Goal: Submit feedback/report problem: Submit feedback/report problem

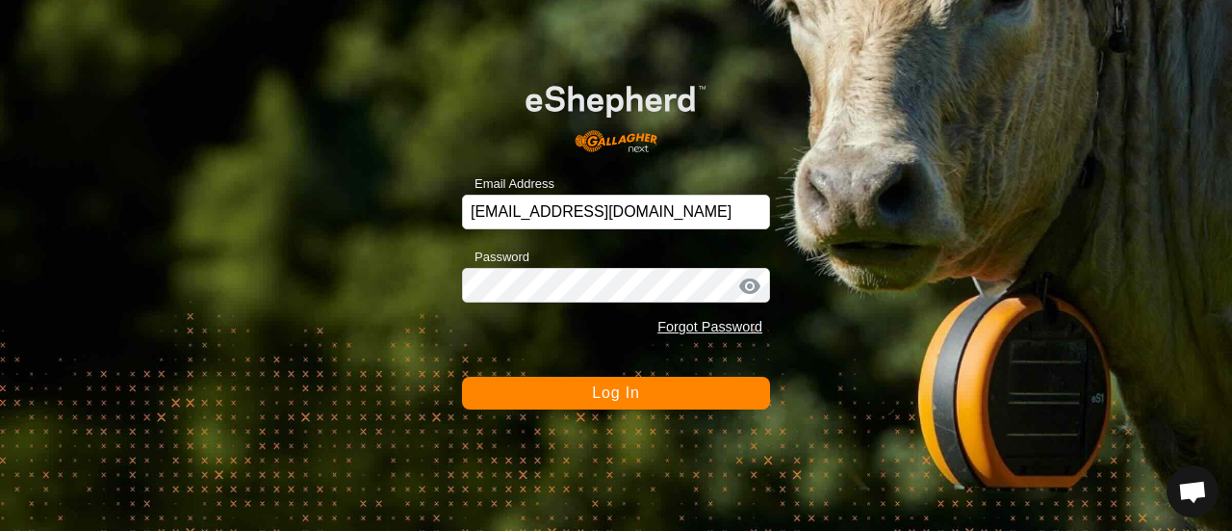
click at [602, 394] on span "Log In" at bounding box center [615, 392] width 47 height 16
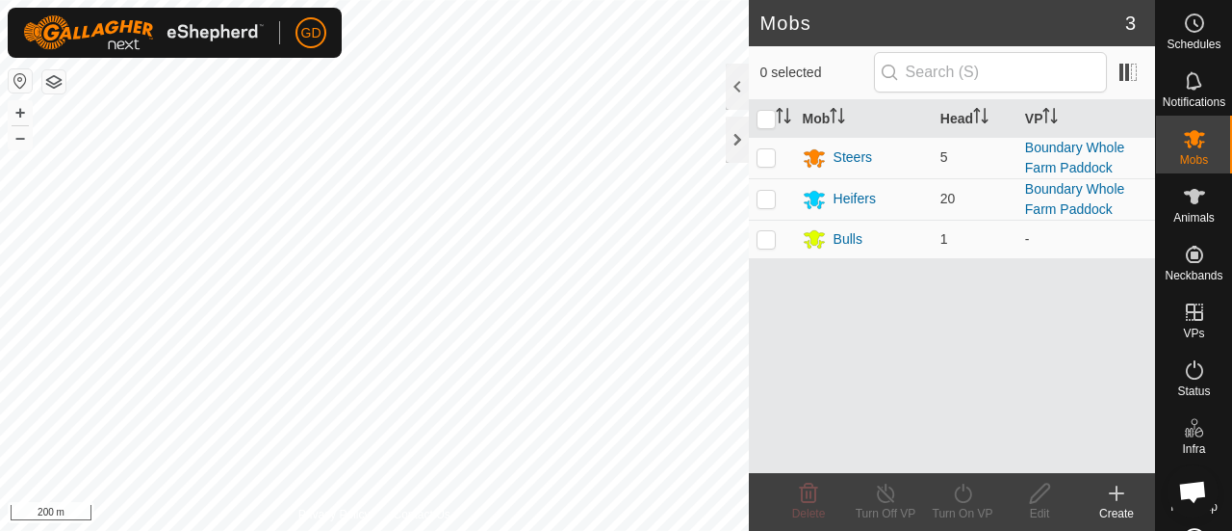
click at [1115, 488] on icon at bounding box center [1116, 492] width 23 height 23
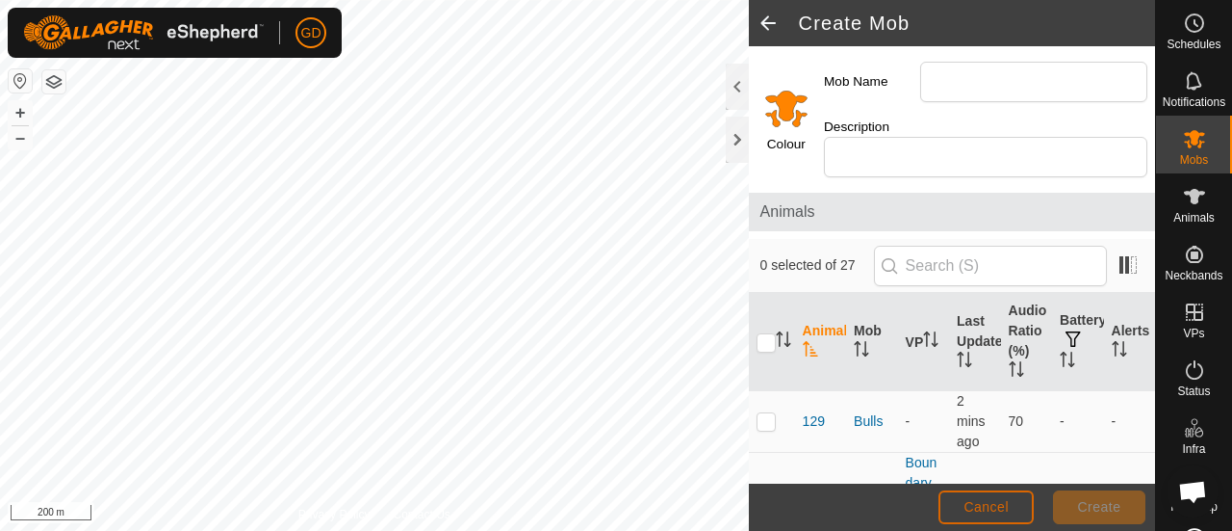
click at [962, 500] on button "Cancel" at bounding box center [986, 507] width 95 height 34
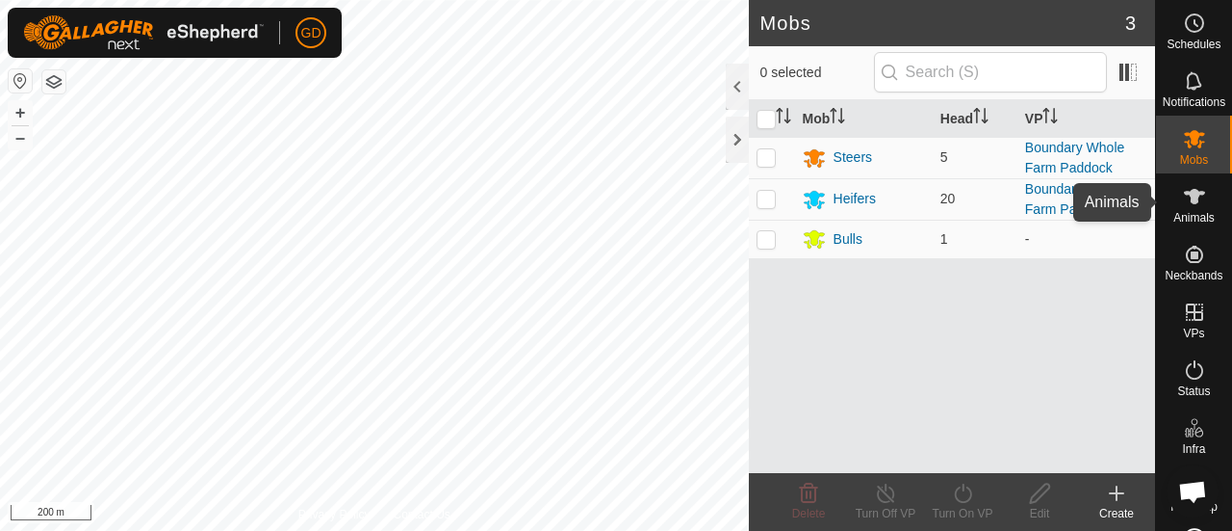
click at [1189, 185] on icon at bounding box center [1194, 196] width 23 height 23
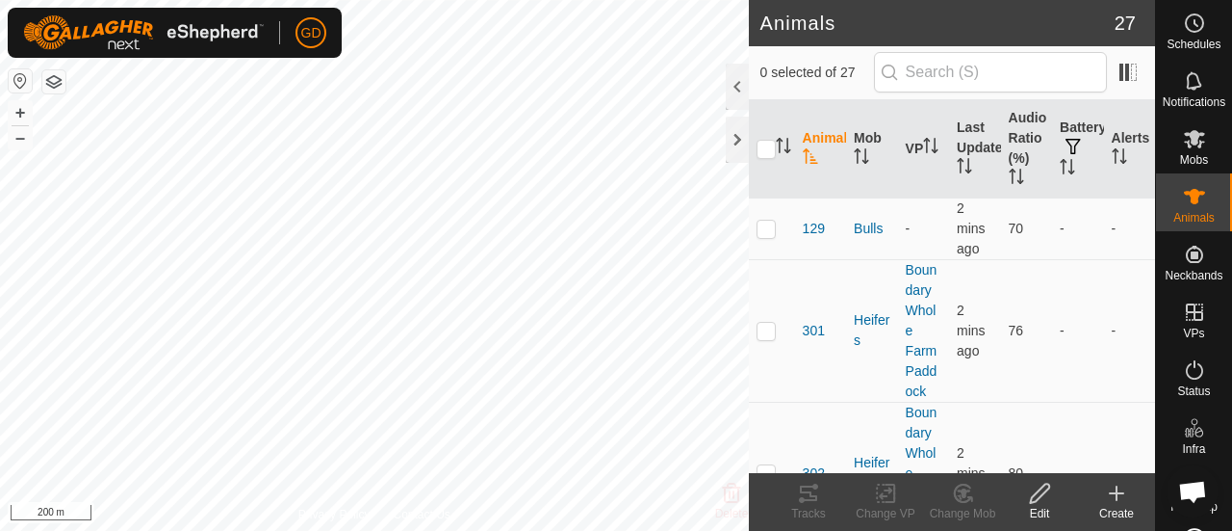
click at [1117, 507] on div "Create" at bounding box center [1116, 513] width 77 height 17
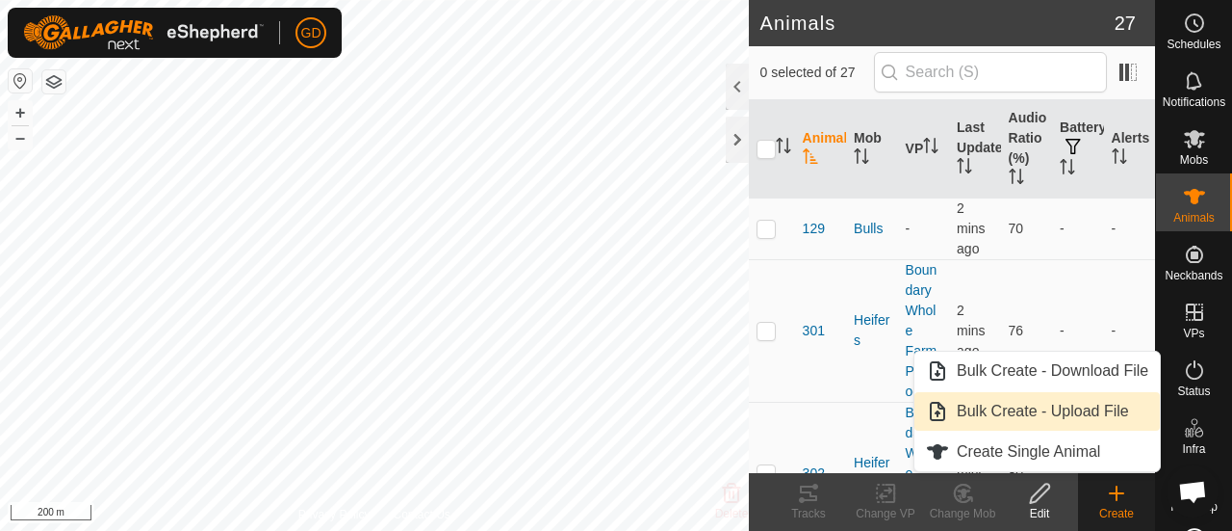
click at [1032, 405] on link "Bulk Create - Upload File" at bounding box center [1038, 411] width 246 height 39
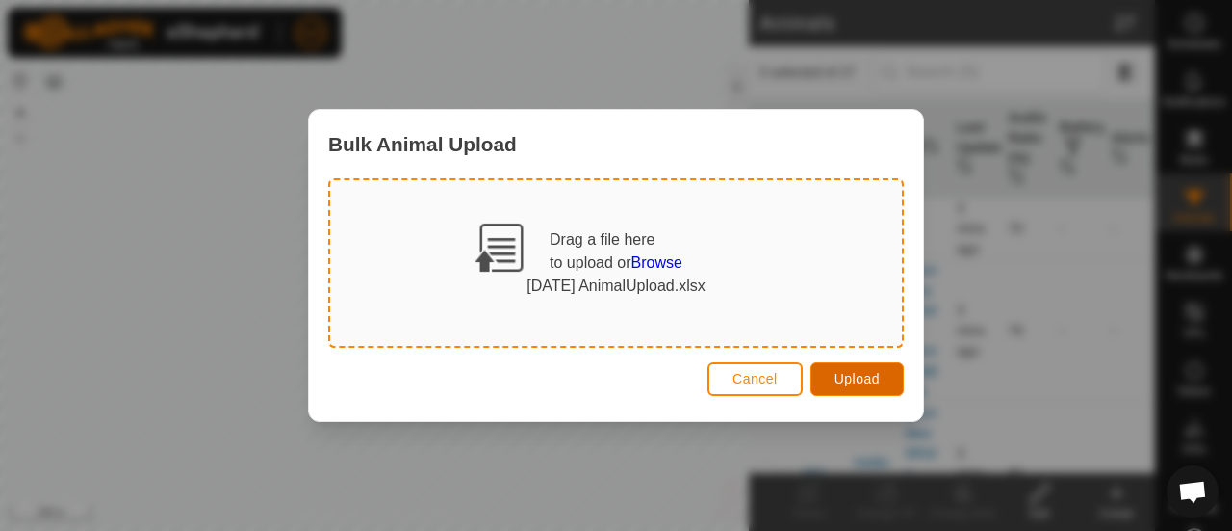
click at [843, 376] on span "Upload" at bounding box center [857, 378] width 45 height 15
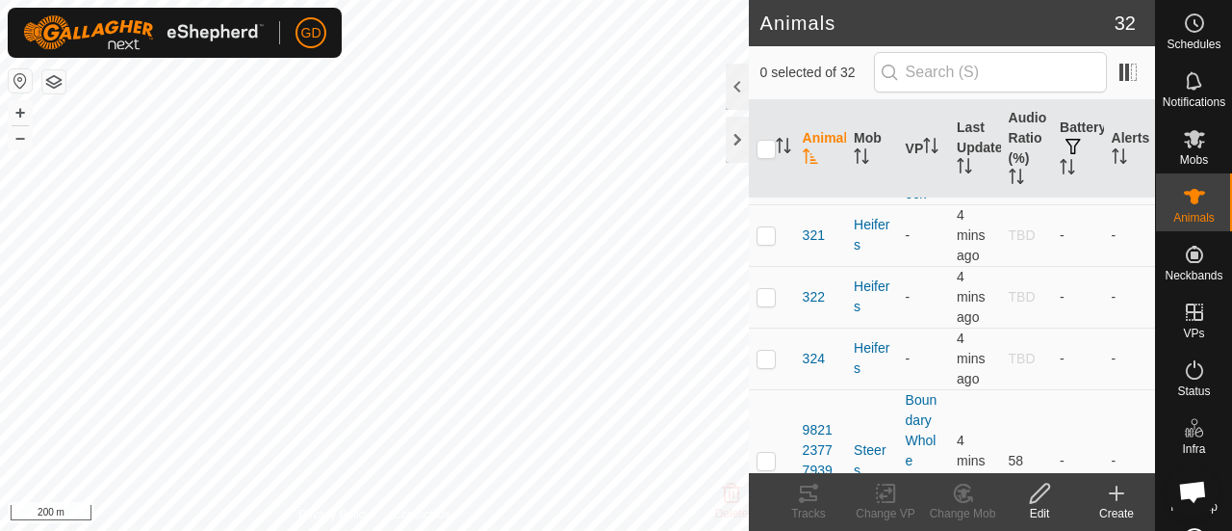
scroll to position [2887, 0]
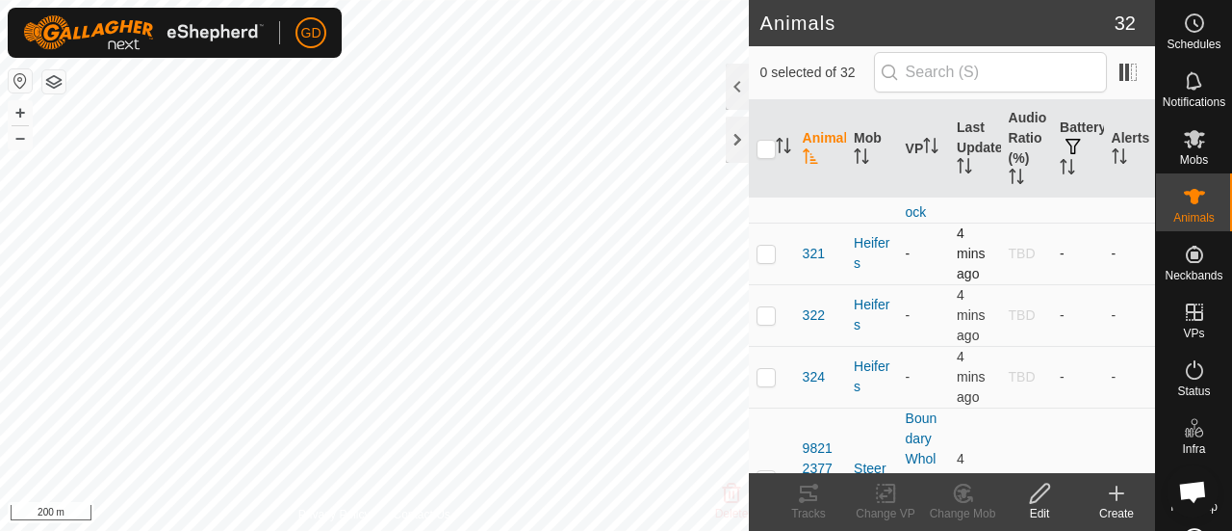
click at [772, 246] on p-checkbox at bounding box center [766, 253] width 19 height 15
checkbox input "true"
click at [765, 307] on p-checkbox at bounding box center [766, 314] width 19 height 15
checkbox input "true"
click at [766, 369] on p-checkbox at bounding box center [766, 376] width 19 height 15
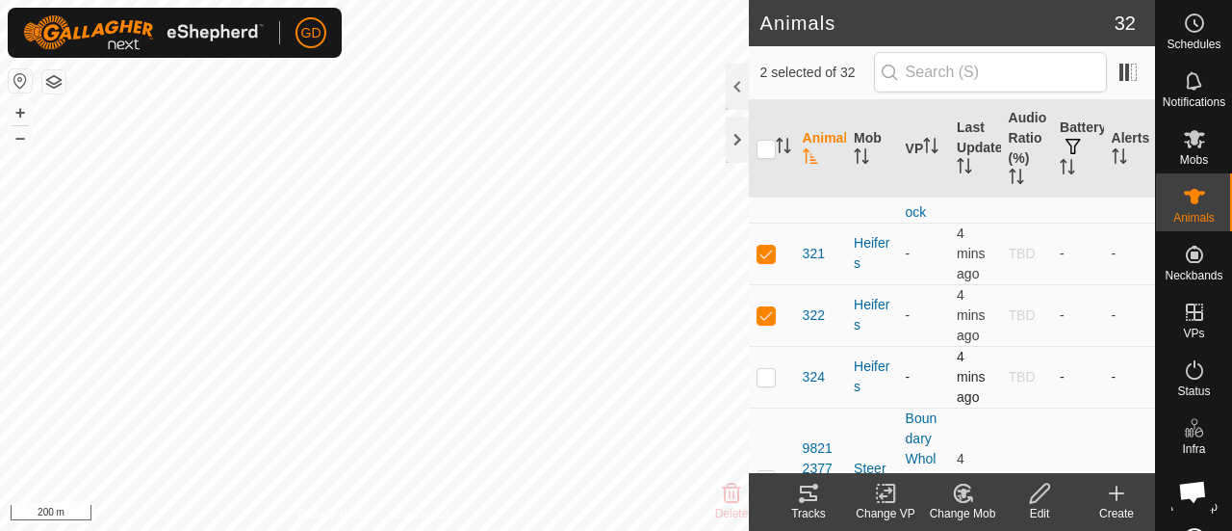
checkbox input "true"
click at [963, 488] on icon at bounding box center [963, 493] width 13 height 10
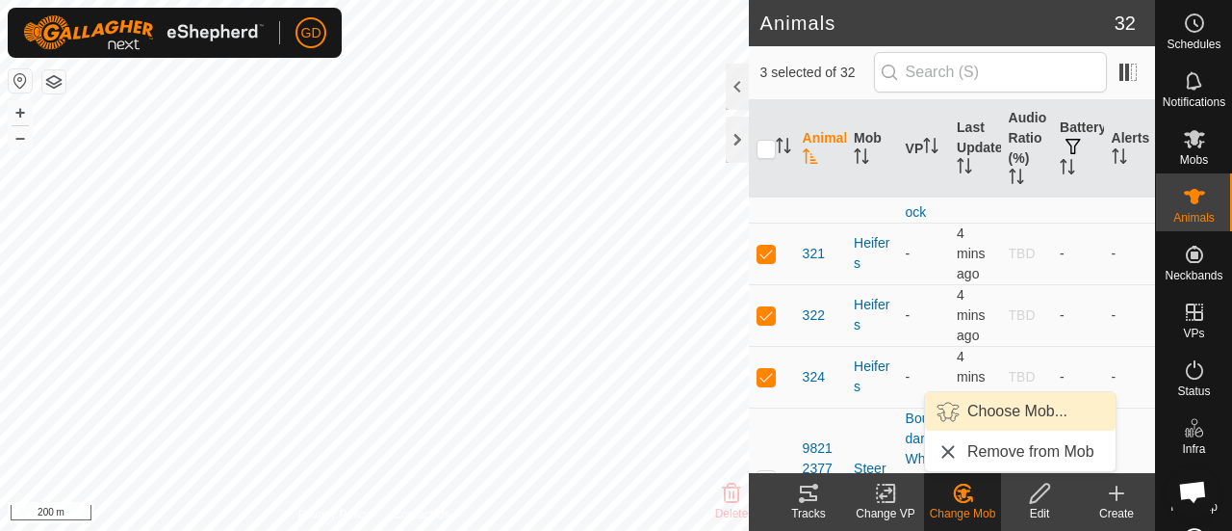
click at [998, 398] on link "Choose Mob..." at bounding box center [1020, 411] width 191 height 39
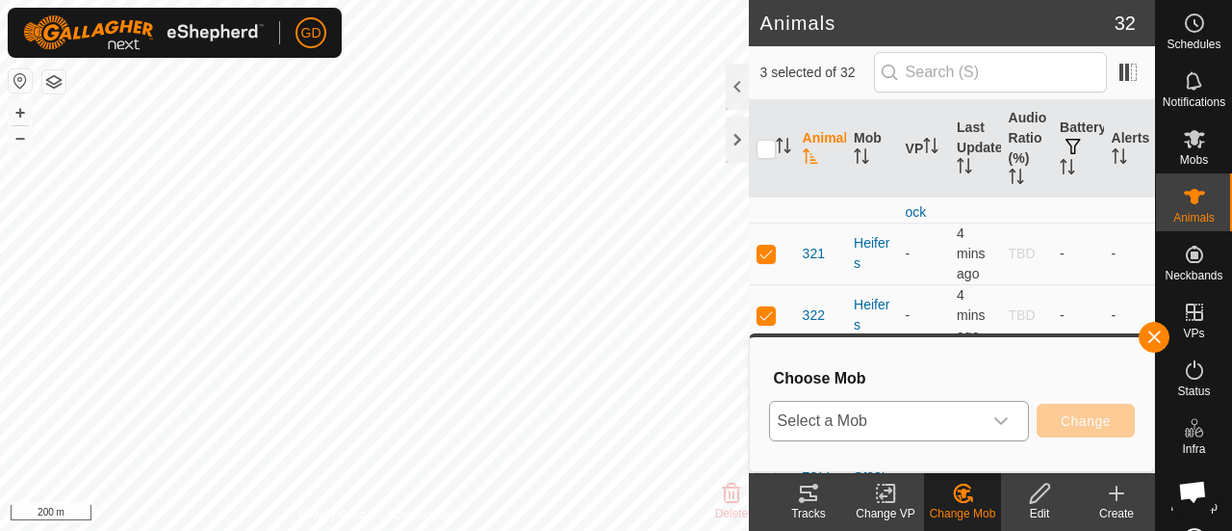
click at [886, 430] on span "Select a Mob" at bounding box center [876, 421] width 212 height 39
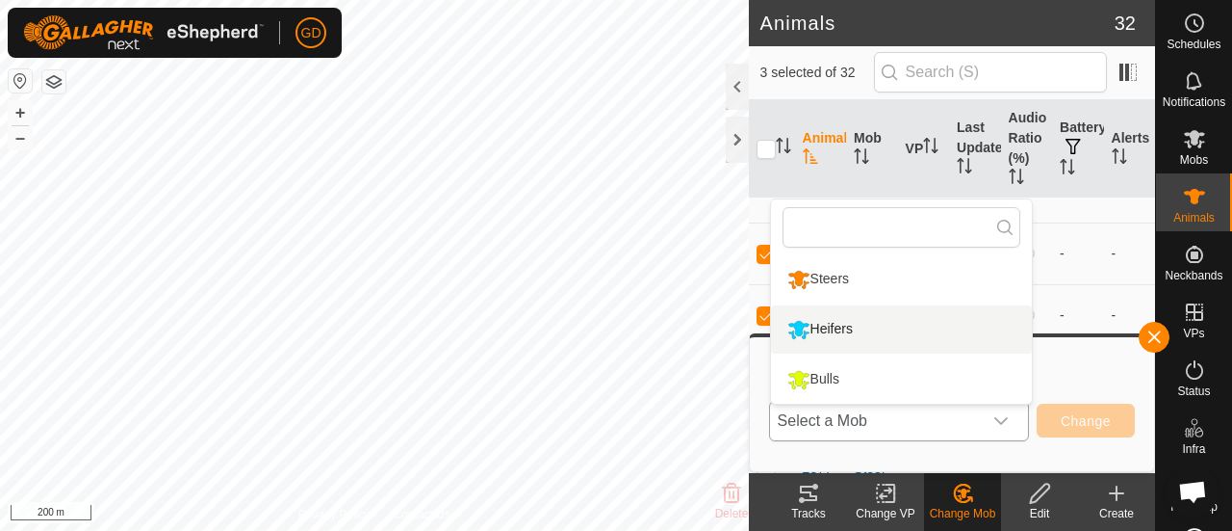
click at [835, 326] on li "Heifers" at bounding box center [901, 329] width 261 height 48
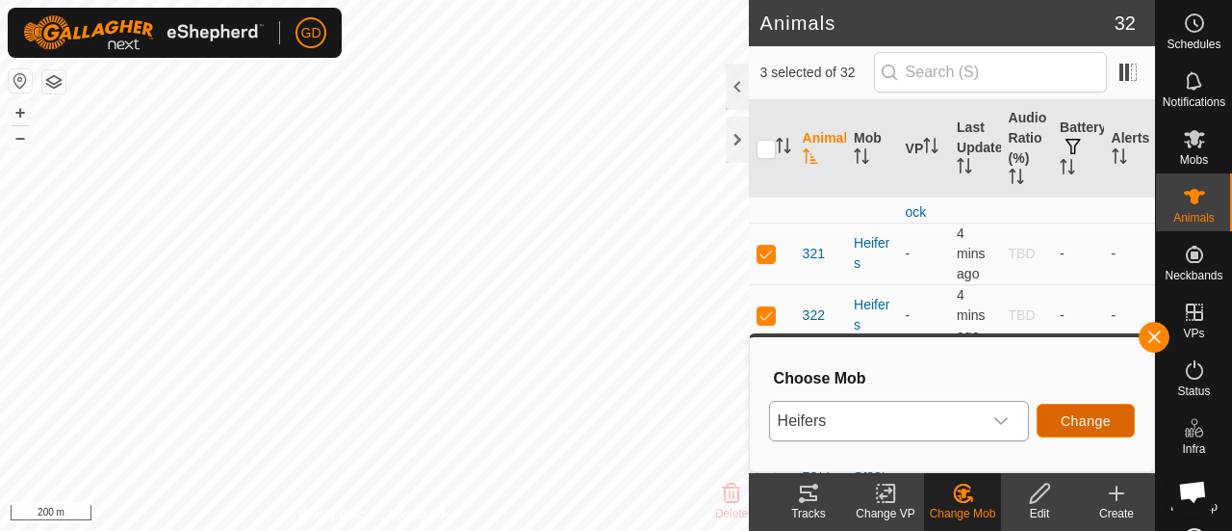
click at [1077, 421] on span "Change" at bounding box center [1086, 420] width 50 height 15
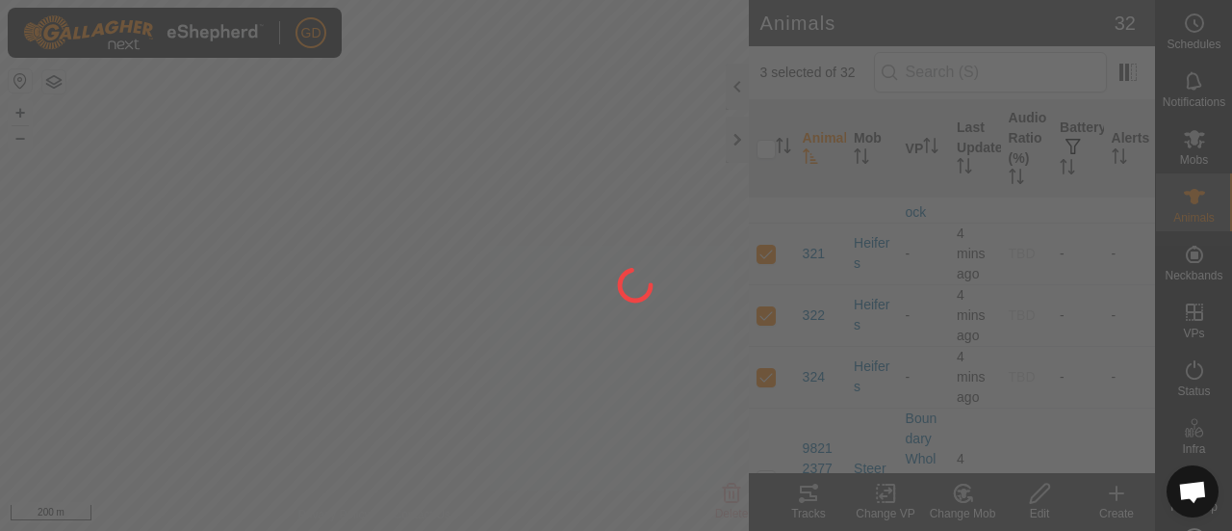
checkbox input "false"
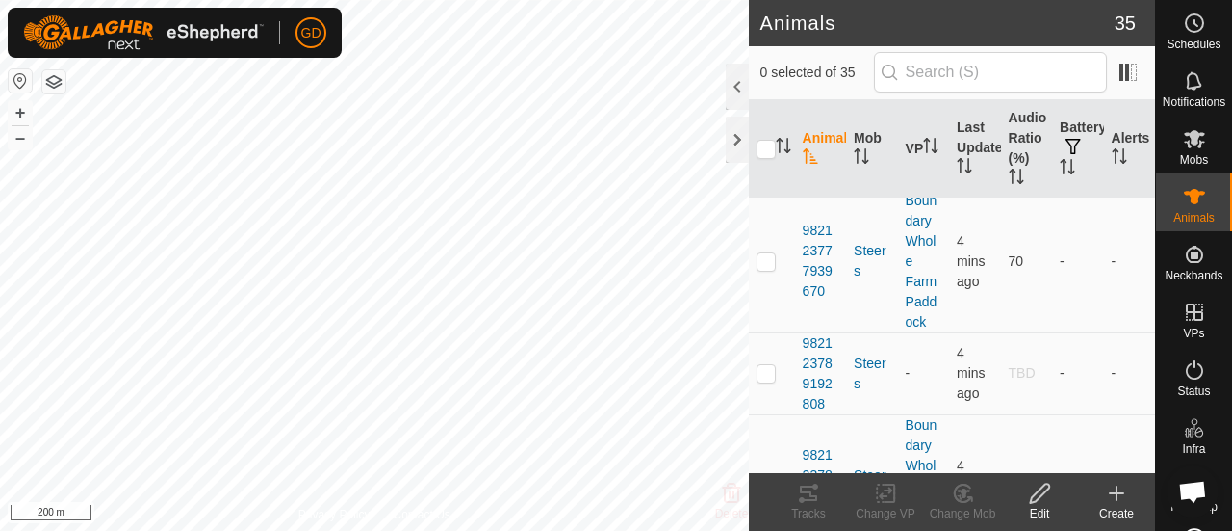
scroll to position [3583, 0]
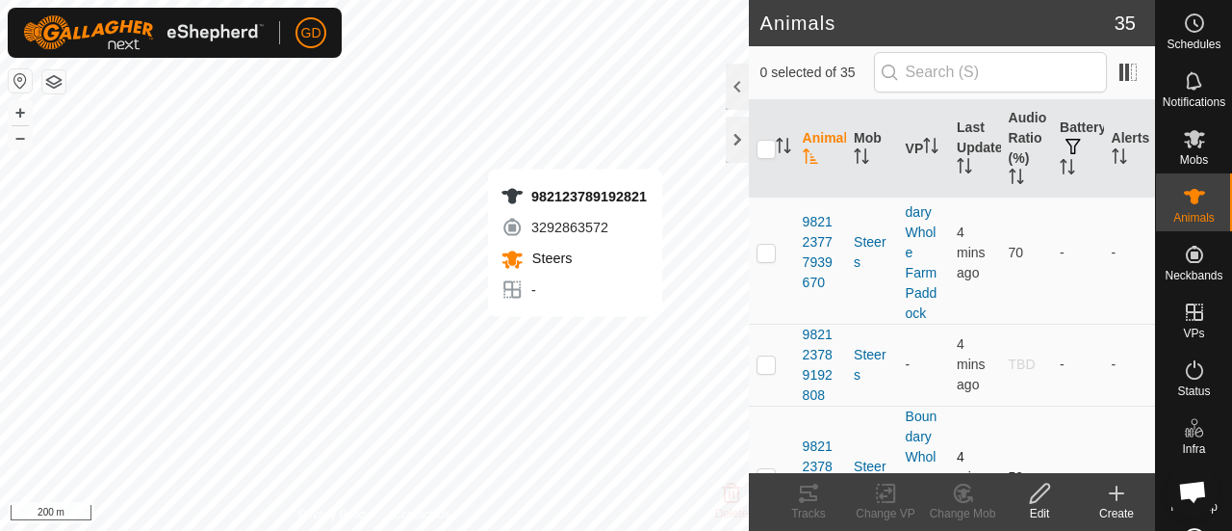
checkbox input "true"
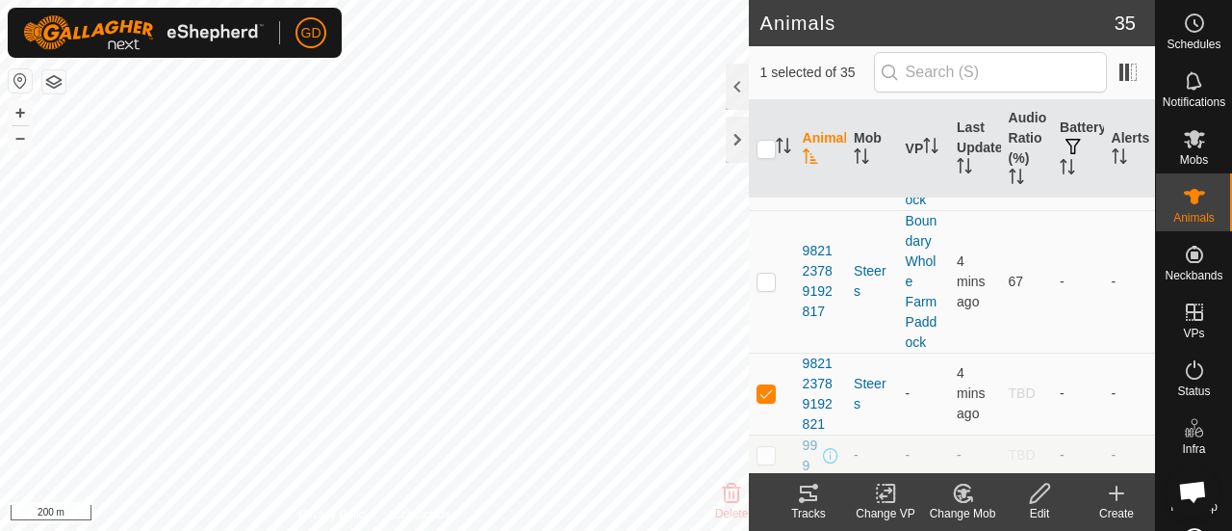
scroll to position [3931, 0]
click at [959, 493] on icon at bounding box center [963, 492] width 24 height 23
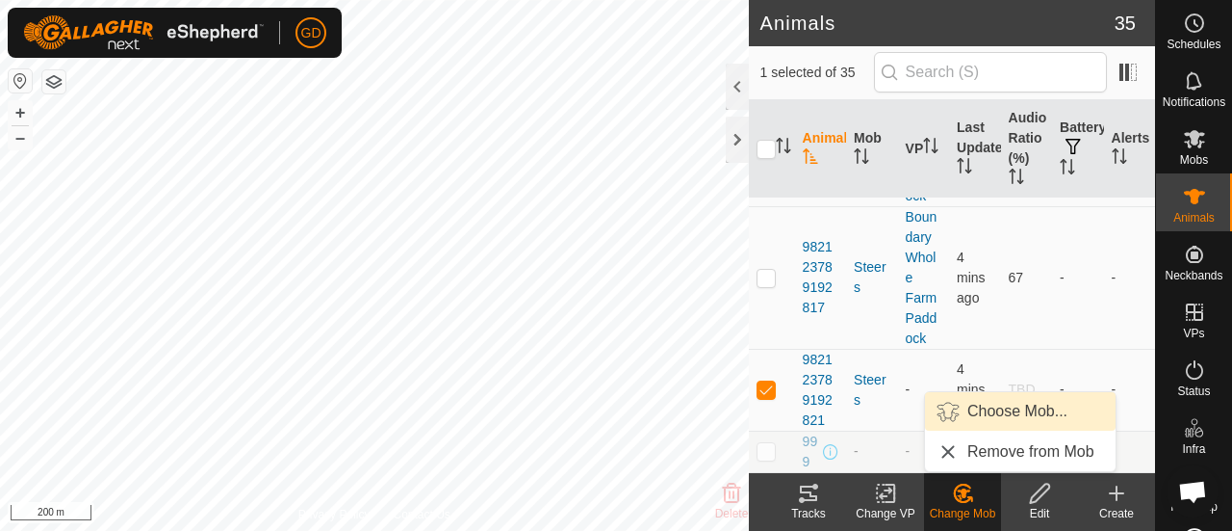
click at [993, 404] on link "Choose Mob..." at bounding box center [1020, 411] width 191 height 39
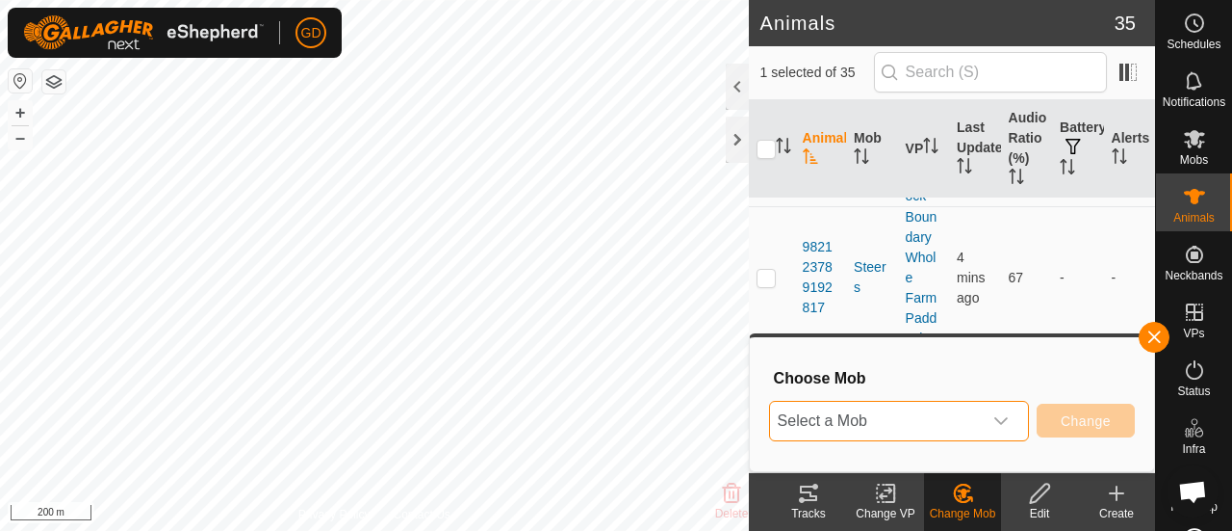
click at [944, 421] on span "Select a Mob" at bounding box center [876, 421] width 212 height 39
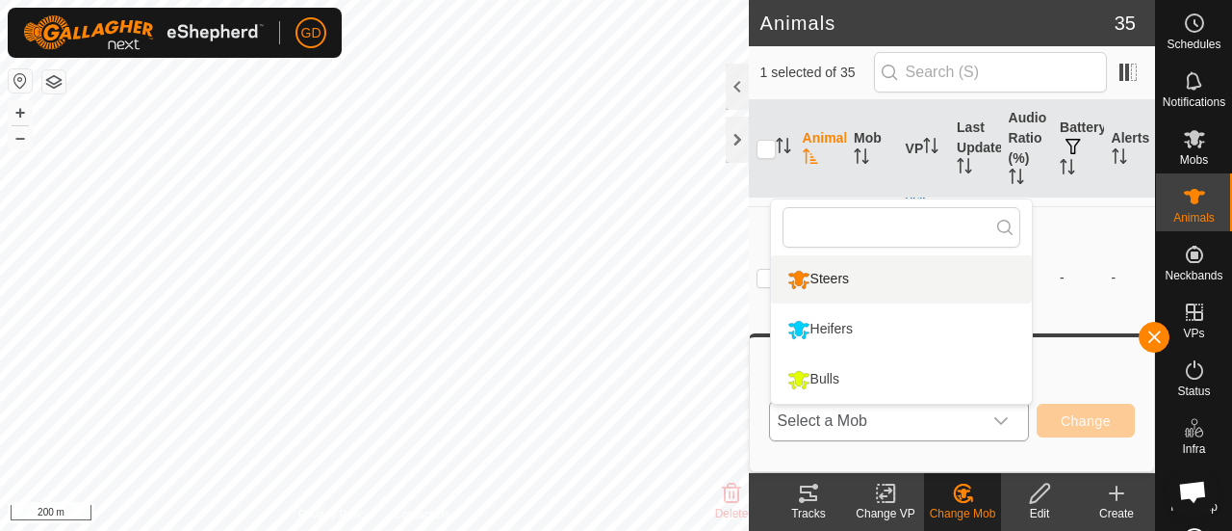
click at [836, 276] on li "Steers" at bounding box center [901, 279] width 261 height 48
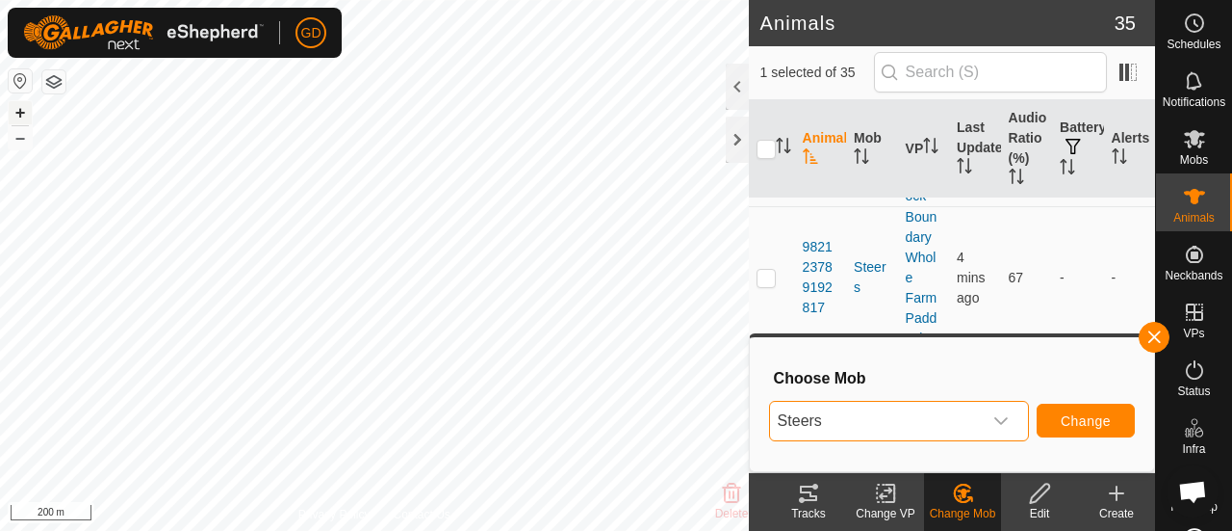
click at [24, 114] on button "+" at bounding box center [20, 112] width 23 height 23
checkbox input "true"
checkbox input "false"
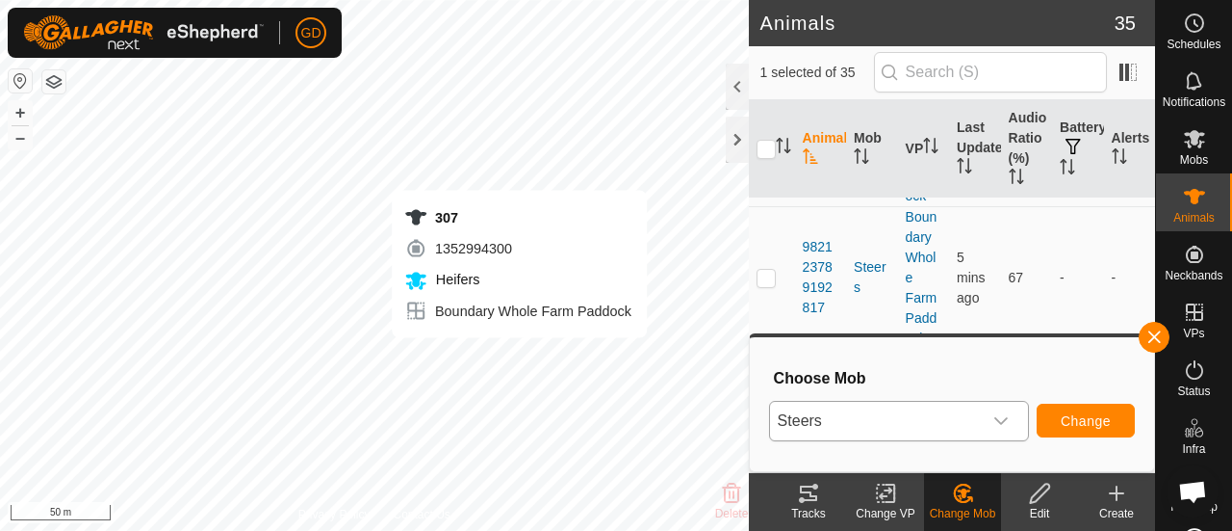
checkbox input "true"
checkbox input "false"
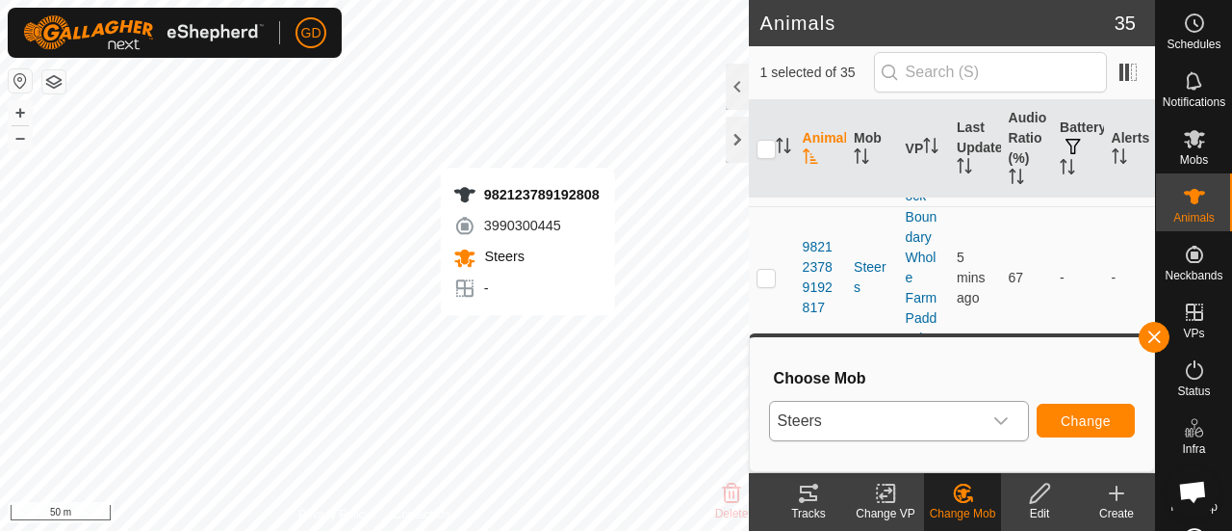
checkbox input "false"
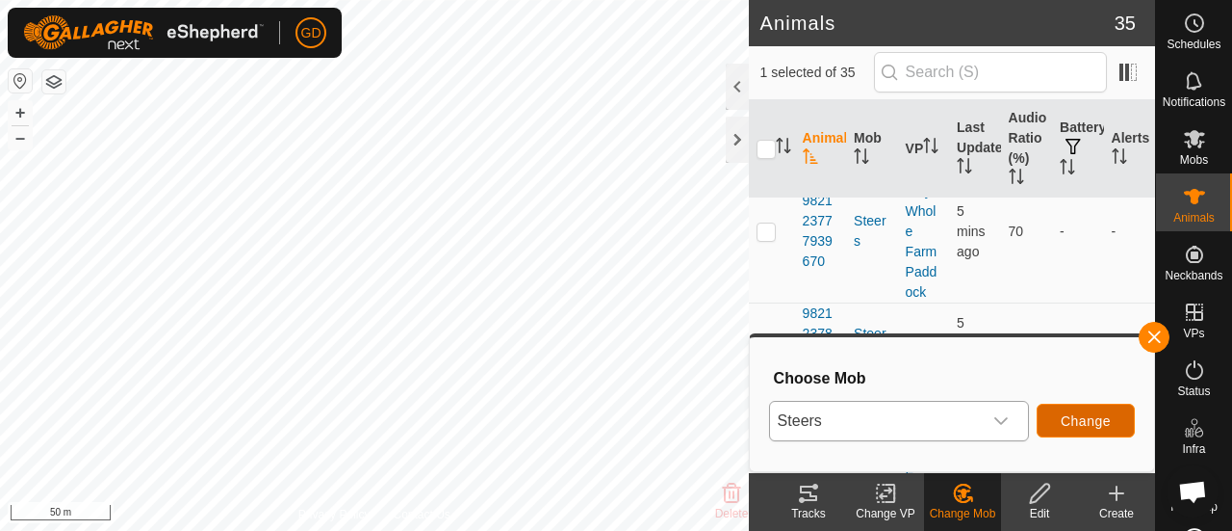
click at [1102, 415] on span "Change" at bounding box center [1086, 420] width 50 height 15
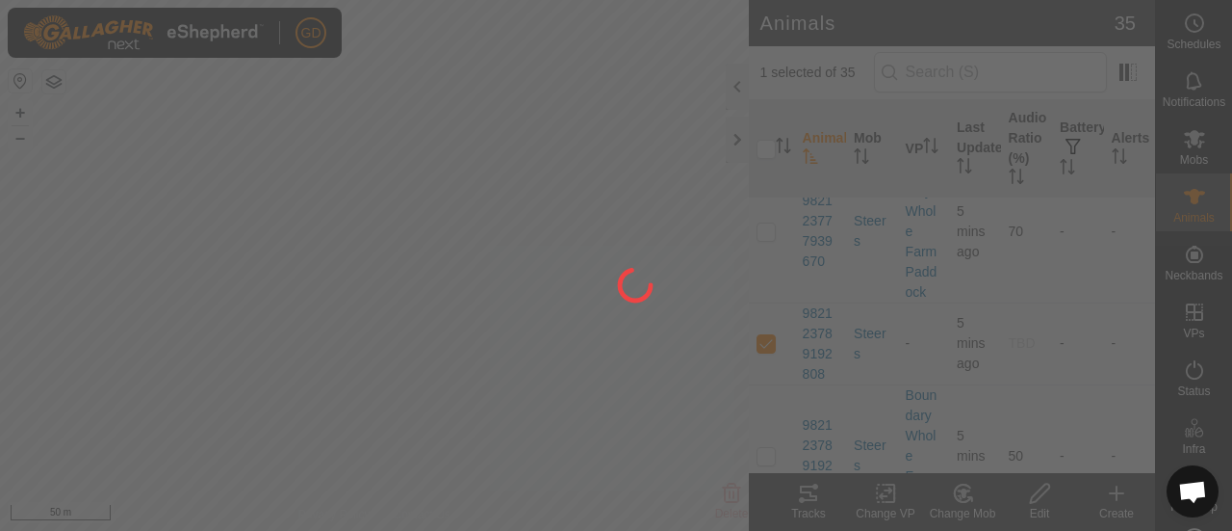
checkbox input "false"
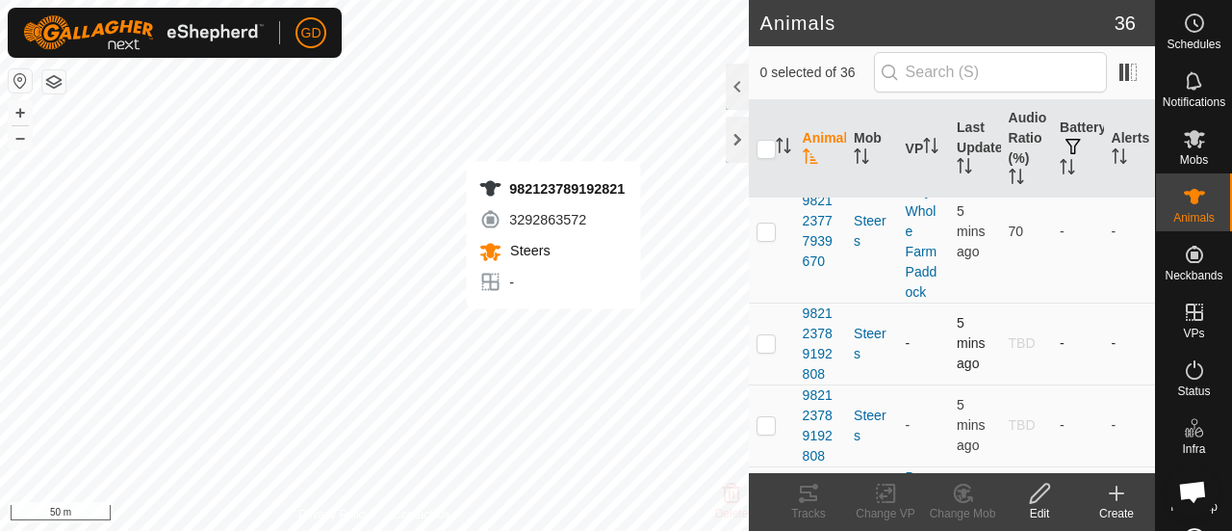
checkbox input "true"
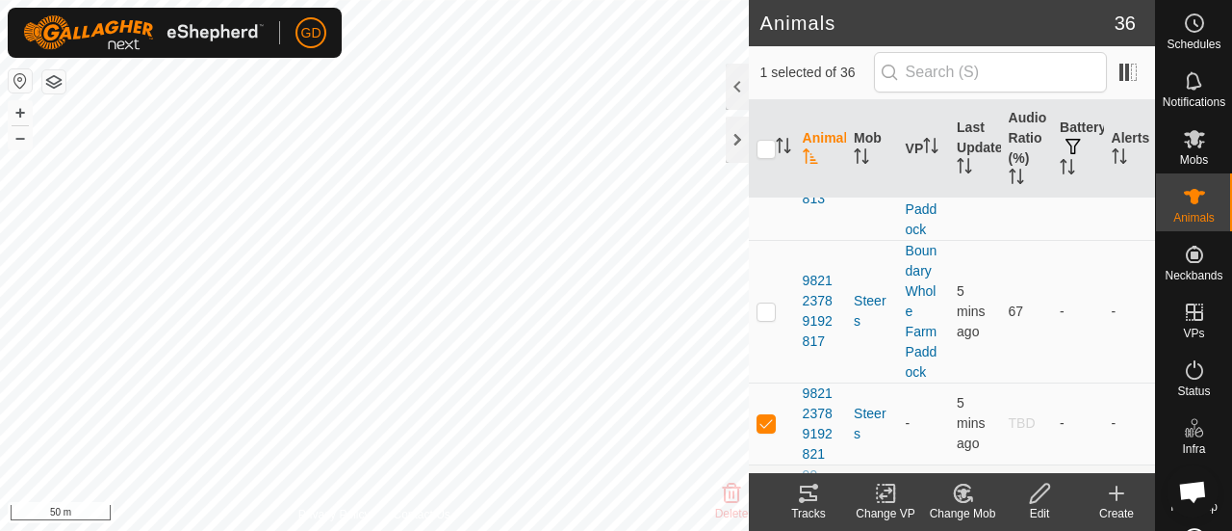
scroll to position [4013, 0]
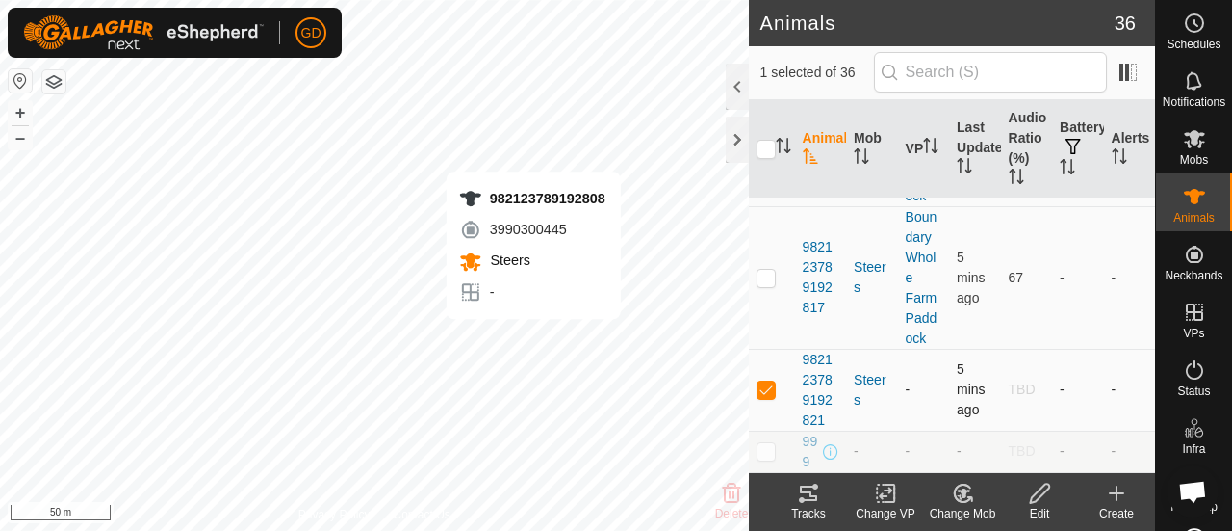
checkbox input "true"
checkbox input "false"
checkbox input "true"
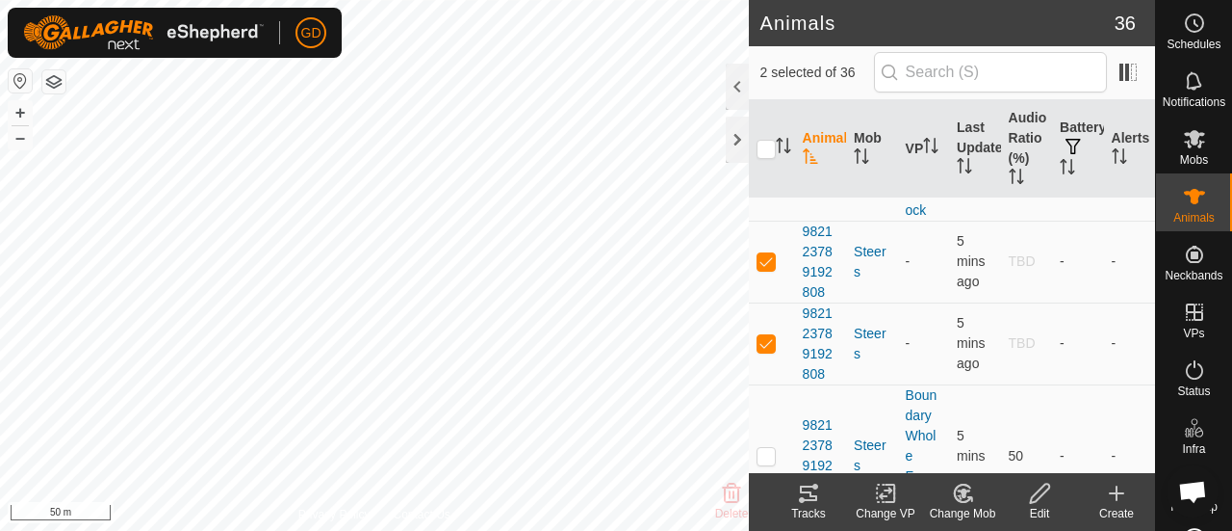
scroll to position [3643, 0]
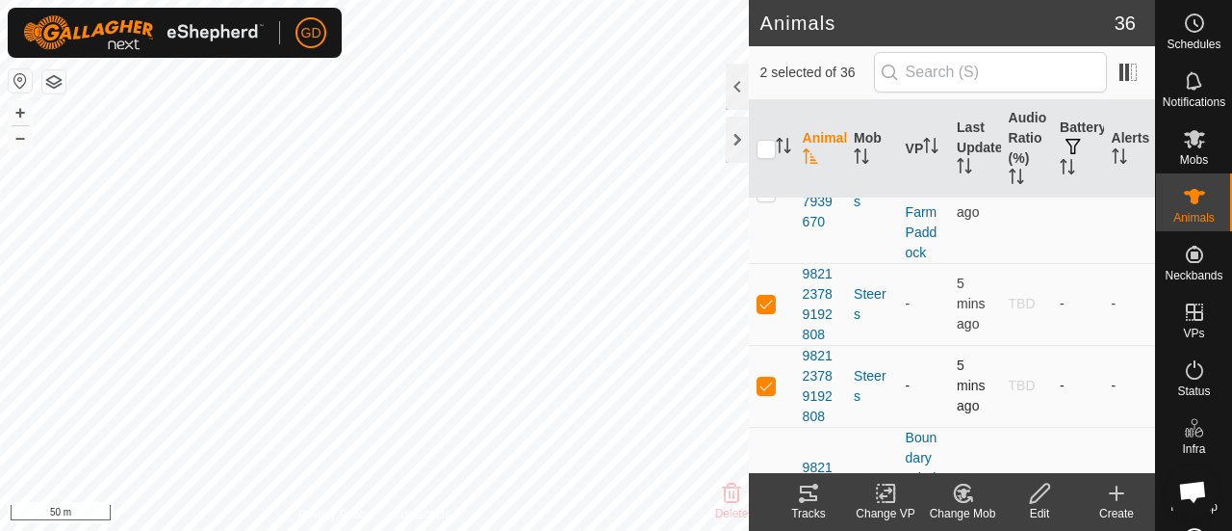
click at [767, 377] on p-checkbox at bounding box center [766, 384] width 19 height 15
checkbox input "false"
checkbox input "true"
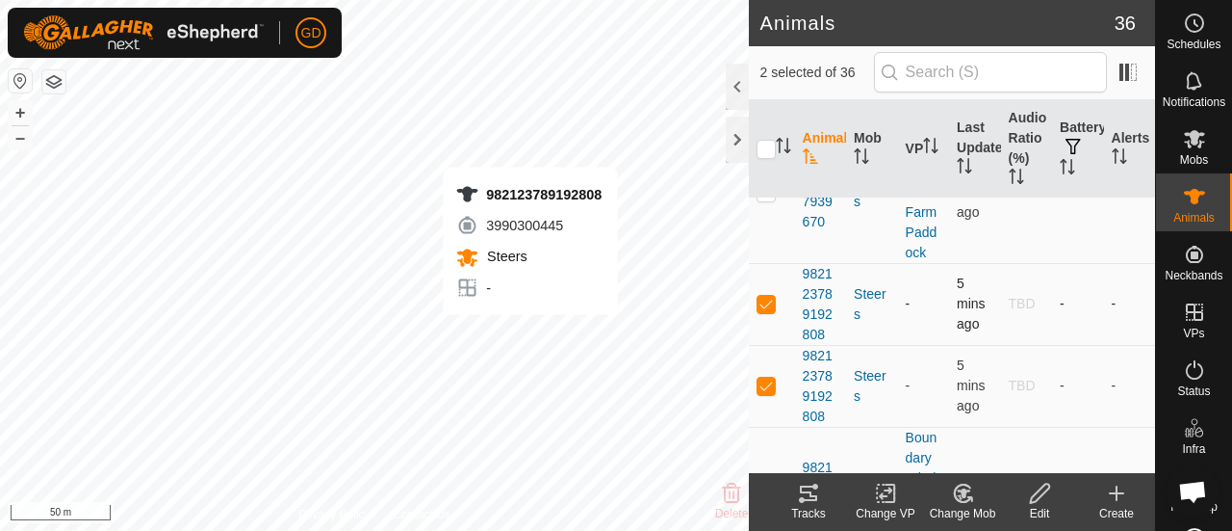
checkbox input "false"
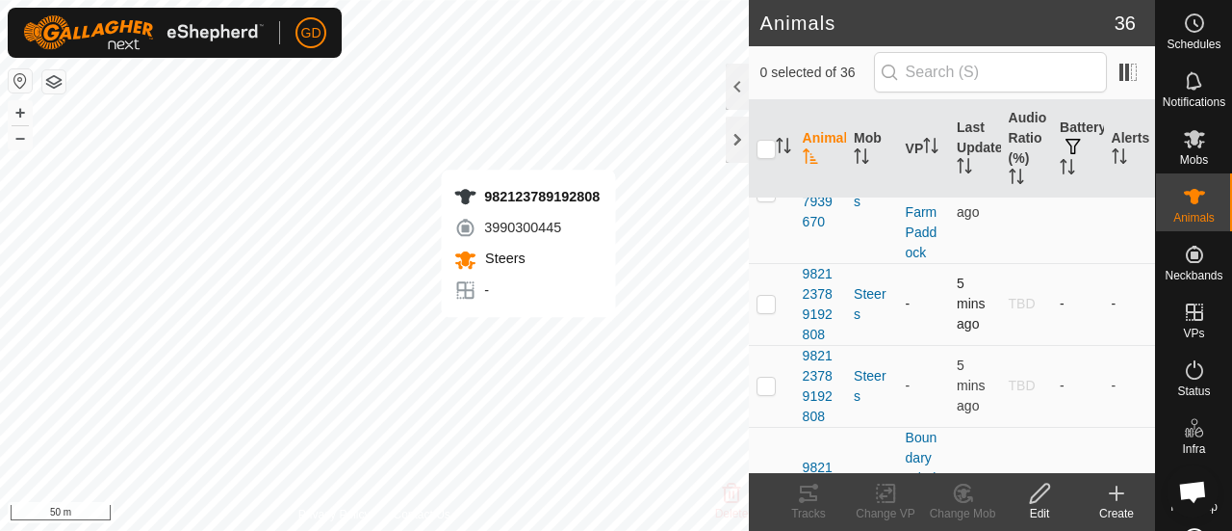
checkbox input "true"
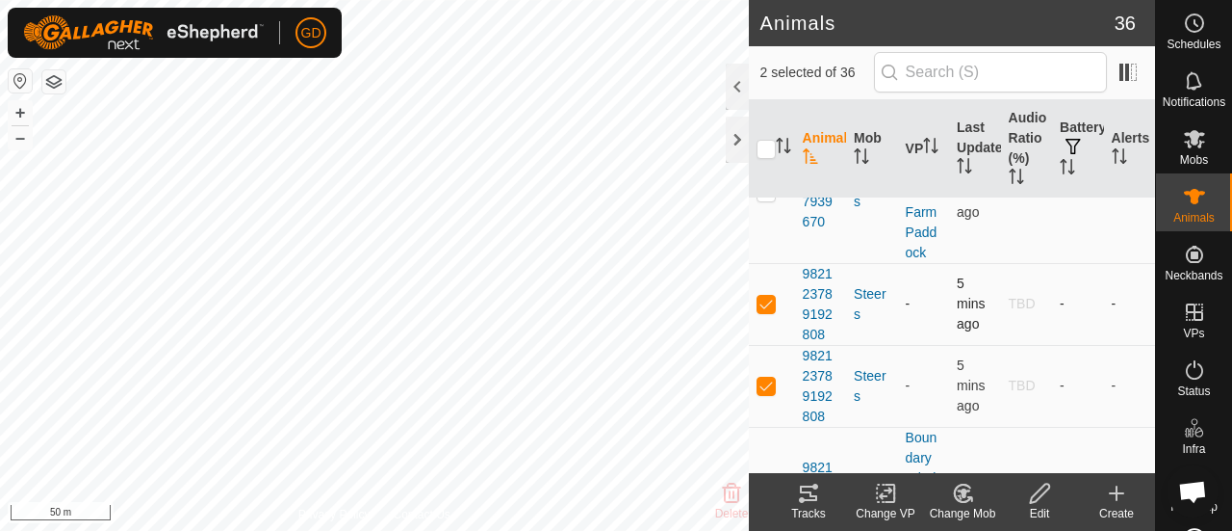
click at [769, 296] on p-checkbox at bounding box center [766, 303] width 19 height 15
checkbox input "false"
click at [20, 114] on button "+" at bounding box center [20, 112] width 23 height 23
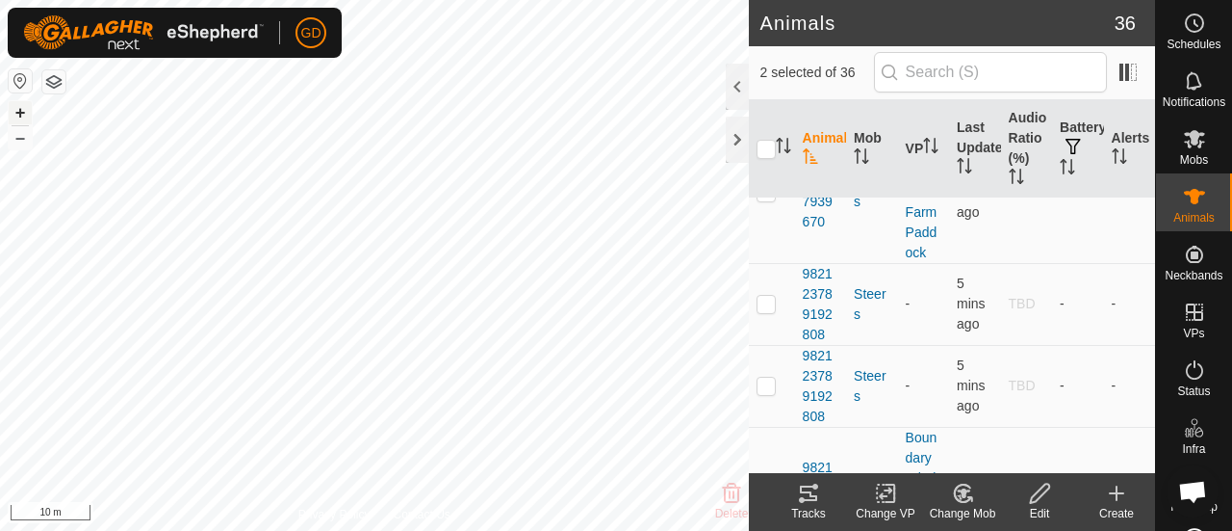
checkbox input "true"
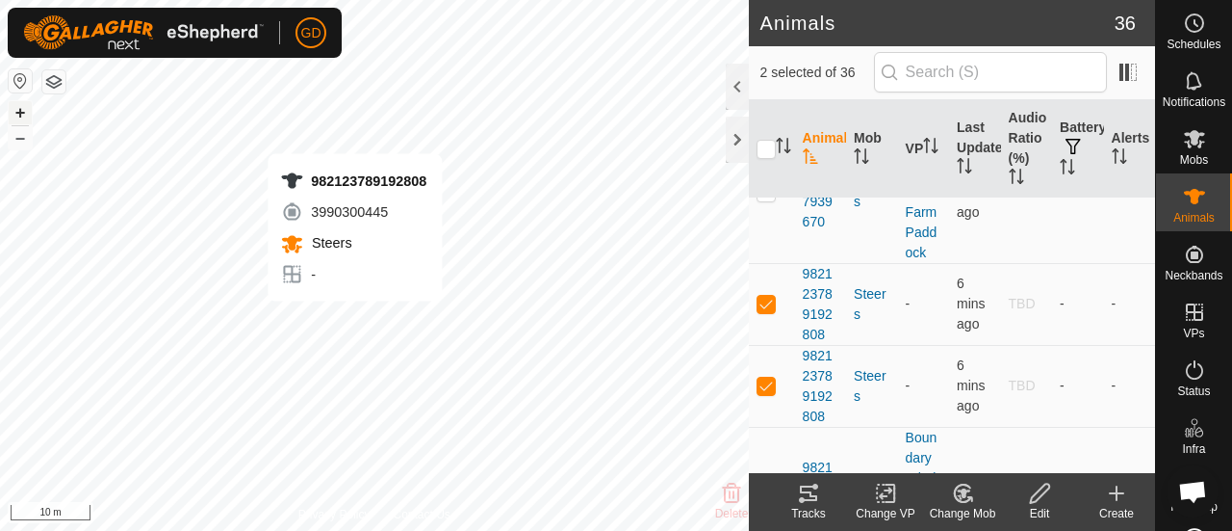
checkbox input "false"
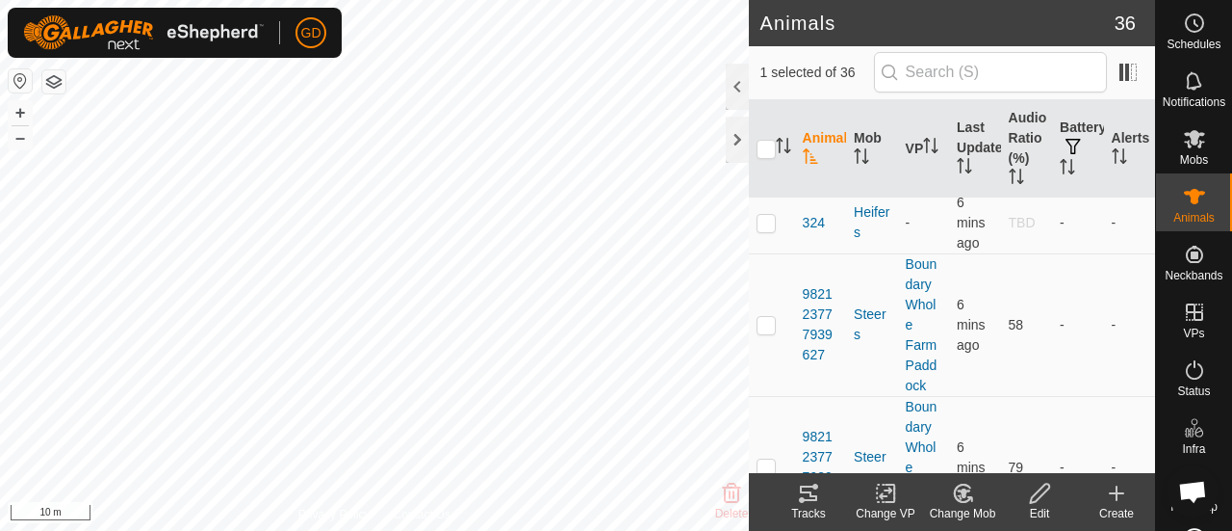
scroll to position [3208, 0]
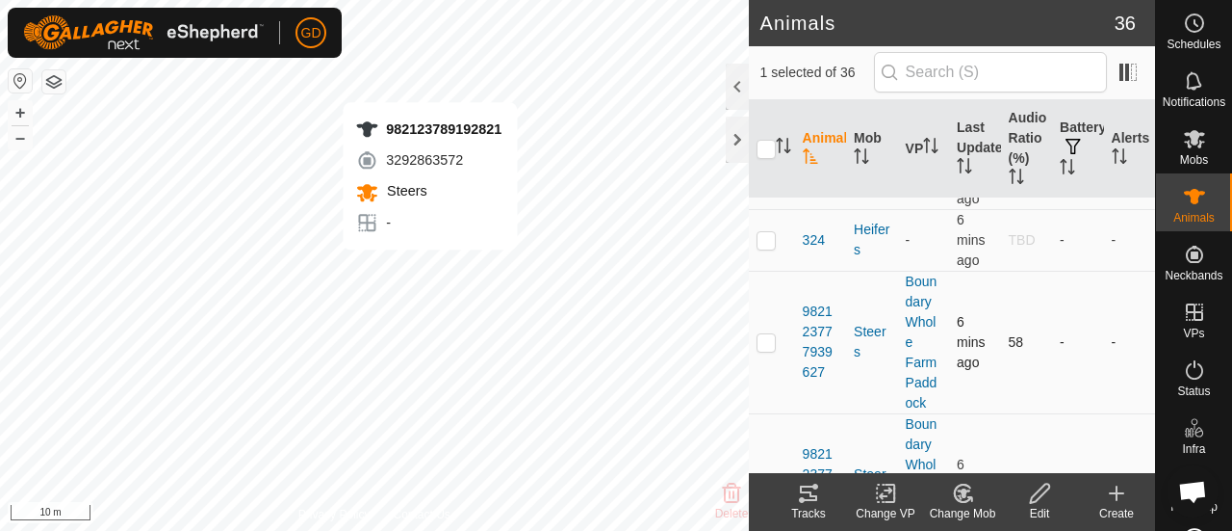
checkbox input "false"
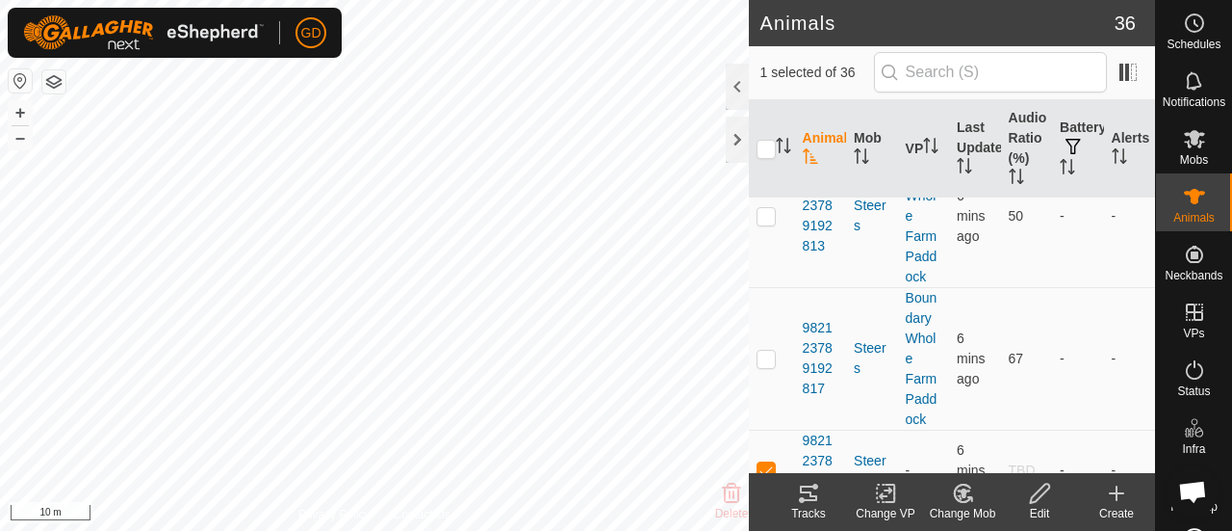
scroll to position [4013, 0]
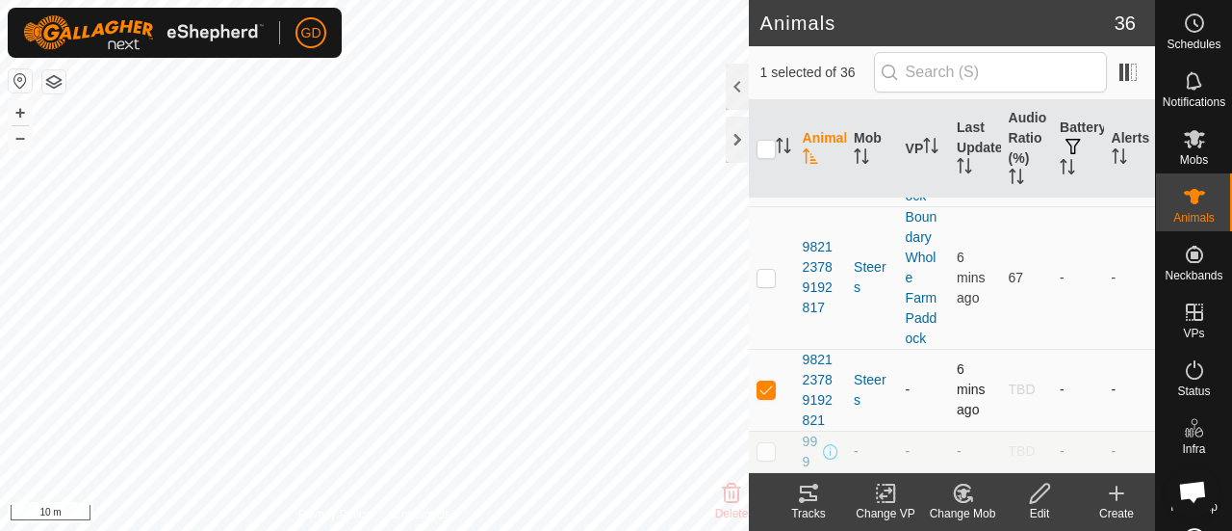
click at [765, 381] on p-checkbox at bounding box center [766, 388] width 19 height 15
checkbox input "false"
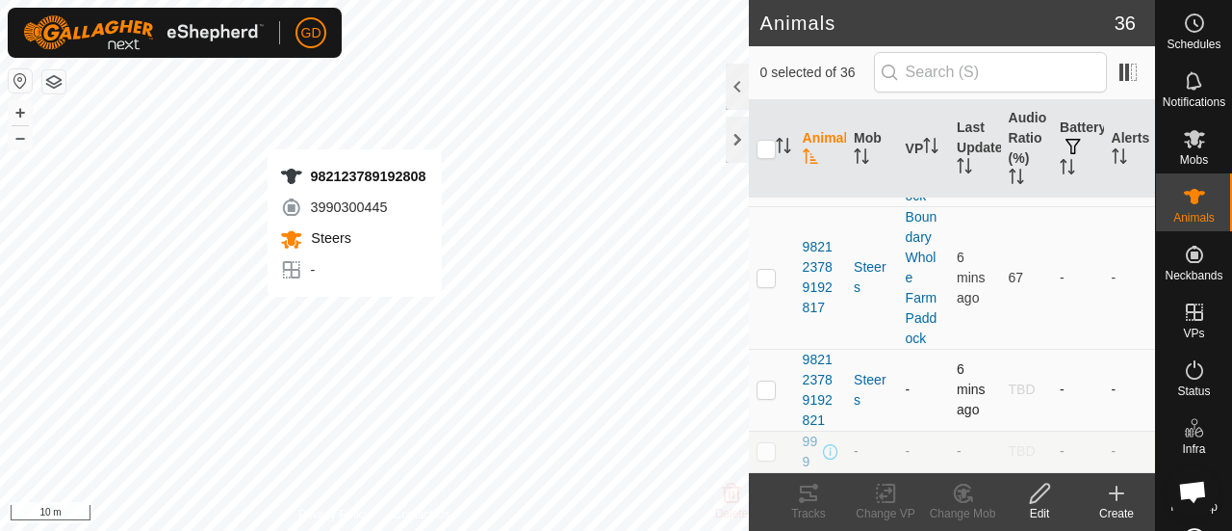
checkbox input "true"
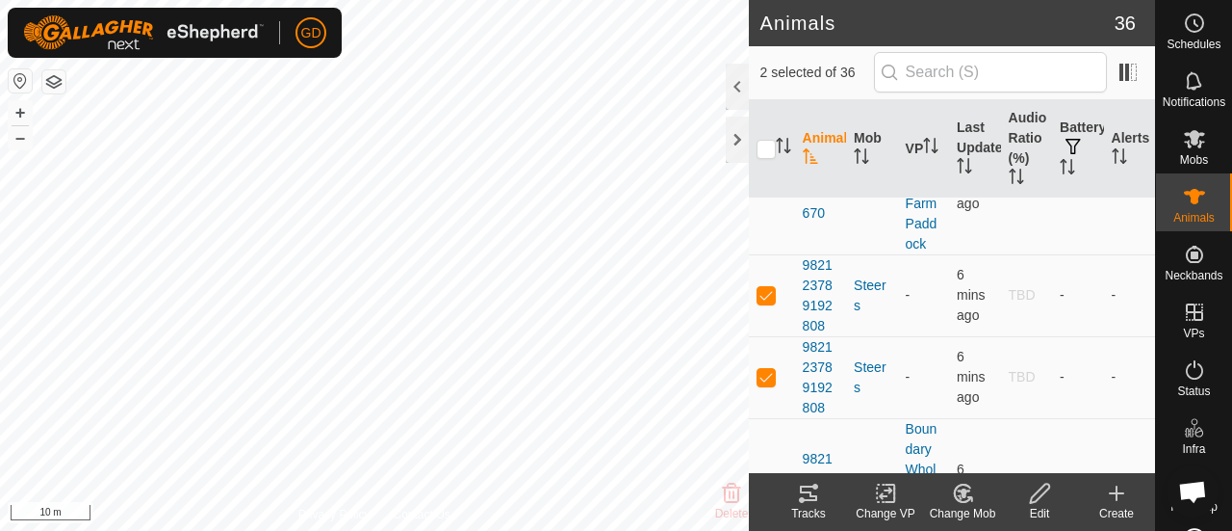
scroll to position [3636, 0]
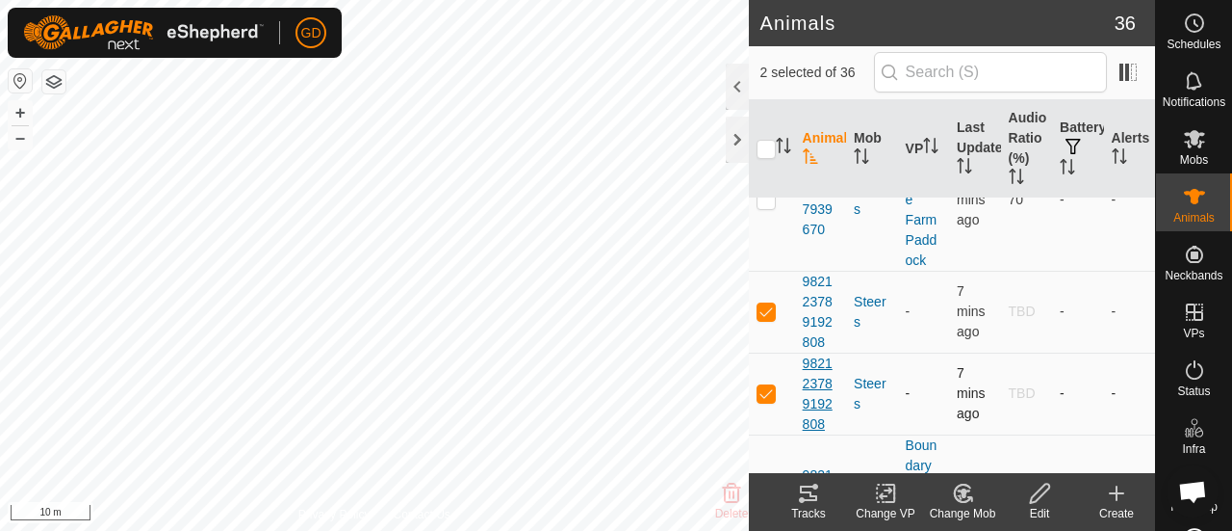
click at [819, 373] on span "982123789192808" at bounding box center [821, 393] width 36 height 81
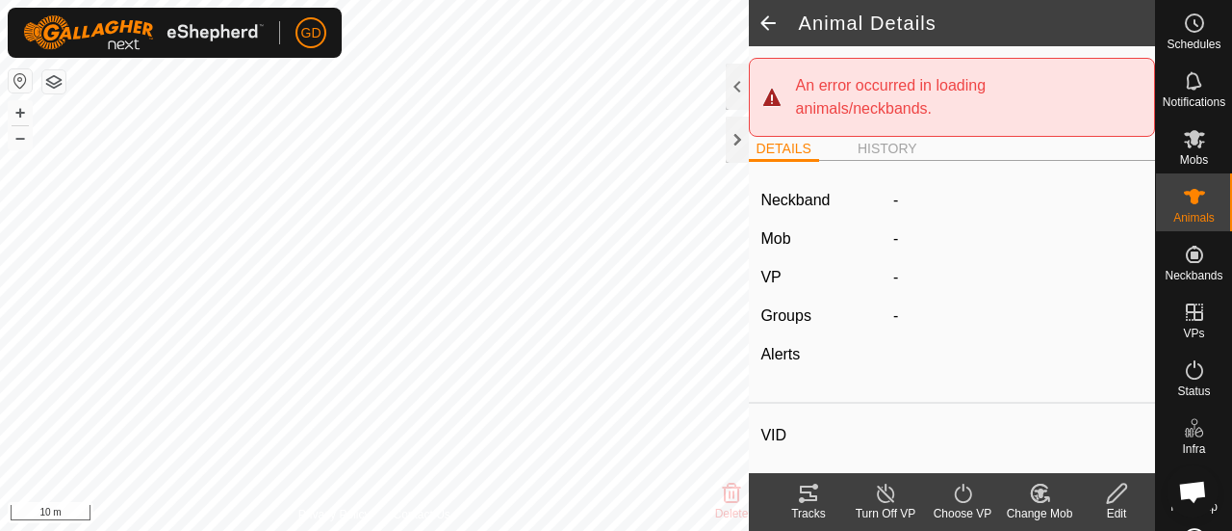
click at [766, 23] on span at bounding box center [768, 23] width 39 height 46
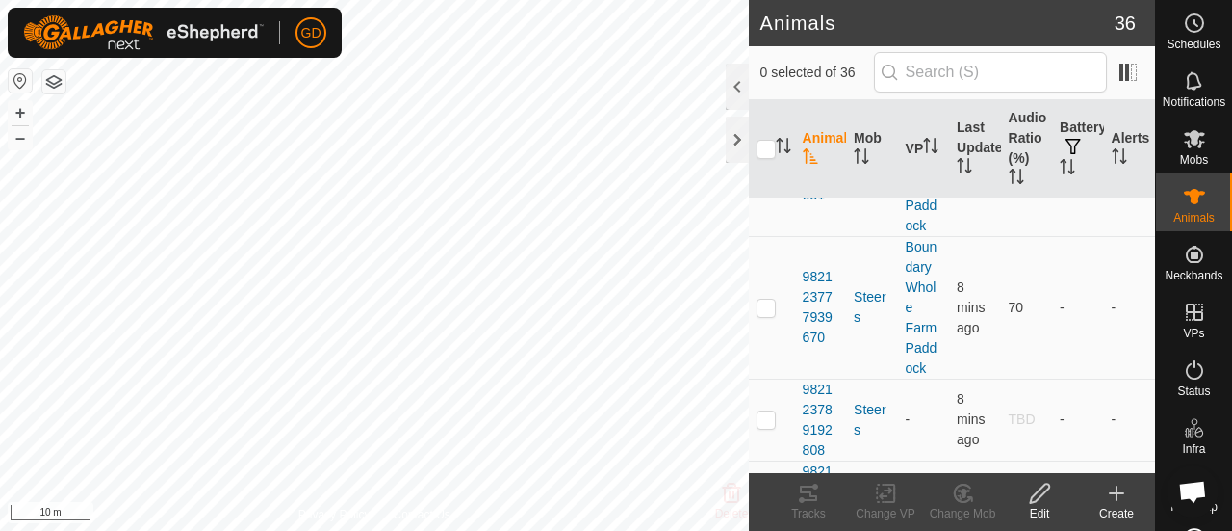
scroll to position [3652, 0]
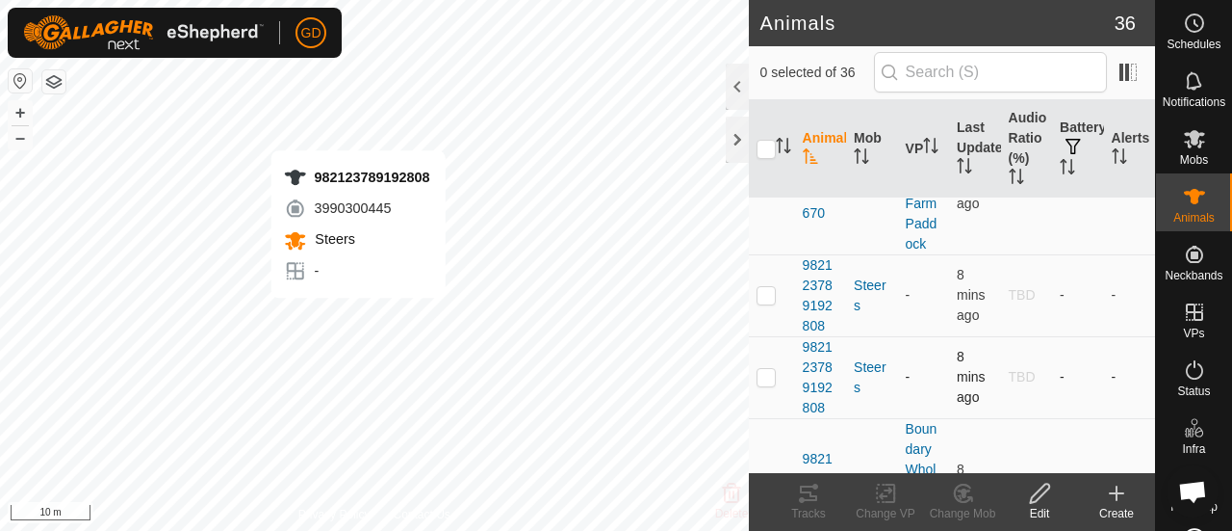
checkbox input "true"
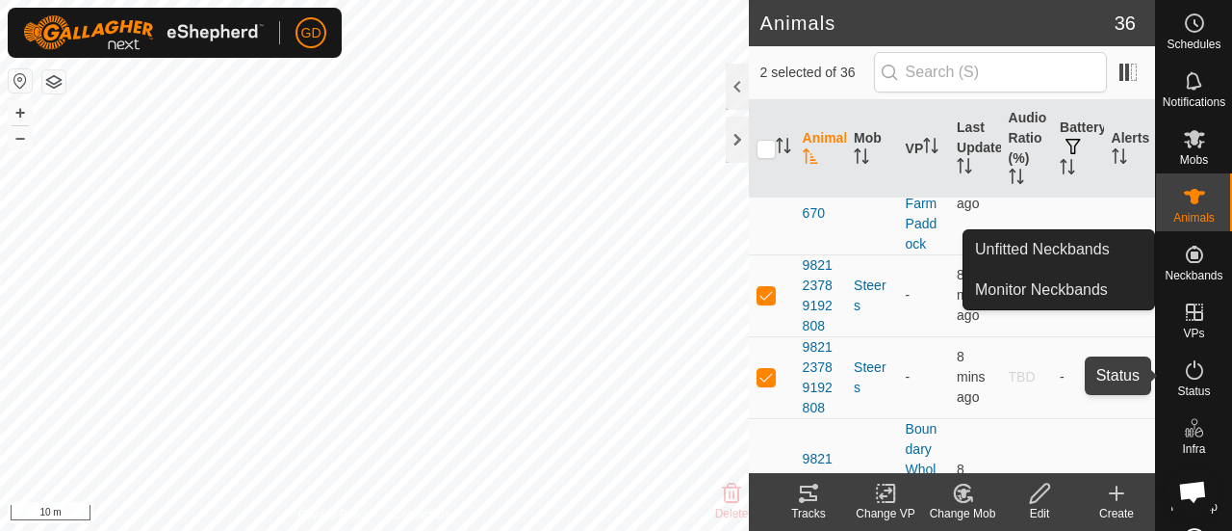
click at [1188, 364] on icon at bounding box center [1194, 369] width 23 height 23
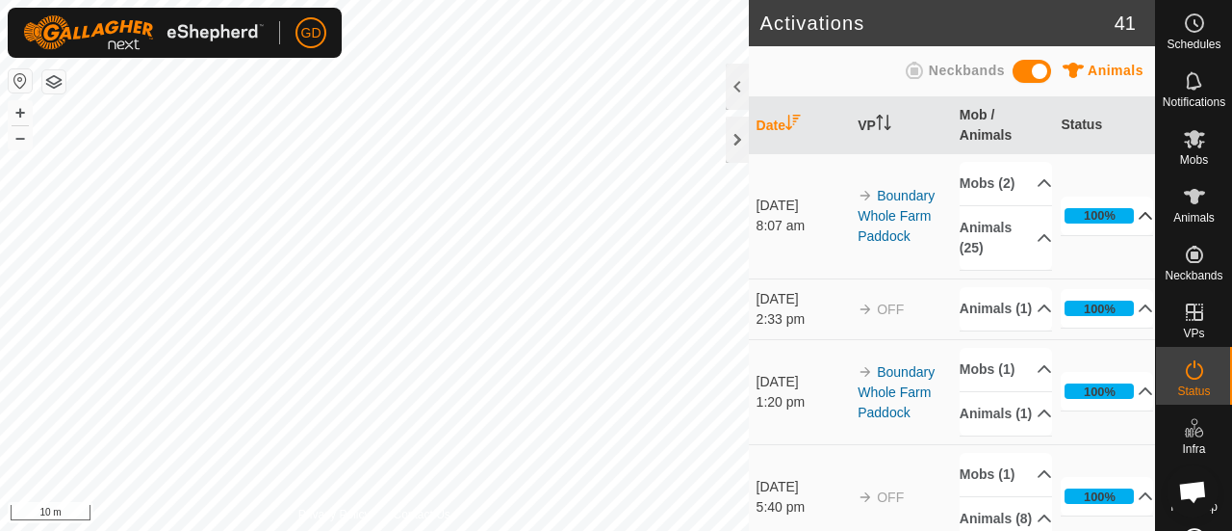
click at [1088, 222] on p-accordion-header "100%" at bounding box center [1107, 215] width 92 height 39
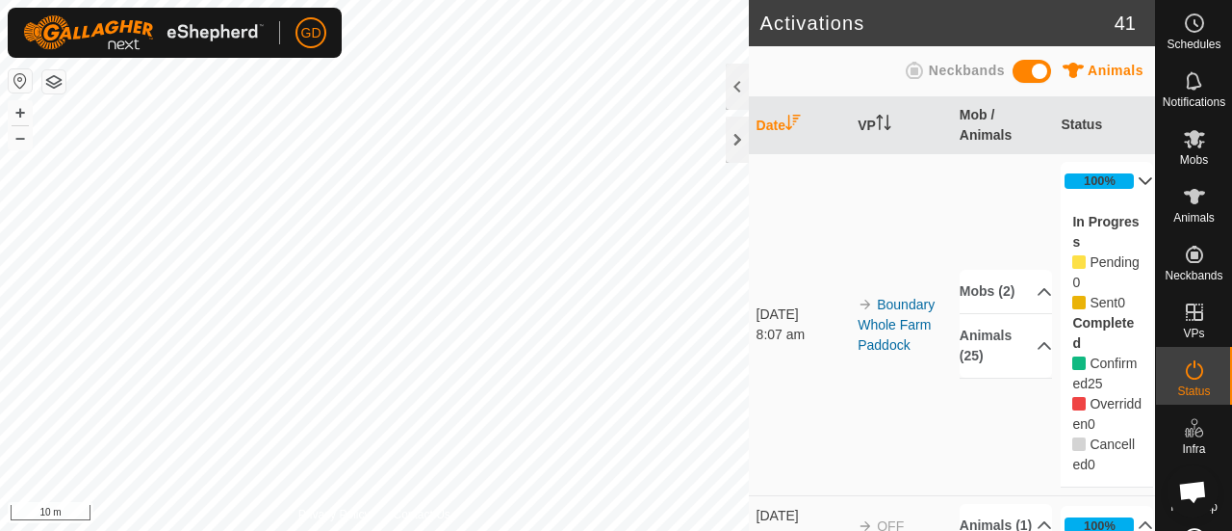
click at [1088, 222] on label "In Progress" at bounding box center [1106, 232] width 66 height 36
click at [1085, 175] on p-accordion-header "100%" at bounding box center [1107, 181] width 92 height 39
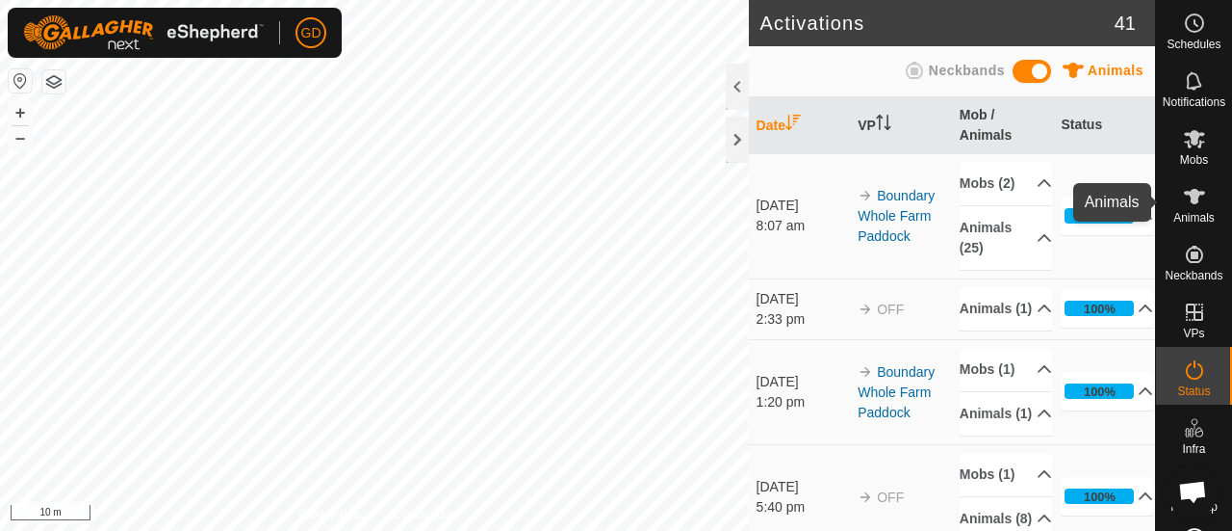
click at [1183, 197] on icon at bounding box center [1194, 196] width 23 height 23
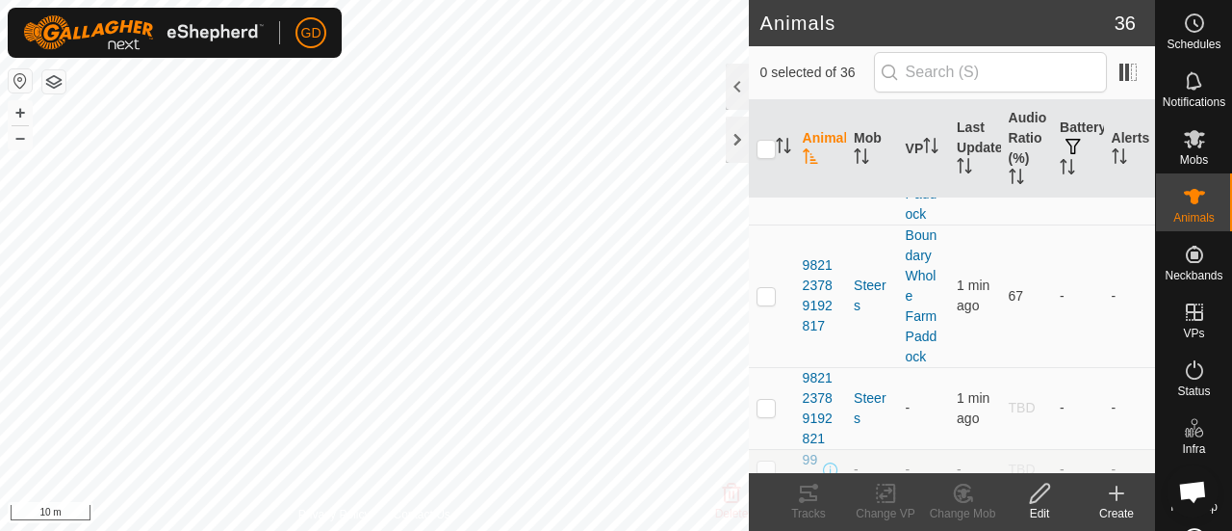
scroll to position [3892, 0]
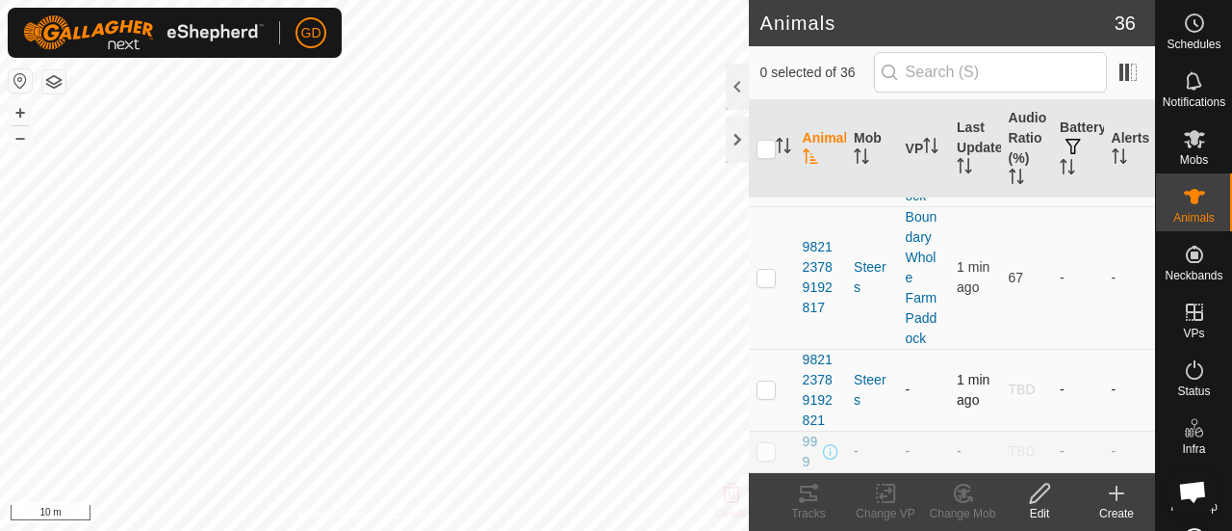
click at [768, 381] on p-checkbox at bounding box center [766, 388] width 19 height 15
checkbox input "true"
click at [880, 497] on icon at bounding box center [885, 493] width 13 height 13
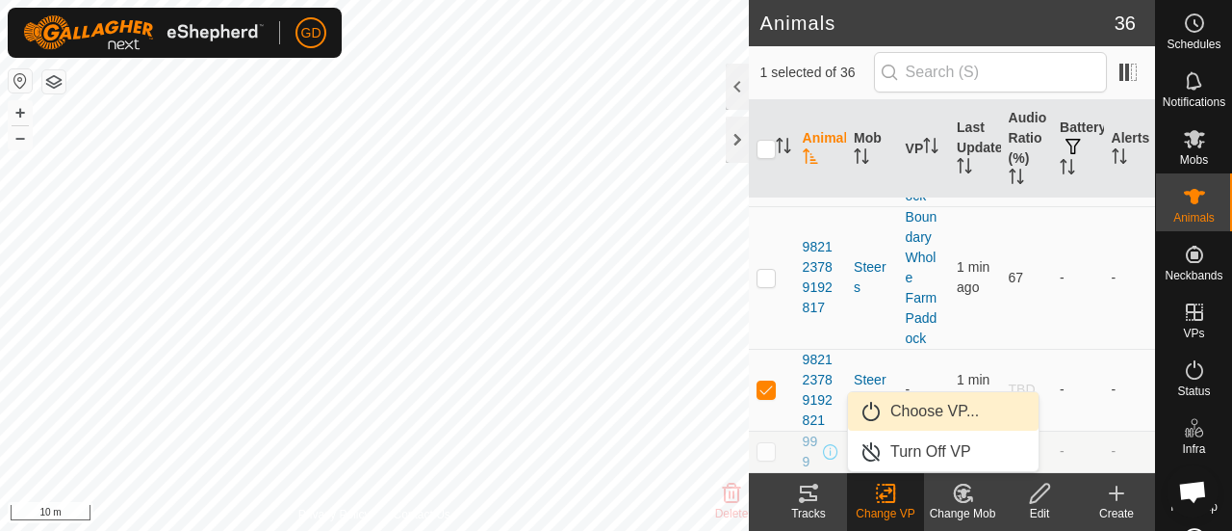
click at [922, 407] on link "Choose VP..." at bounding box center [943, 411] width 191 height 39
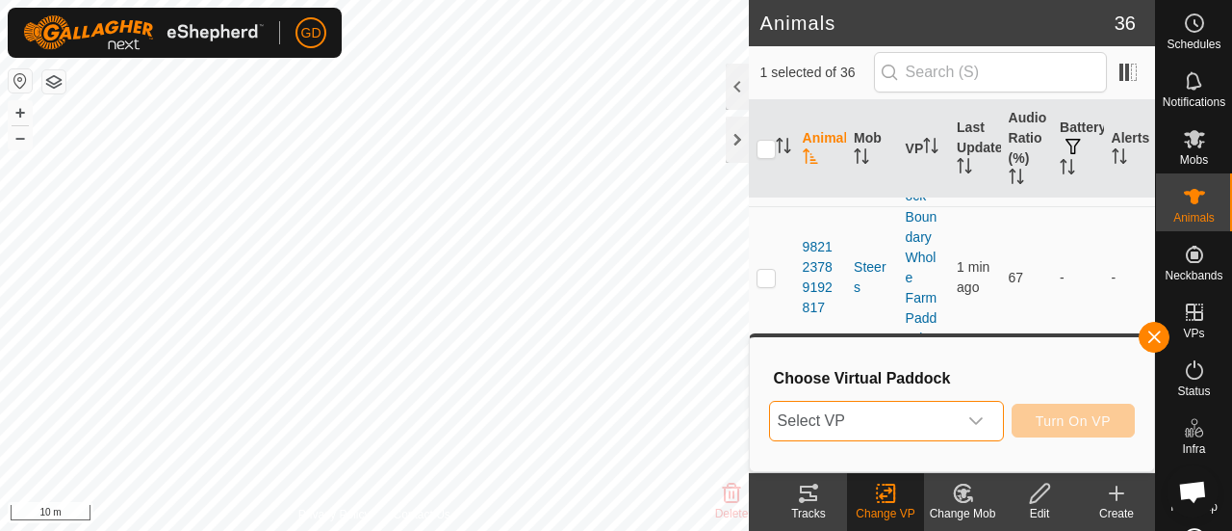
click at [922, 407] on span "Select VP" at bounding box center [863, 421] width 187 height 39
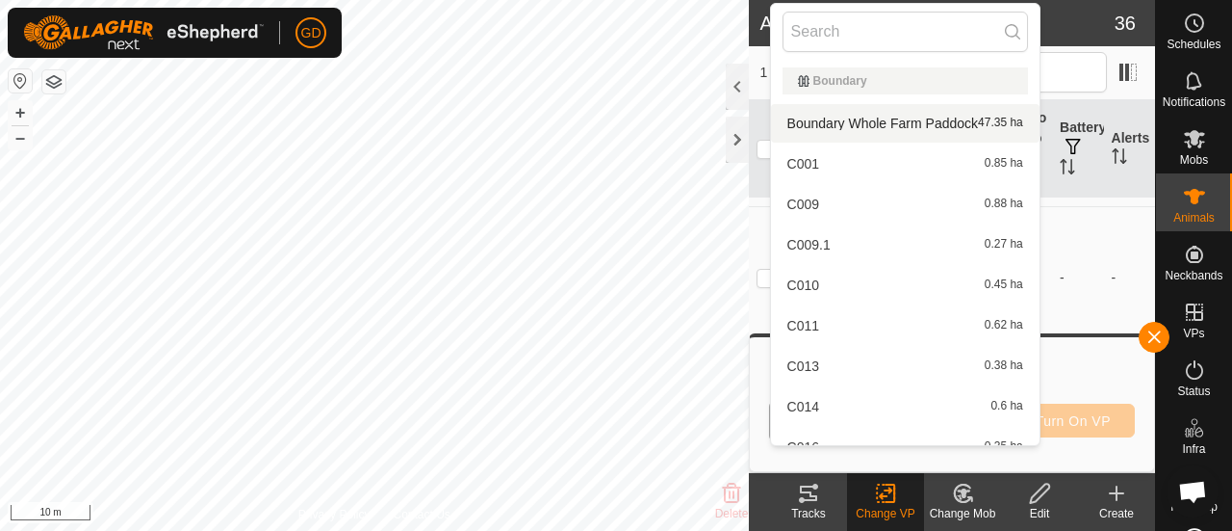
click at [880, 124] on li "Boundary Whole Farm Paddock 47.35 ha" at bounding box center [905, 123] width 269 height 39
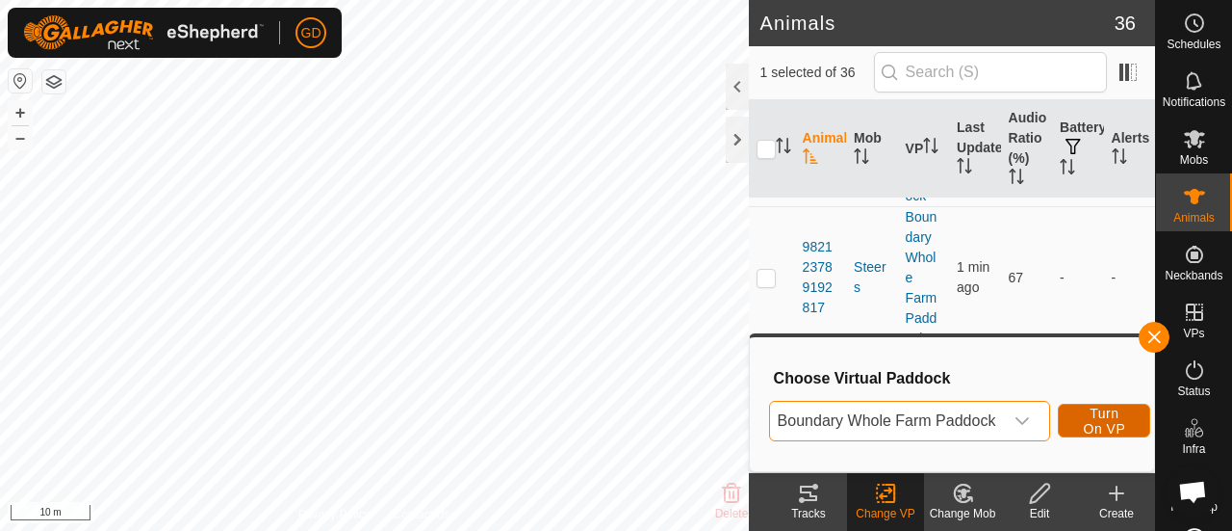
click at [1092, 415] on span "Turn On VP" at bounding box center [1104, 420] width 44 height 31
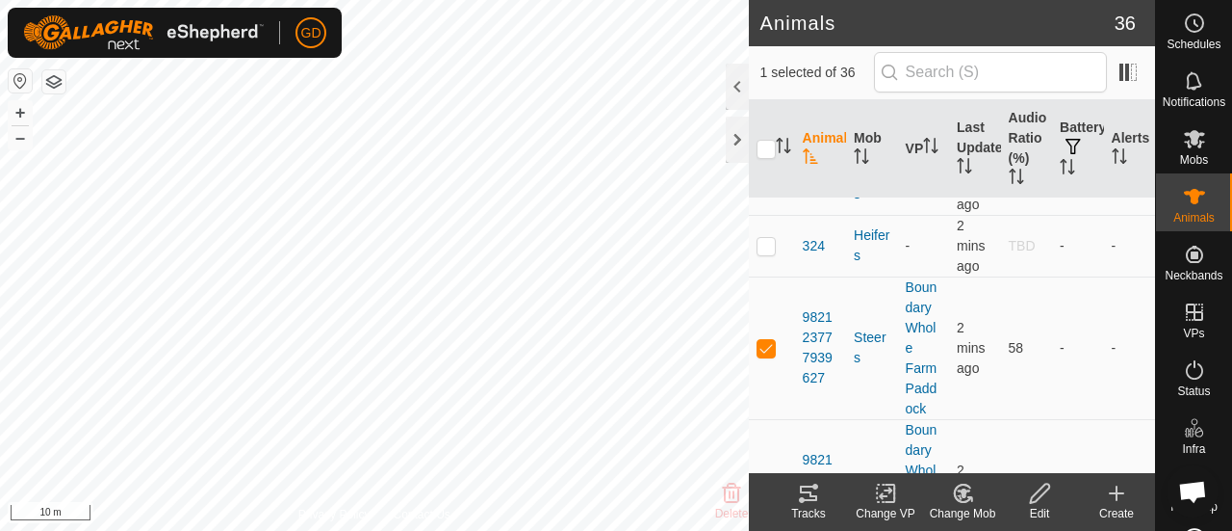
scroll to position [3220, 0]
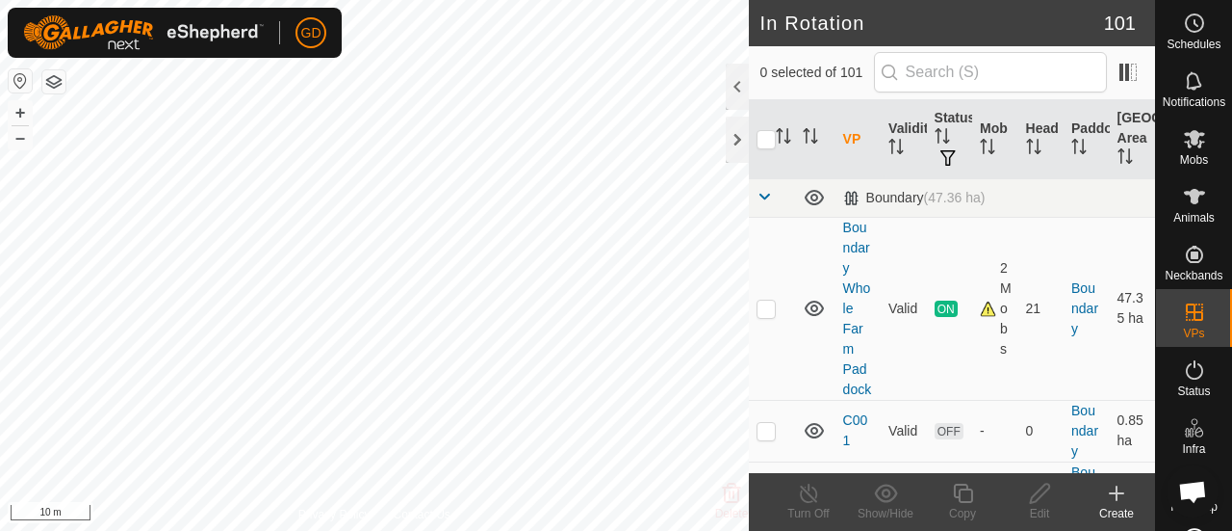
checkbox input "true"
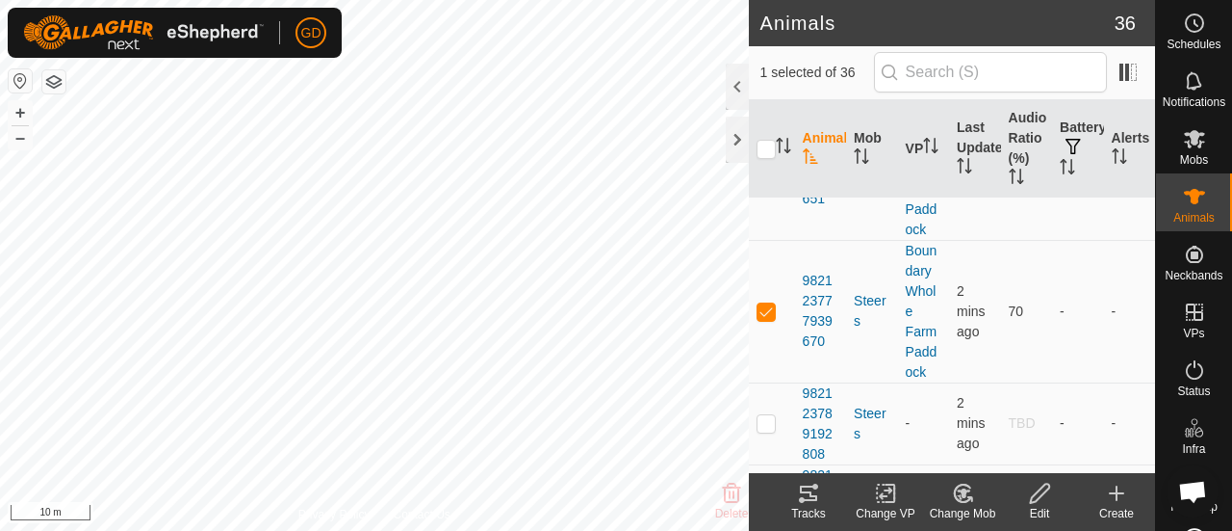
scroll to position [3516, 0]
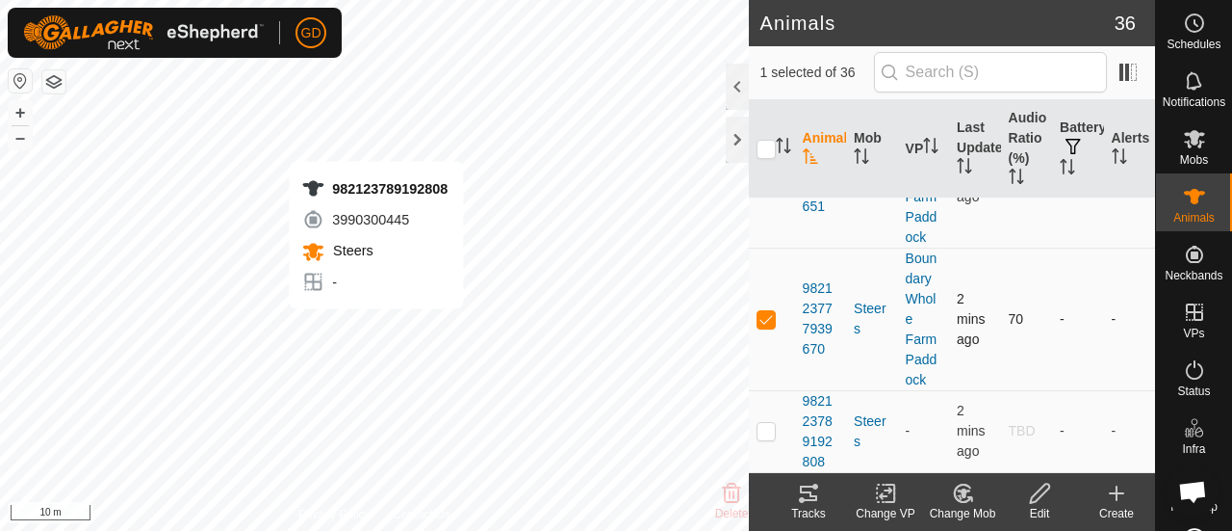
checkbox input "false"
checkbox input "true"
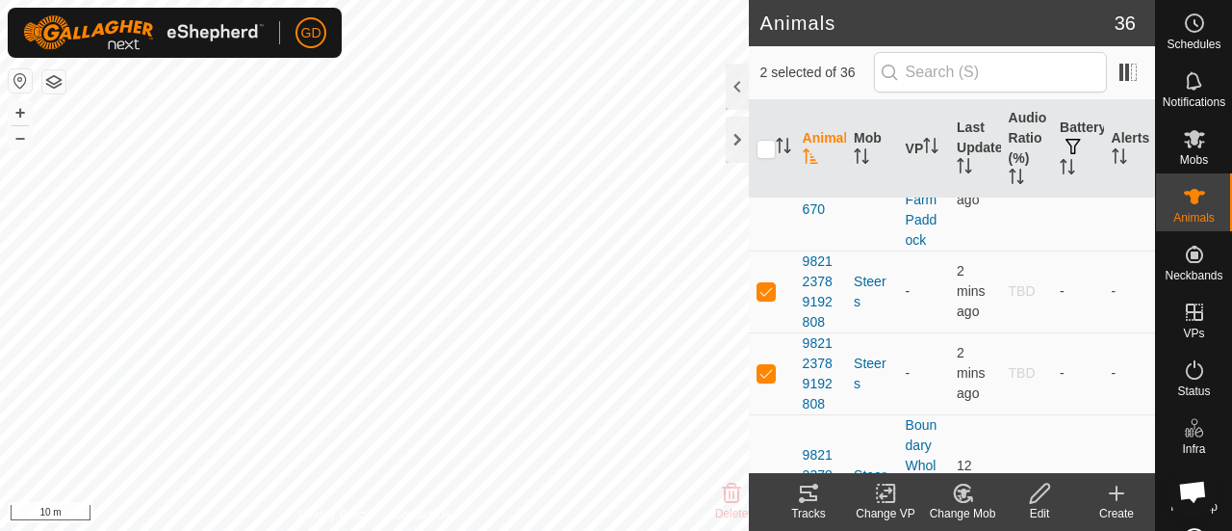
scroll to position [3631, 0]
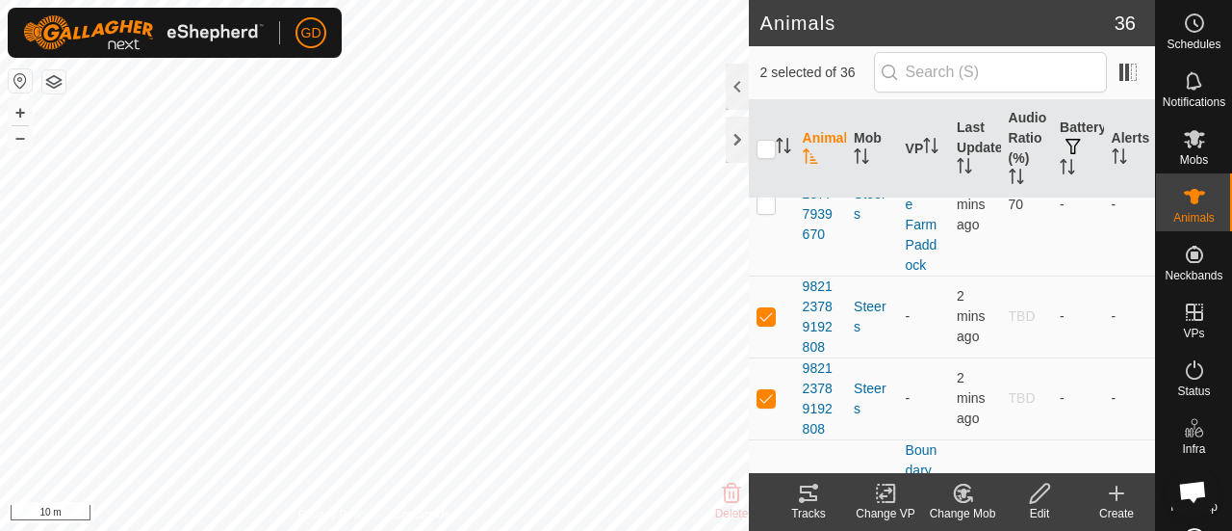
click at [887, 496] on icon at bounding box center [885, 493] width 13 height 13
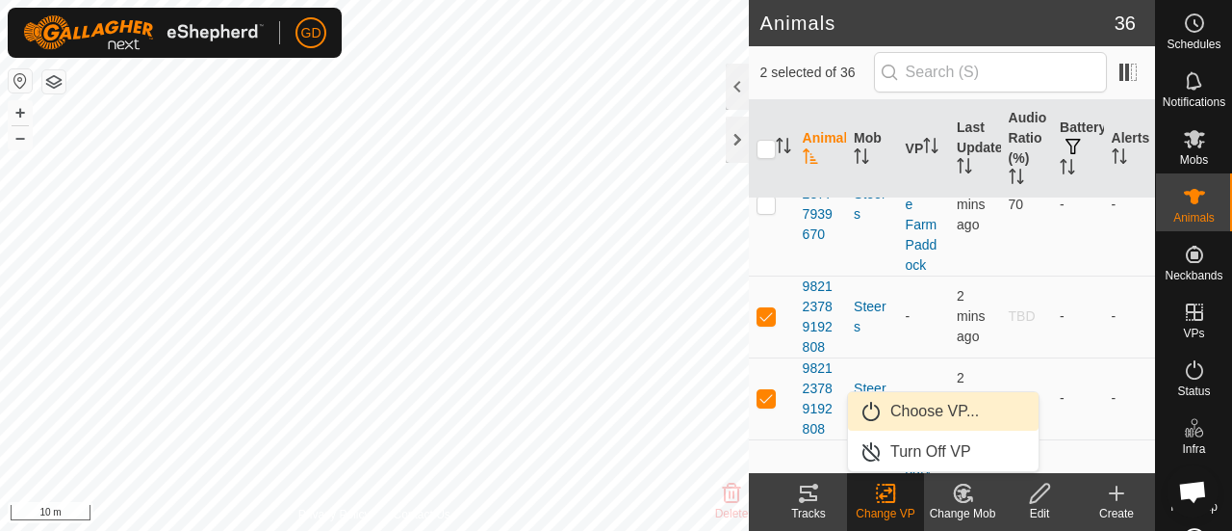
click at [916, 406] on link "Choose VP..." at bounding box center [943, 411] width 191 height 39
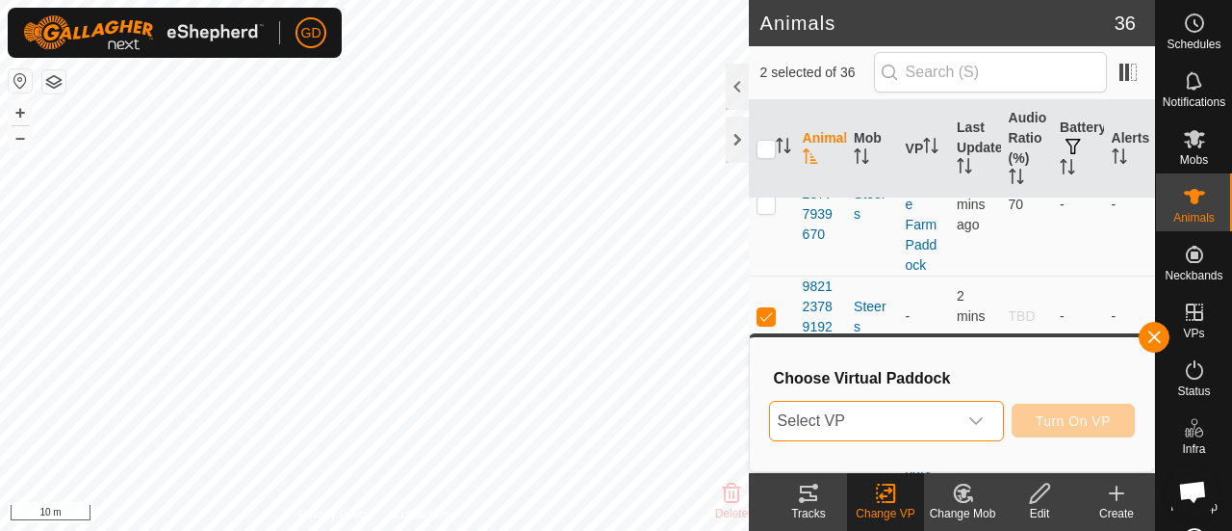
click at [916, 406] on span "Select VP" at bounding box center [863, 421] width 187 height 39
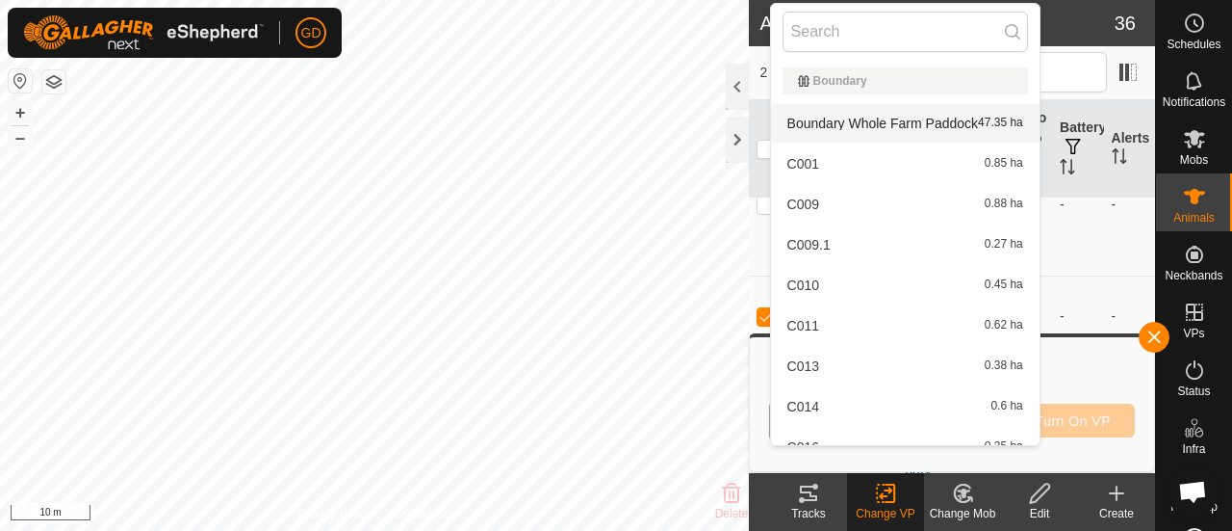
click at [878, 128] on li "Boundary Whole Farm Paddock 47.35 ha" at bounding box center [905, 123] width 269 height 39
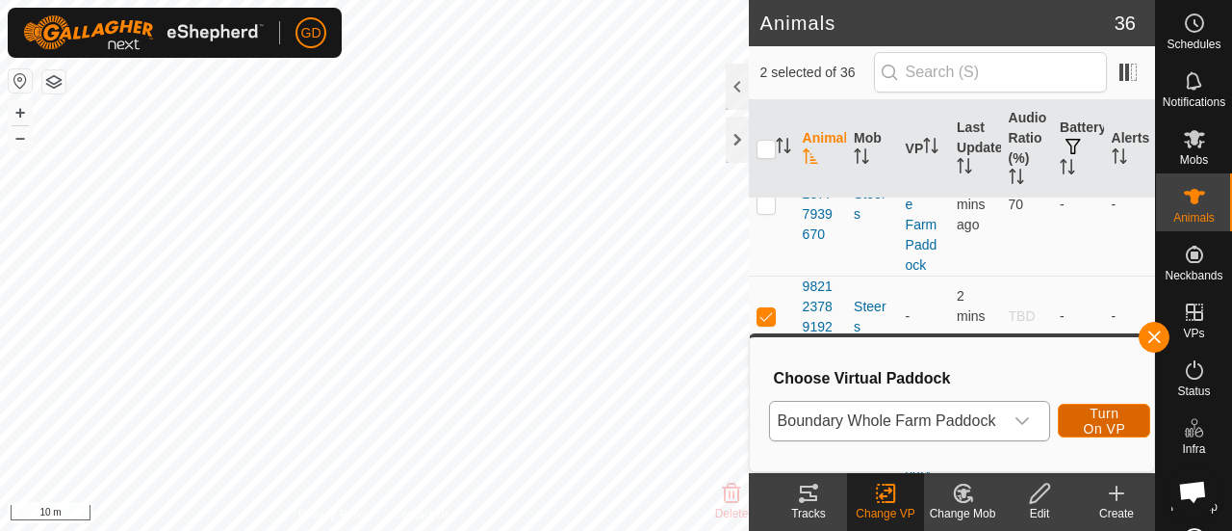
click at [1084, 425] on span "Turn On VP" at bounding box center [1104, 420] width 44 height 31
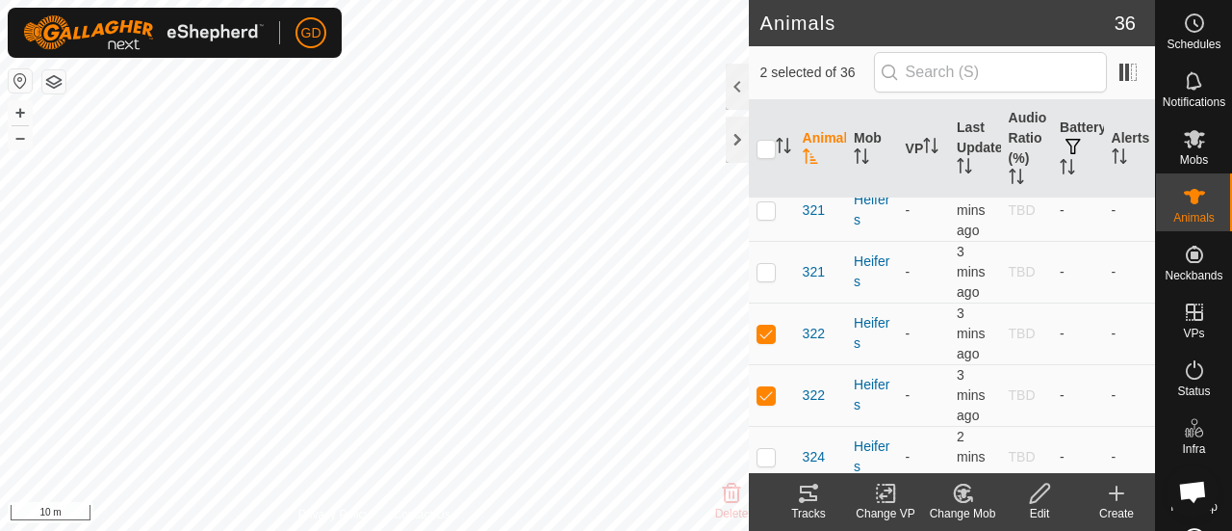
scroll to position [2939, 0]
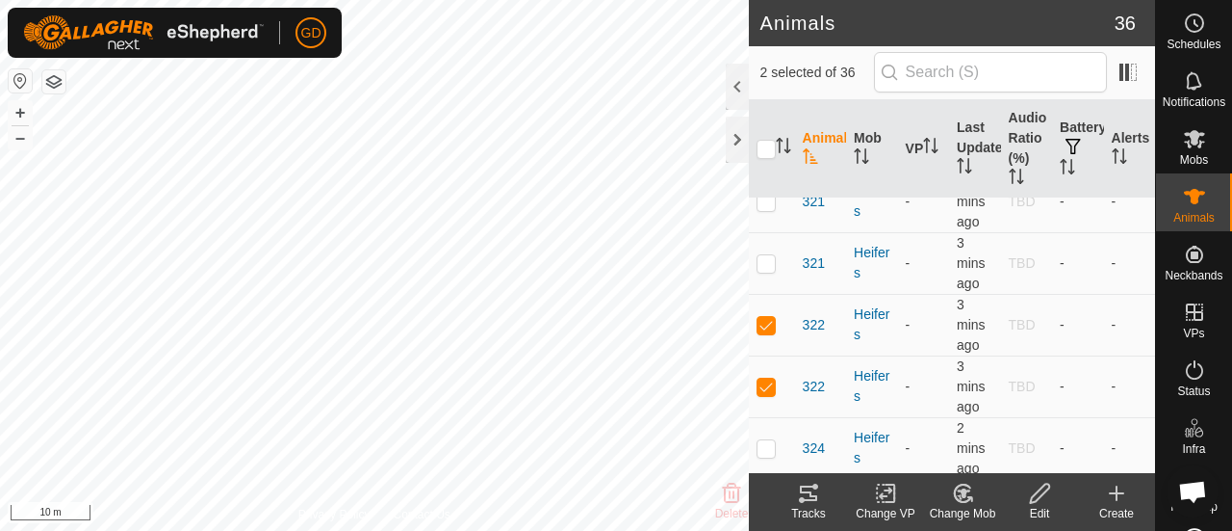
click at [880, 499] on icon at bounding box center [886, 492] width 24 height 23
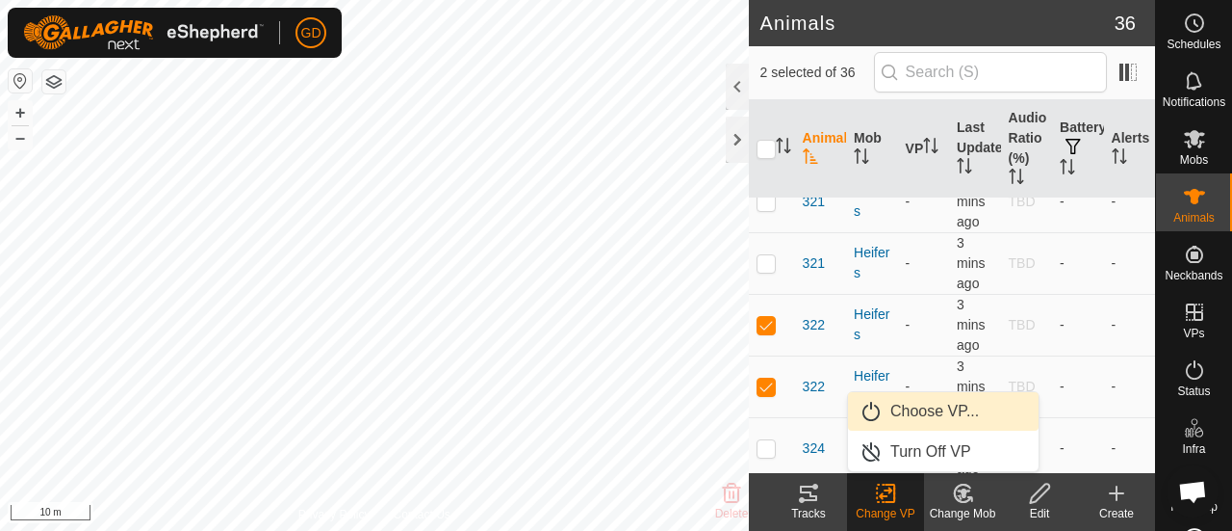
click at [919, 410] on link "Choose VP..." at bounding box center [943, 411] width 191 height 39
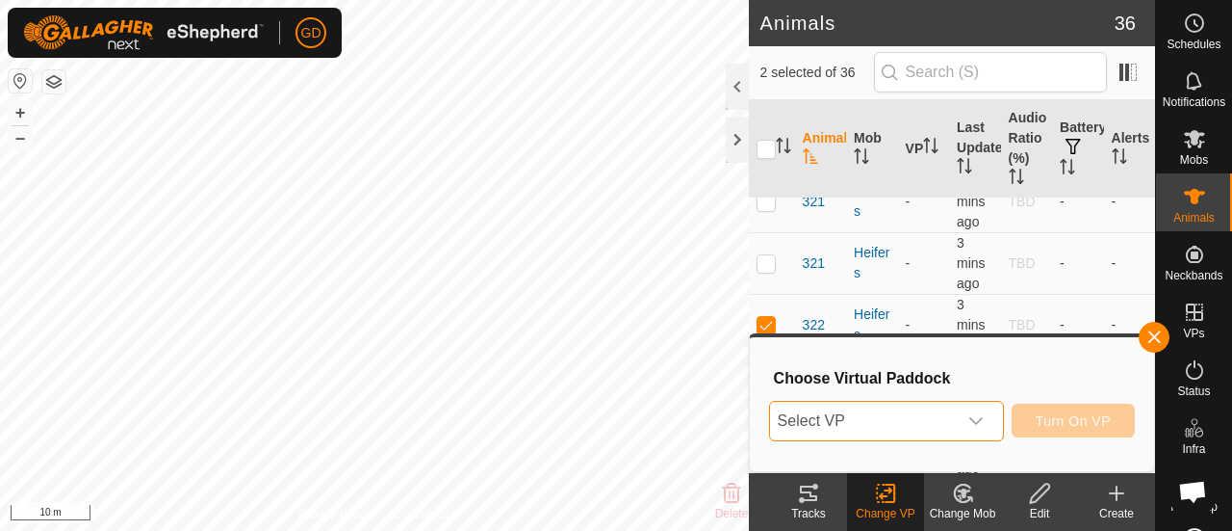
click at [919, 410] on span "Select VP" at bounding box center [863, 421] width 187 height 39
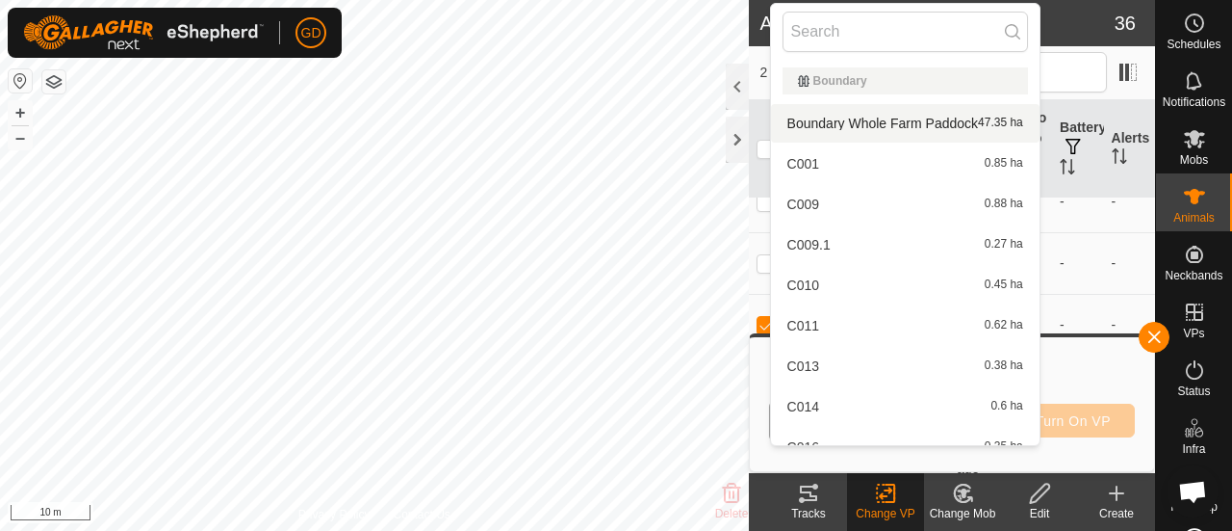
click at [886, 121] on li "Boundary Whole Farm Paddock 47.35 ha" at bounding box center [905, 123] width 269 height 39
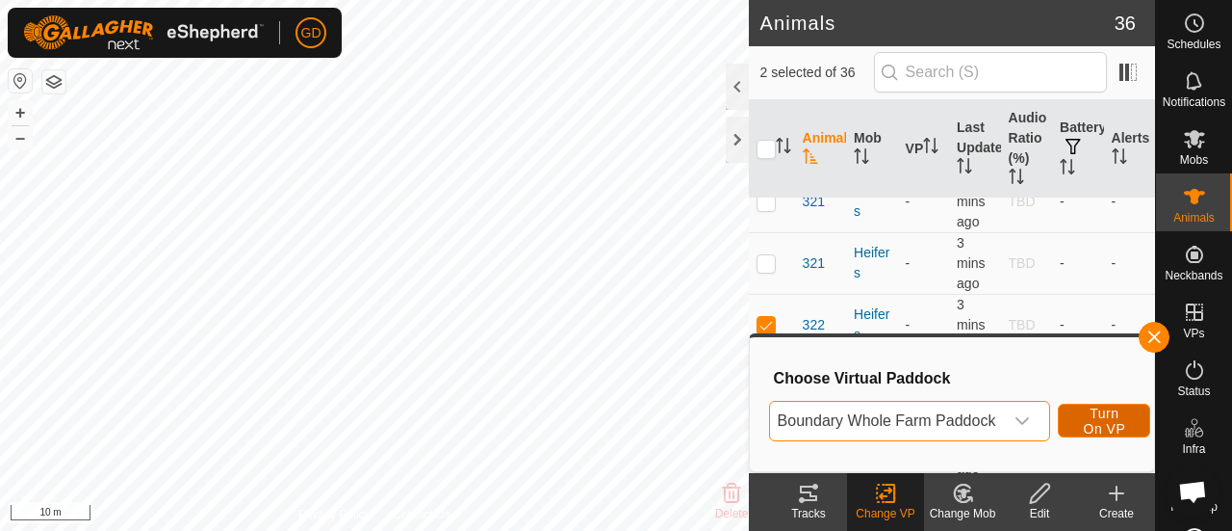
click at [1082, 414] on span "Turn On VP" at bounding box center [1104, 420] width 44 height 31
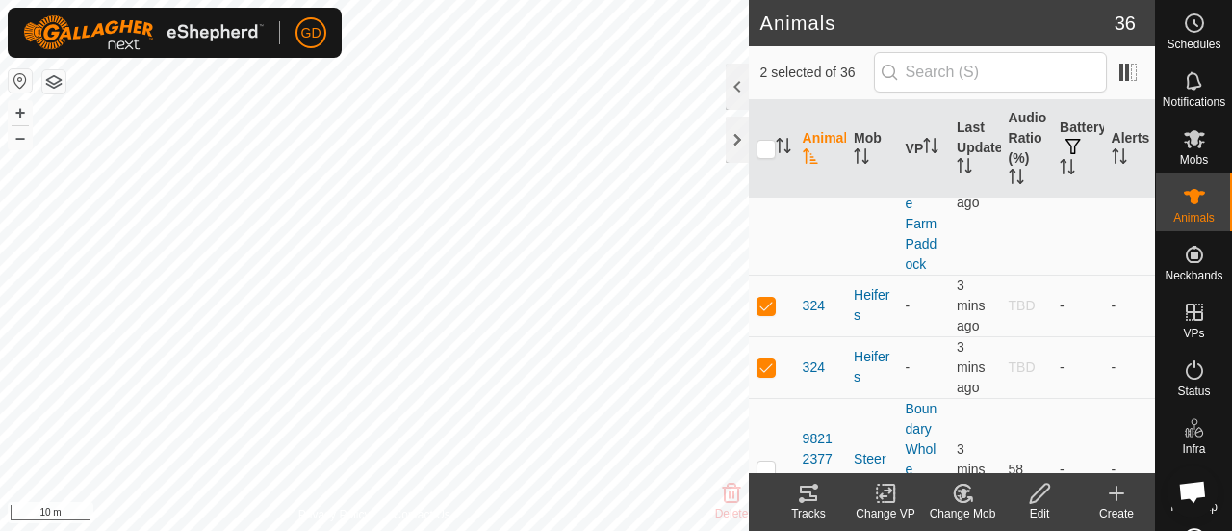
scroll to position [3344, 0]
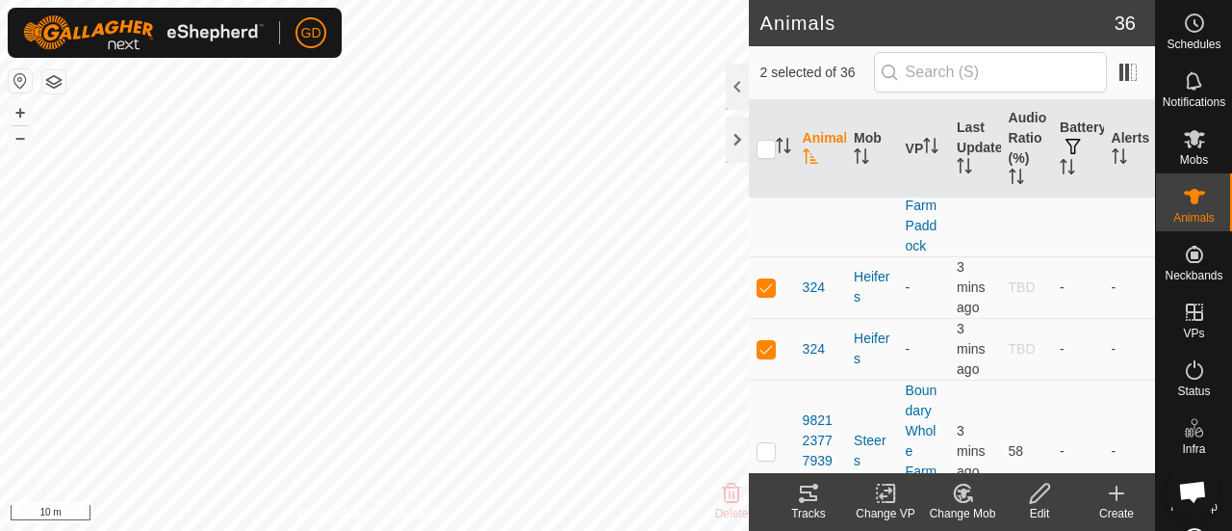
click at [879, 488] on icon at bounding box center [886, 492] width 24 height 23
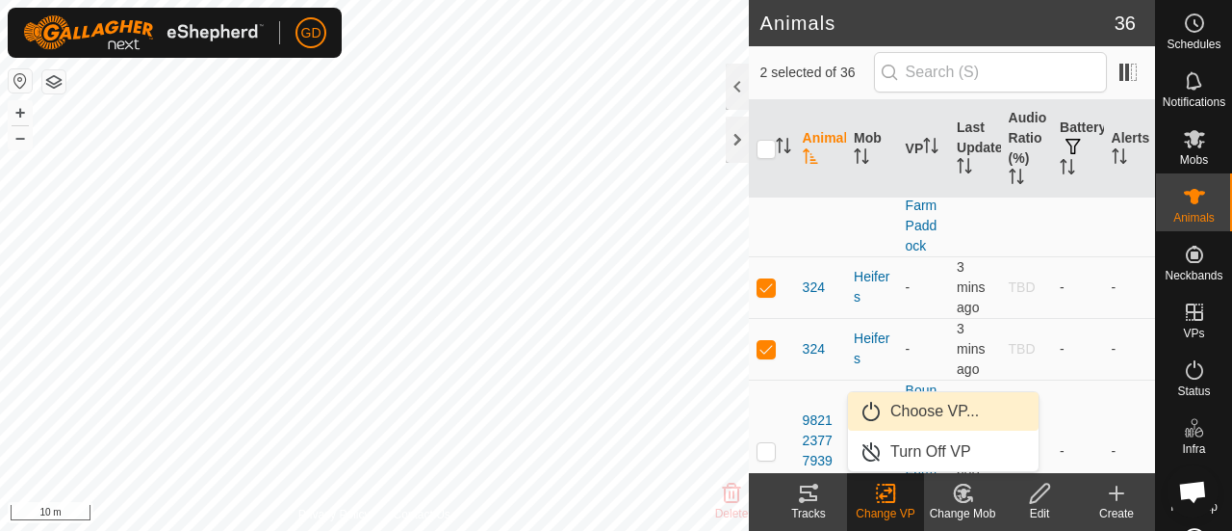
click at [909, 413] on link "Choose VP..." at bounding box center [943, 411] width 191 height 39
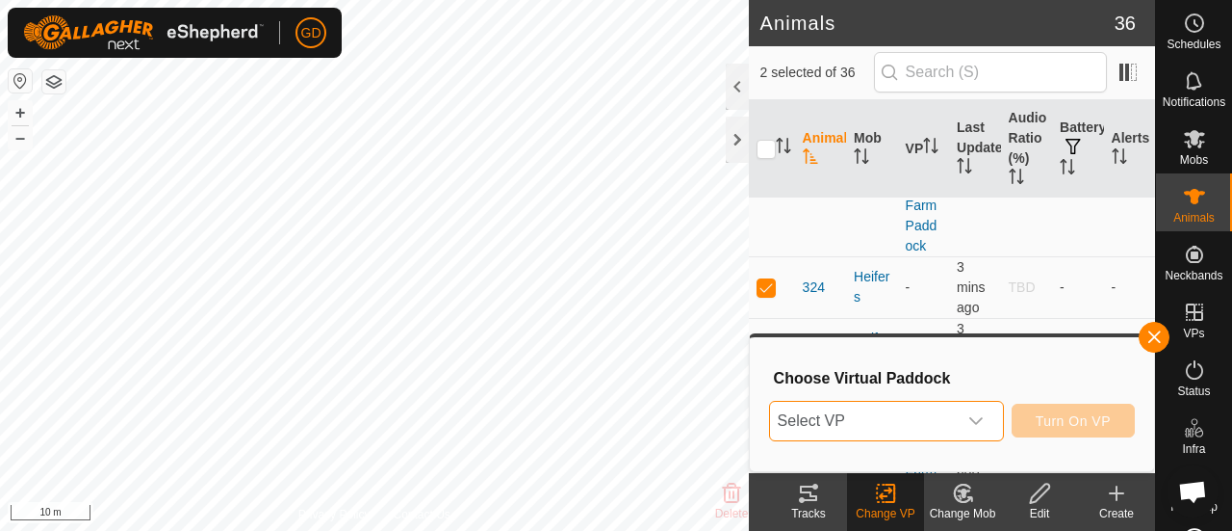
click at [894, 414] on span "Select VP" at bounding box center [863, 421] width 187 height 39
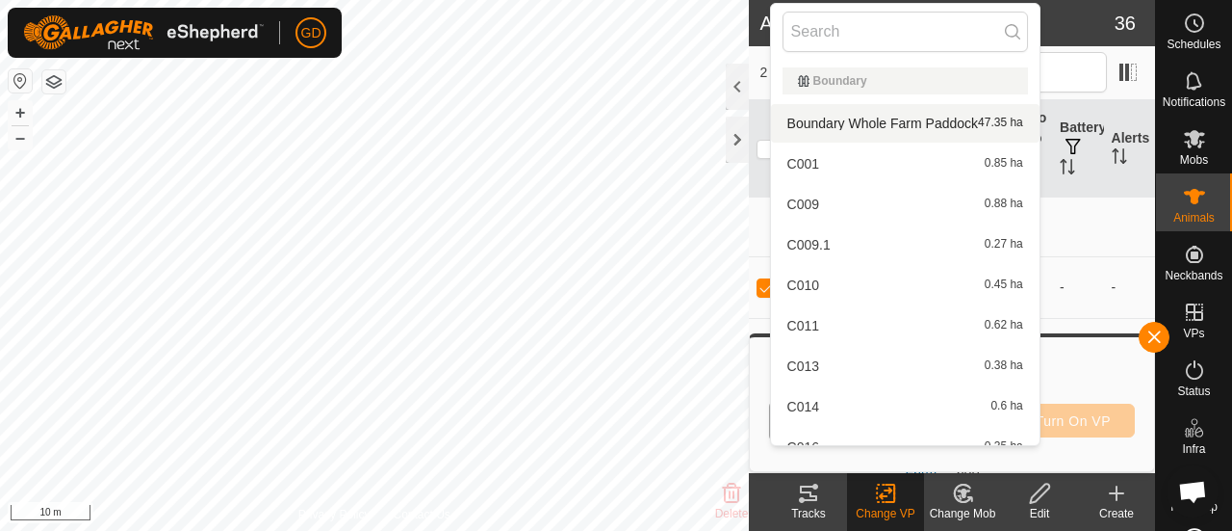
click at [861, 118] on li "Boundary Whole Farm Paddock 47.35 ha" at bounding box center [905, 123] width 269 height 39
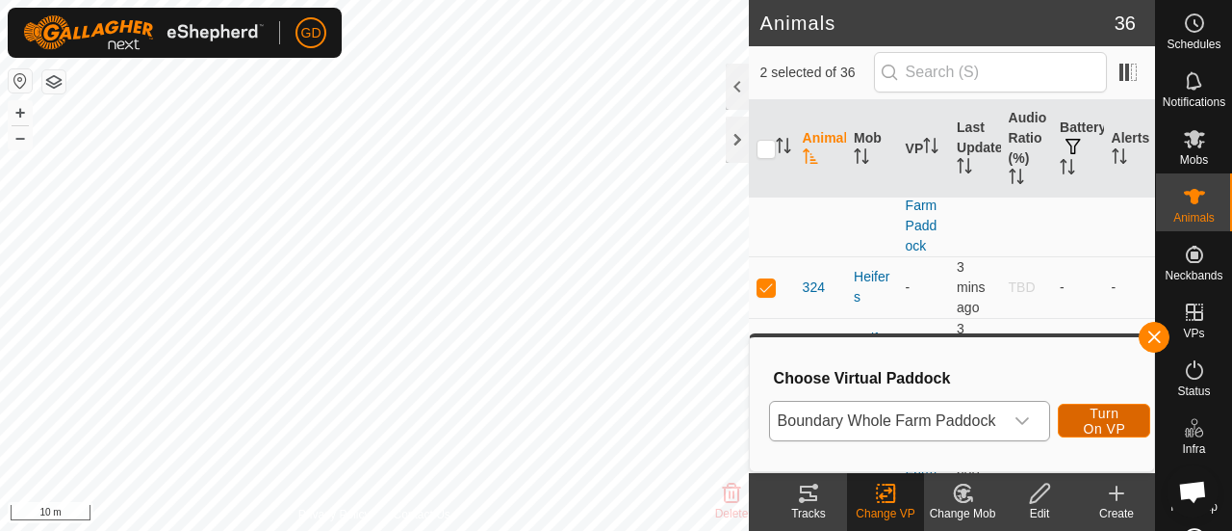
click at [1101, 412] on span "Turn On VP" at bounding box center [1104, 420] width 44 height 31
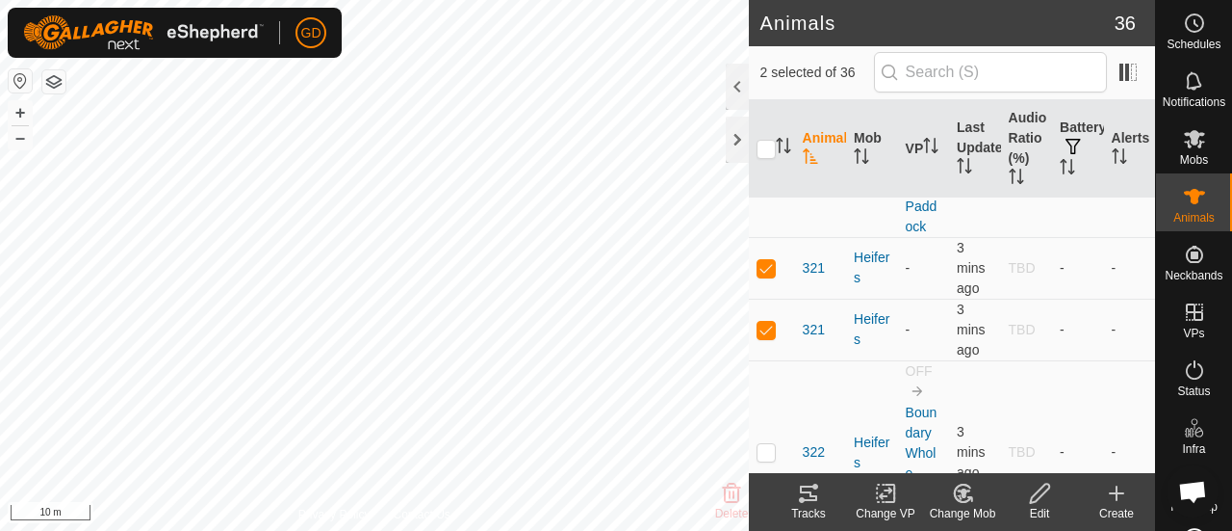
scroll to position [2892, 0]
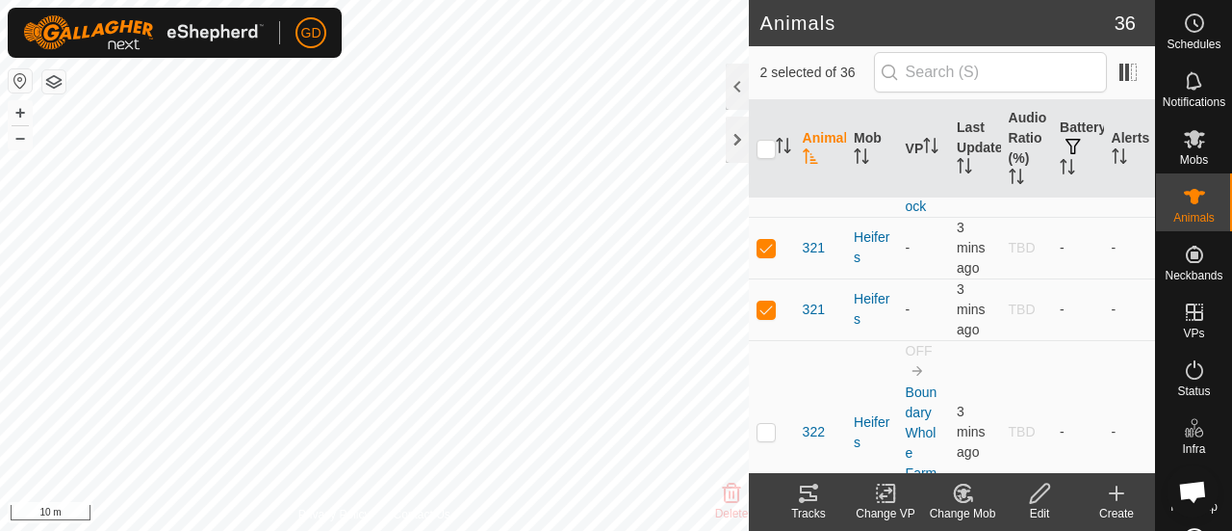
click at [881, 490] on icon at bounding box center [886, 492] width 24 height 23
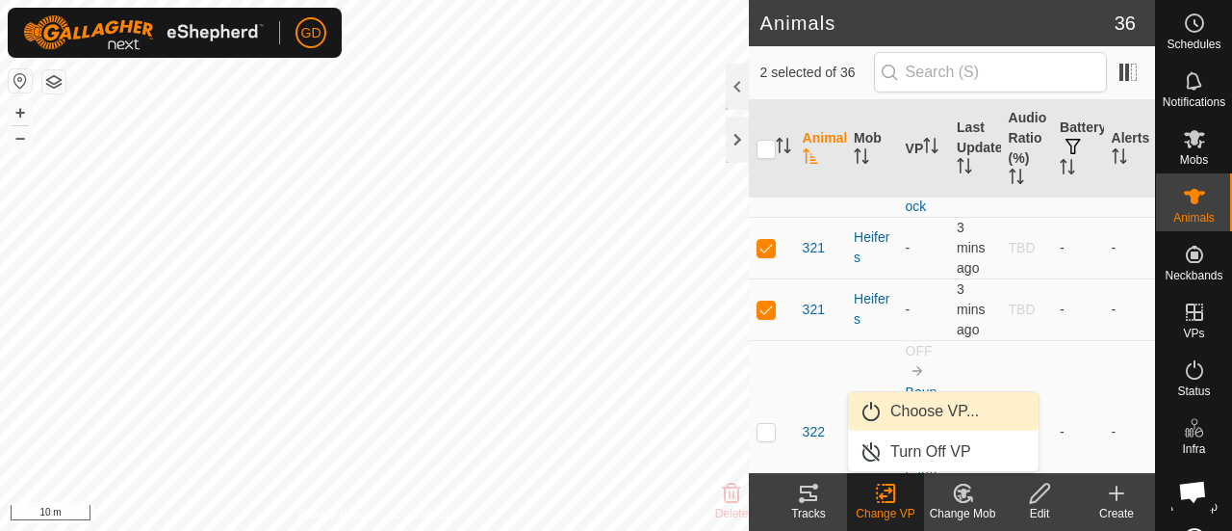
click at [921, 408] on link "Choose VP..." at bounding box center [943, 411] width 191 height 39
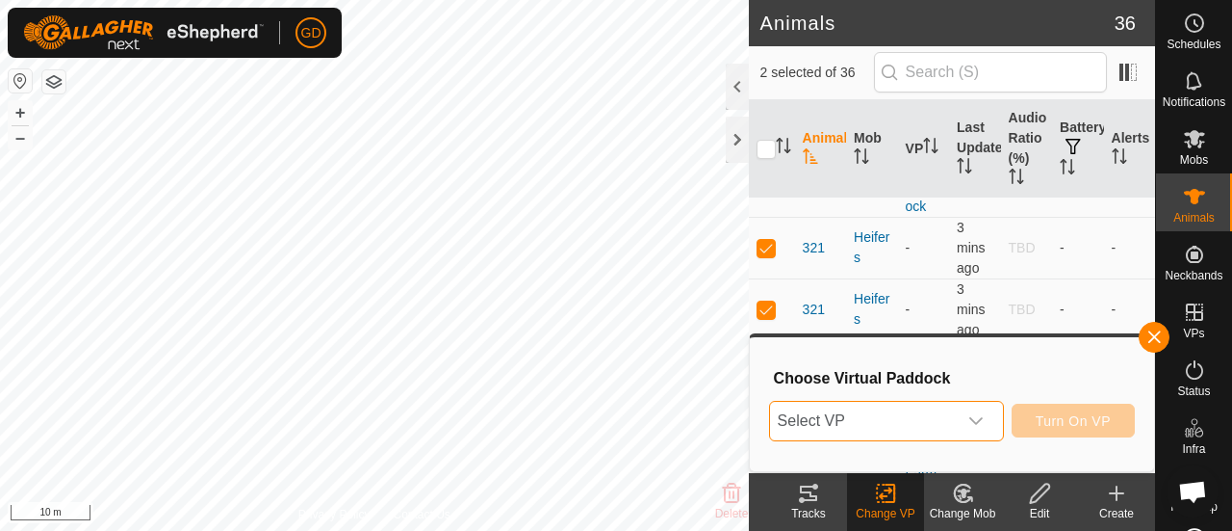
click at [921, 408] on span "Select VP" at bounding box center [863, 421] width 187 height 39
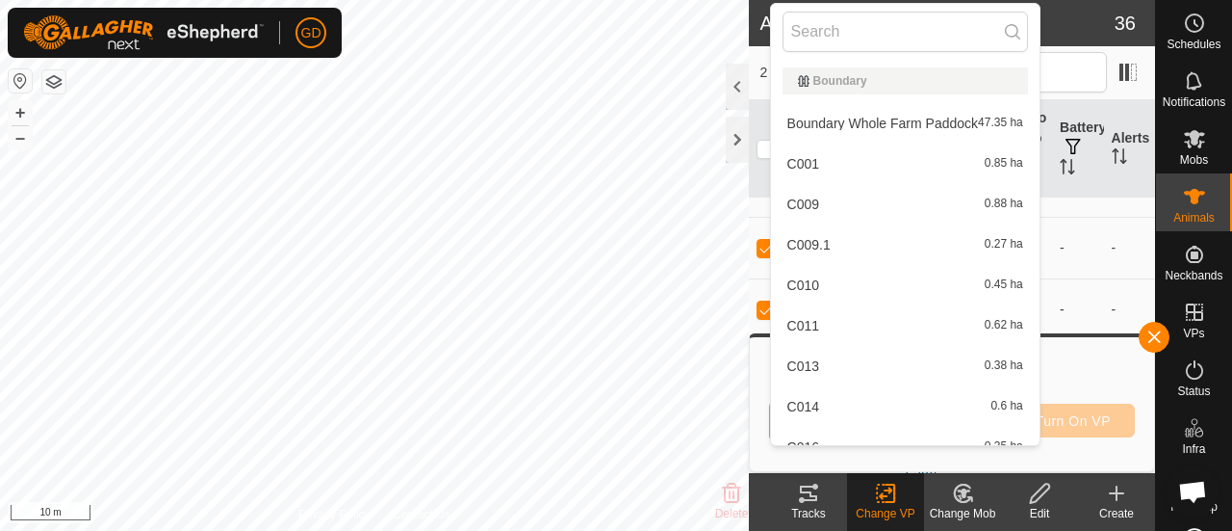
click at [906, 126] on li "Boundary Whole Farm Paddock 47.35 ha" at bounding box center [905, 123] width 269 height 39
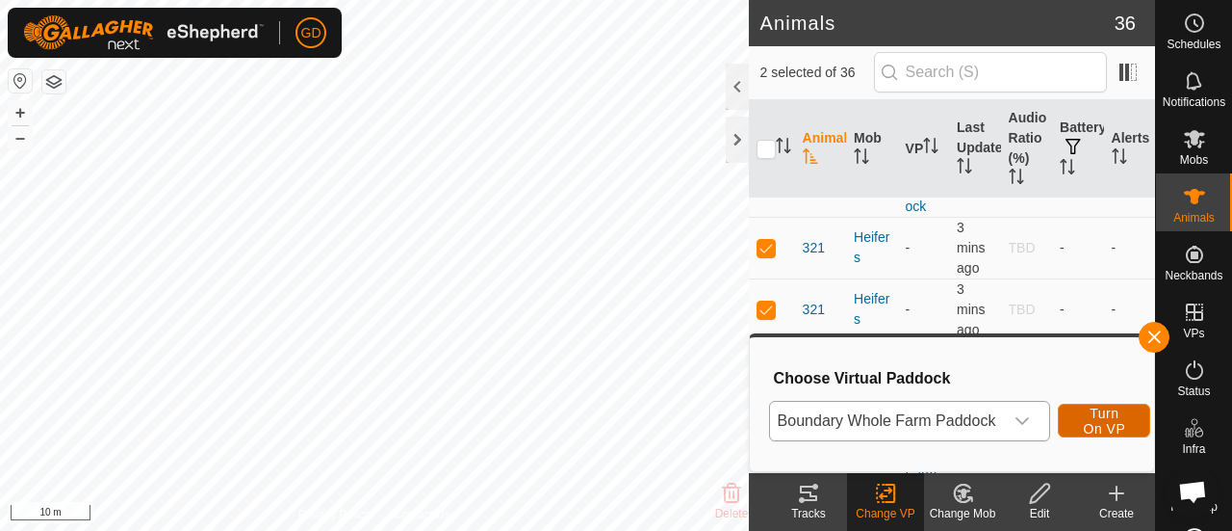
click at [1084, 417] on span "Turn On VP" at bounding box center [1104, 420] width 44 height 31
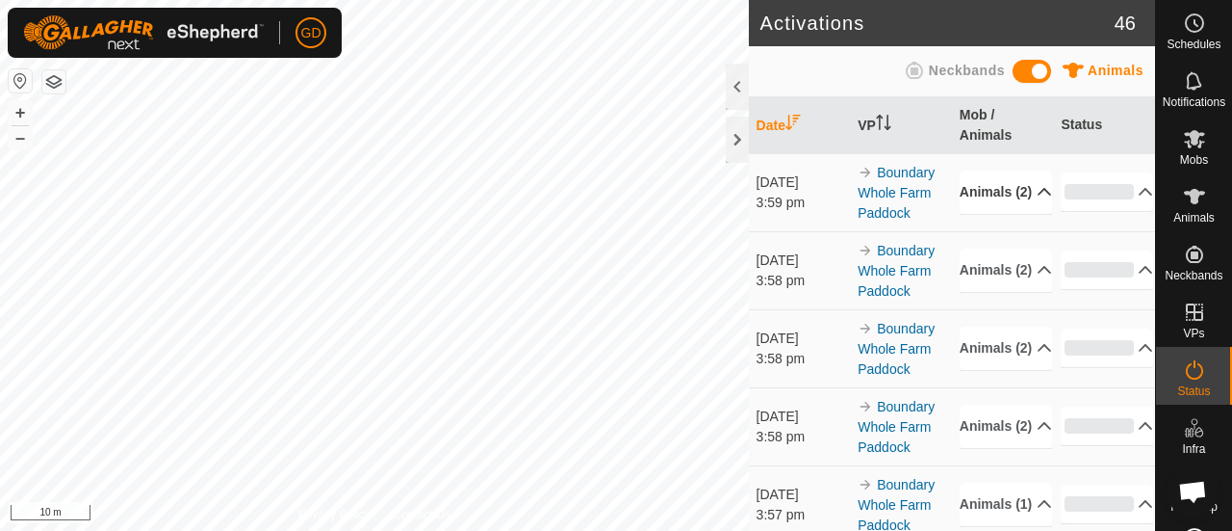
click at [972, 199] on p-accordion-header "Animals (2)" at bounding box center [1006, 191] width 92 height 43
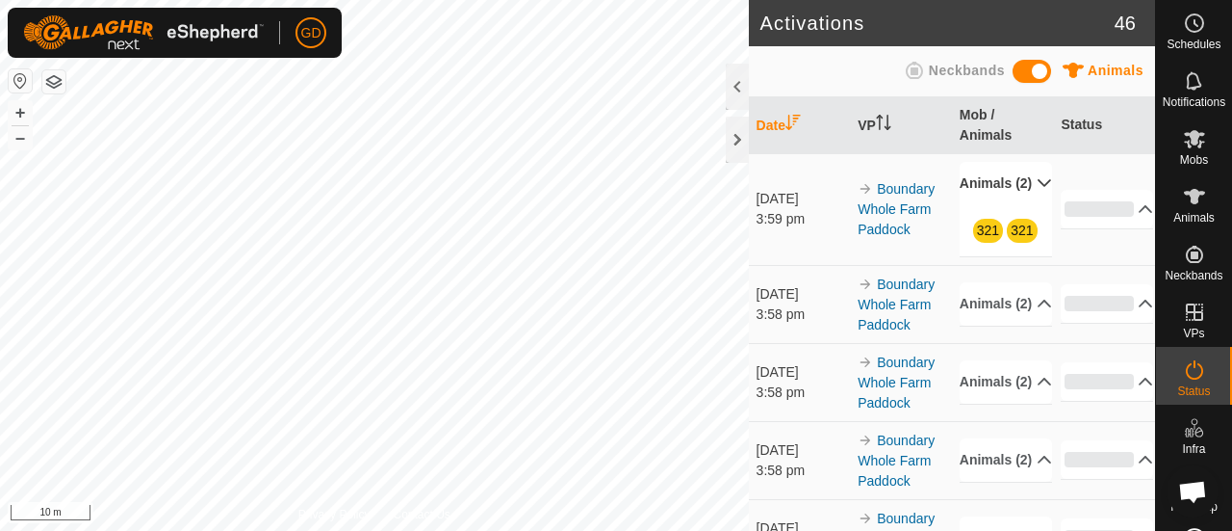
click at [972, 199] on p-accordion-header "Animals (2)" at bounding box center [1006, 183] width 92 height 43
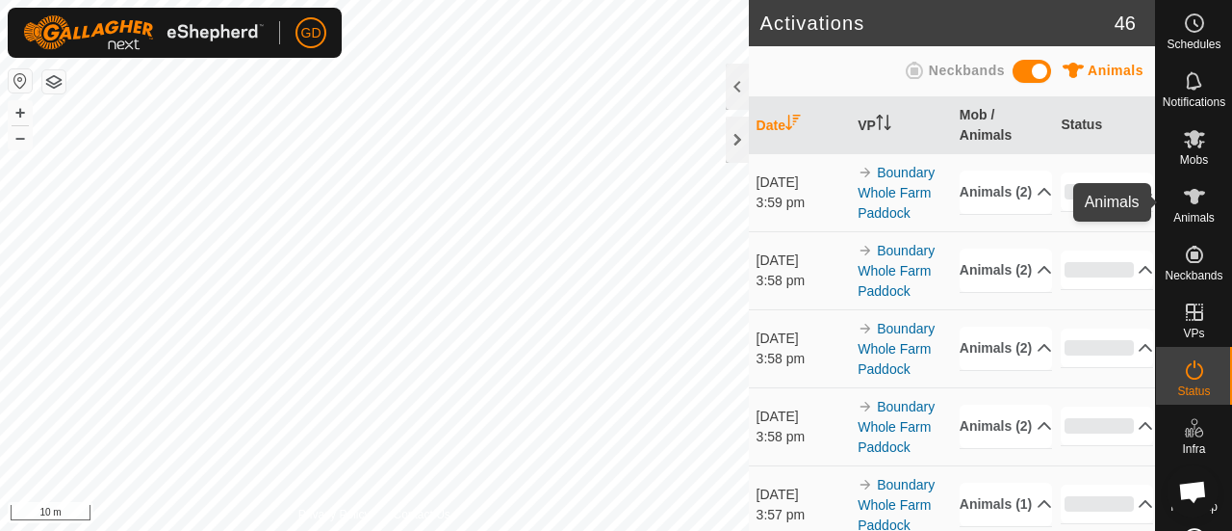
click at [1186, 198] on icon at bounding box center [1194, 196] width 21 height 15
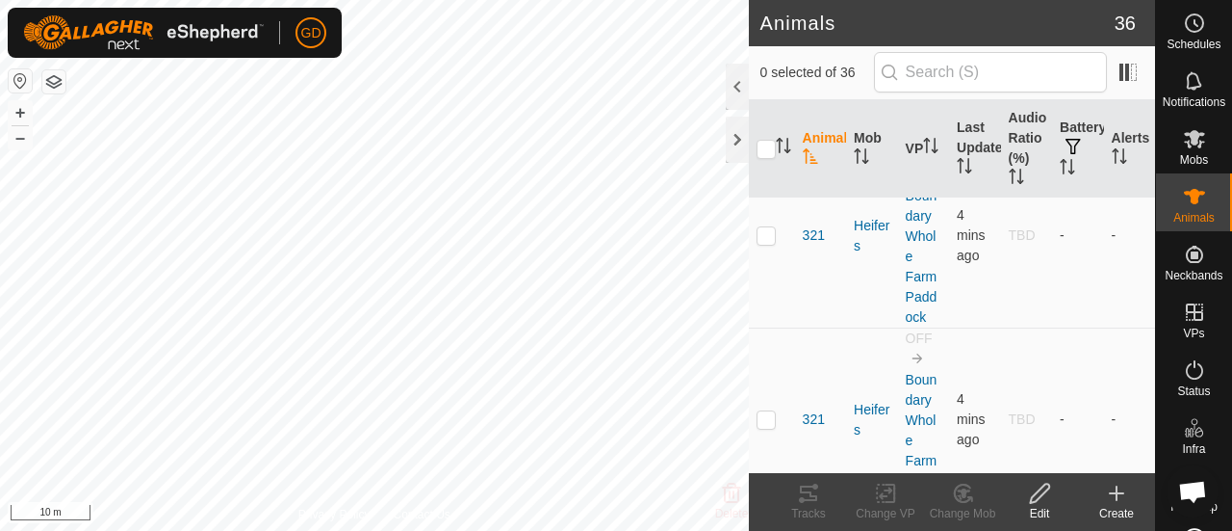
scroll to position [2944, 0]
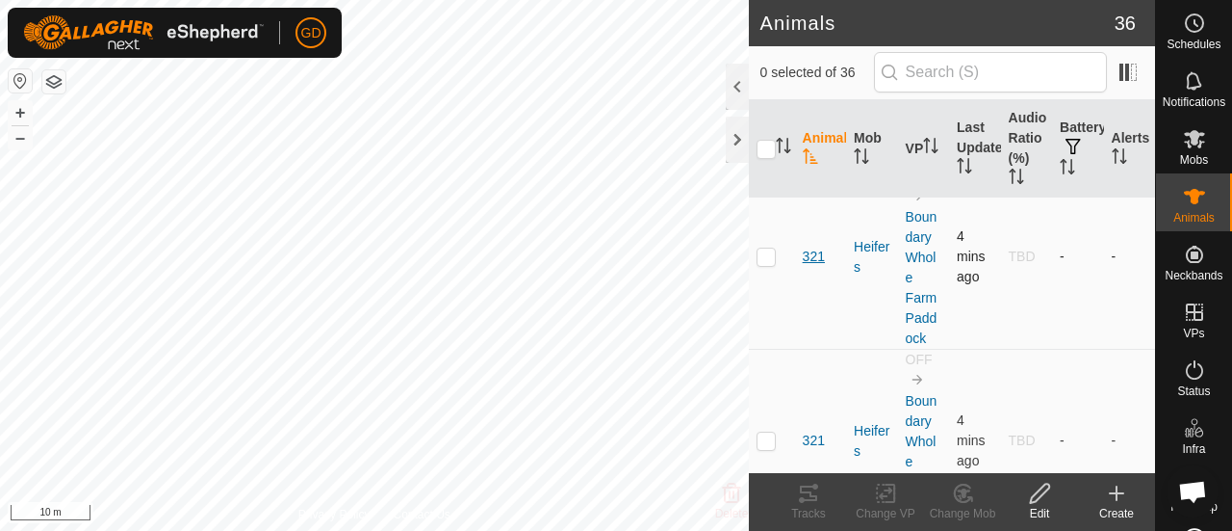
click at [811, 249] on span "321" at bounding box center [814, 256] width 22 height 20
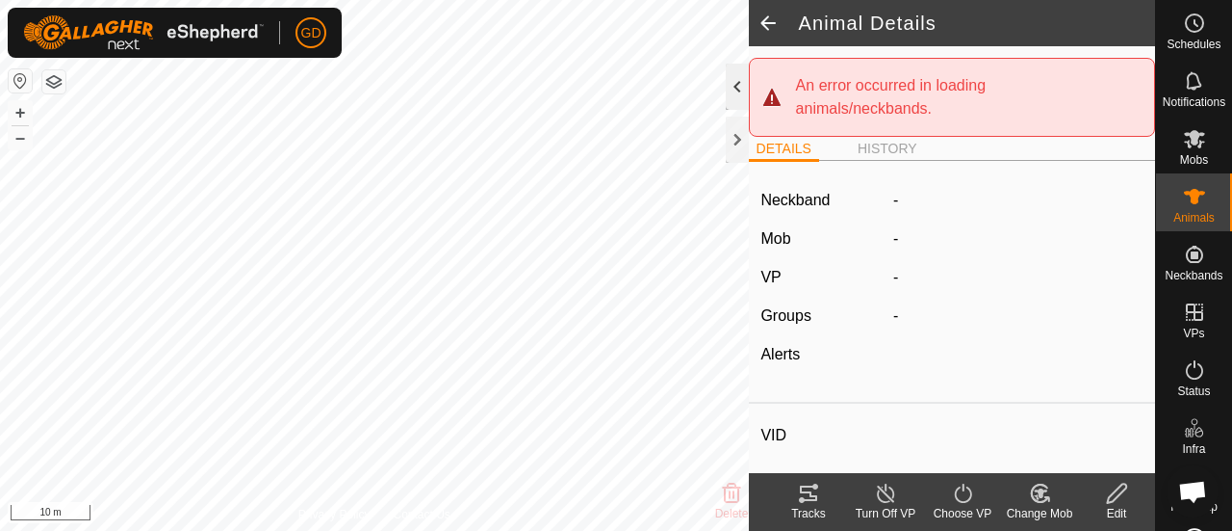
click at [735, 78] on div at bounding box center [737, 87] width 23 height 46
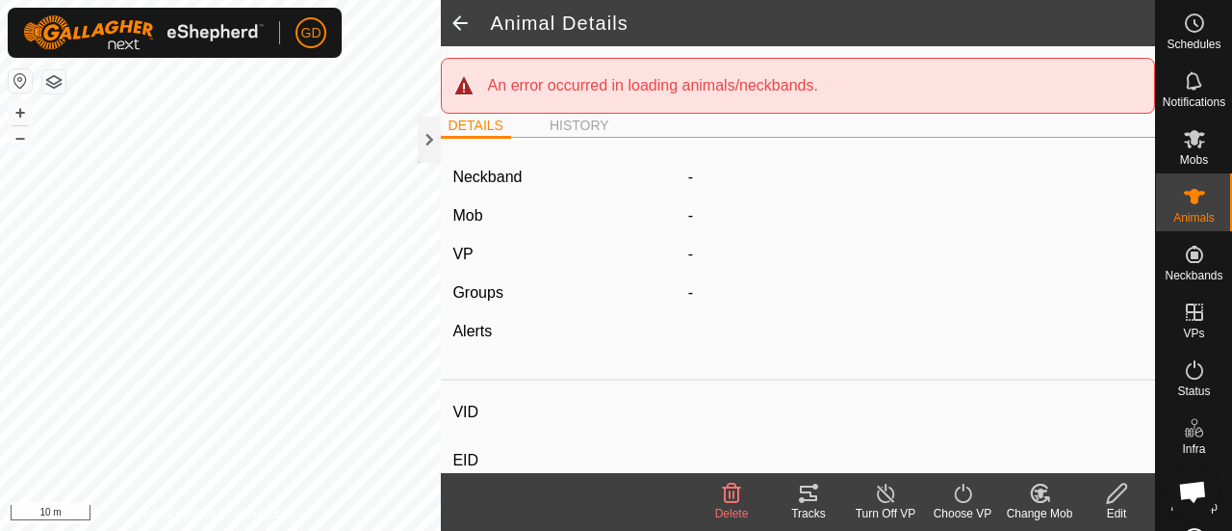
drag, startPoint x: 498, startPoint y: 149, endPoint x: 487, endPoint y: 151, distance: 10.8
click at [487, 151] on div "DETAILS HISTORY" at bounding box center [798, 133] width 714 height 39
click at [428, 132] on div at bounding box center [429, 140] width 23 height 46
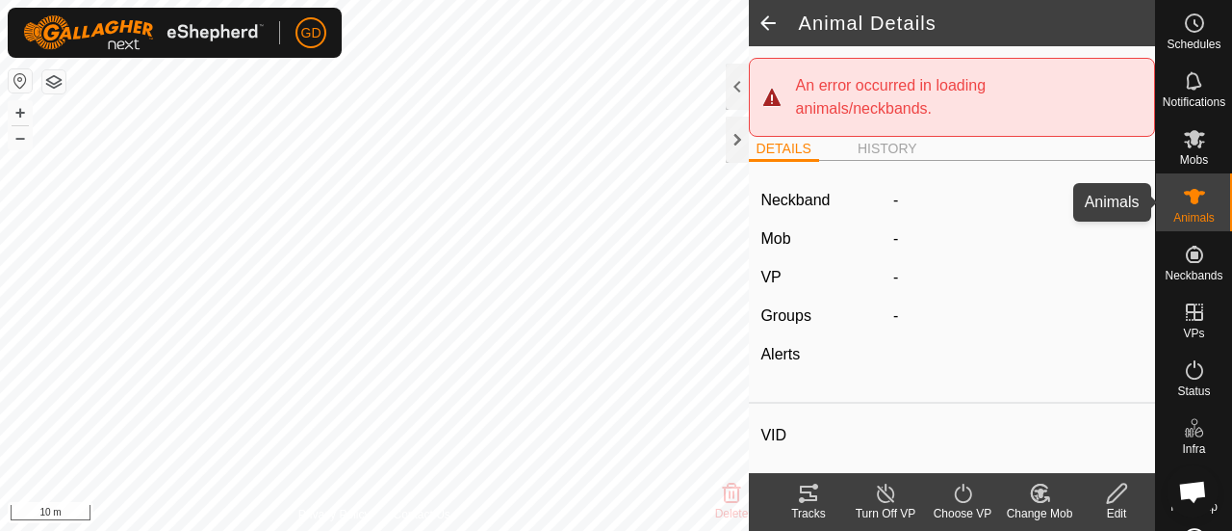
click at [1183, 197] on icon at bounding box center [1194, 196] width 23 height 23
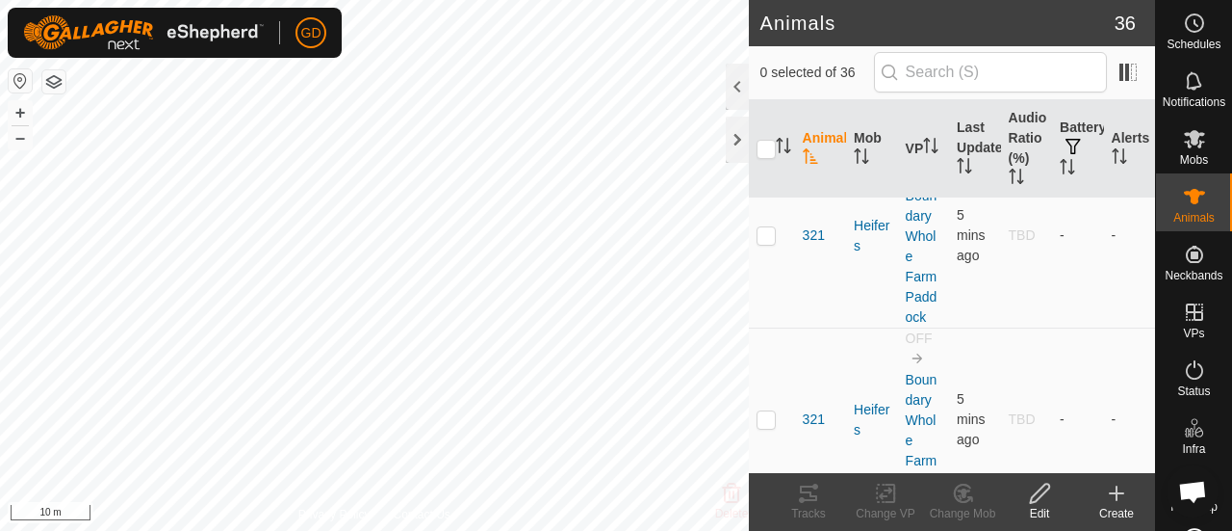
scroll to position [3016, 0]
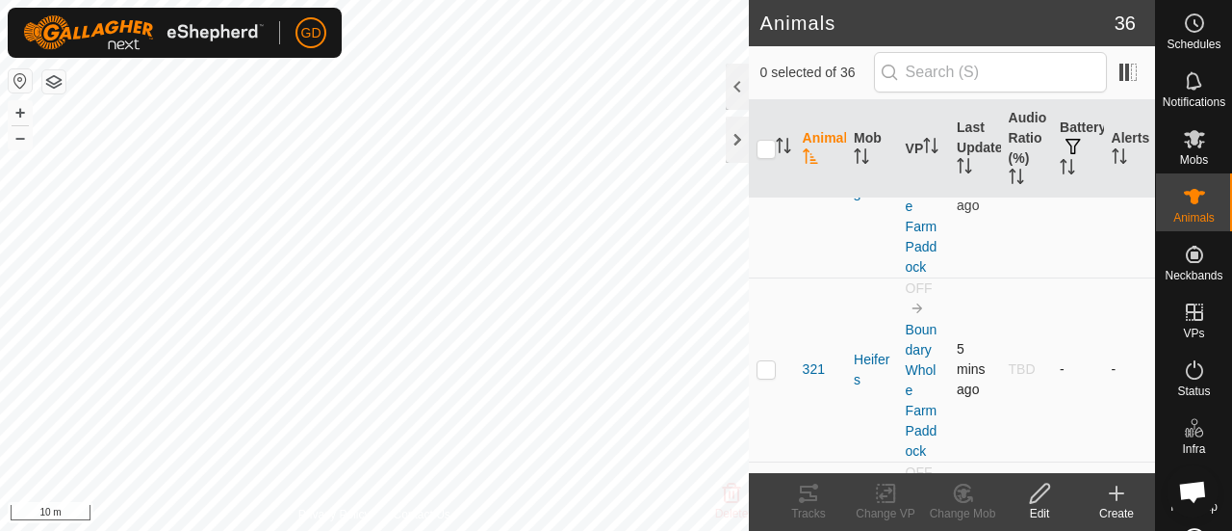
click at [767, 361] on p-checkbox at bounding box center [766, 368] width 19 height 15
checkbox input "true"
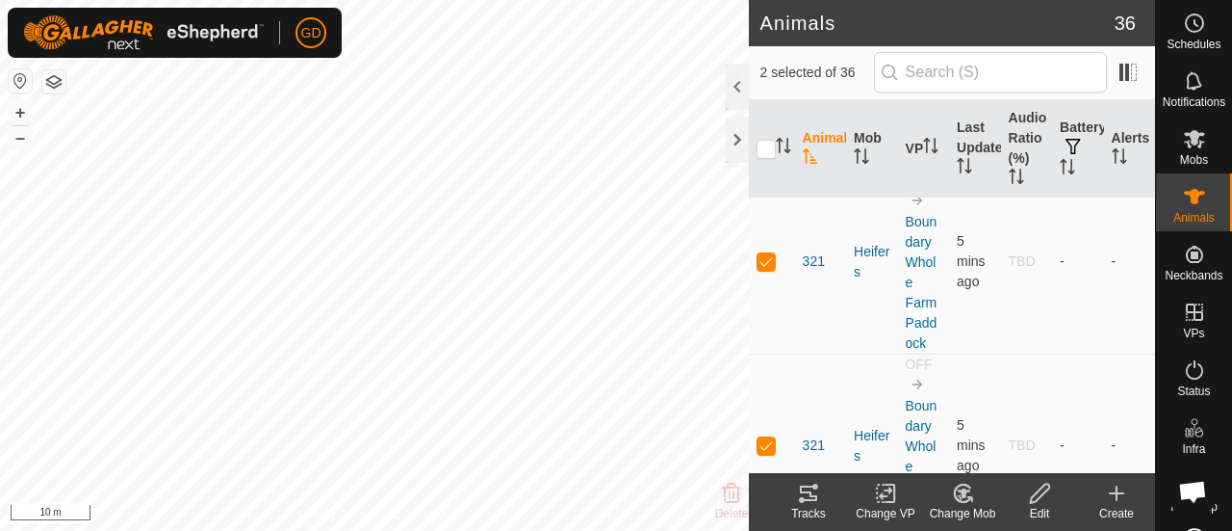
scroll to position [2929, 0]
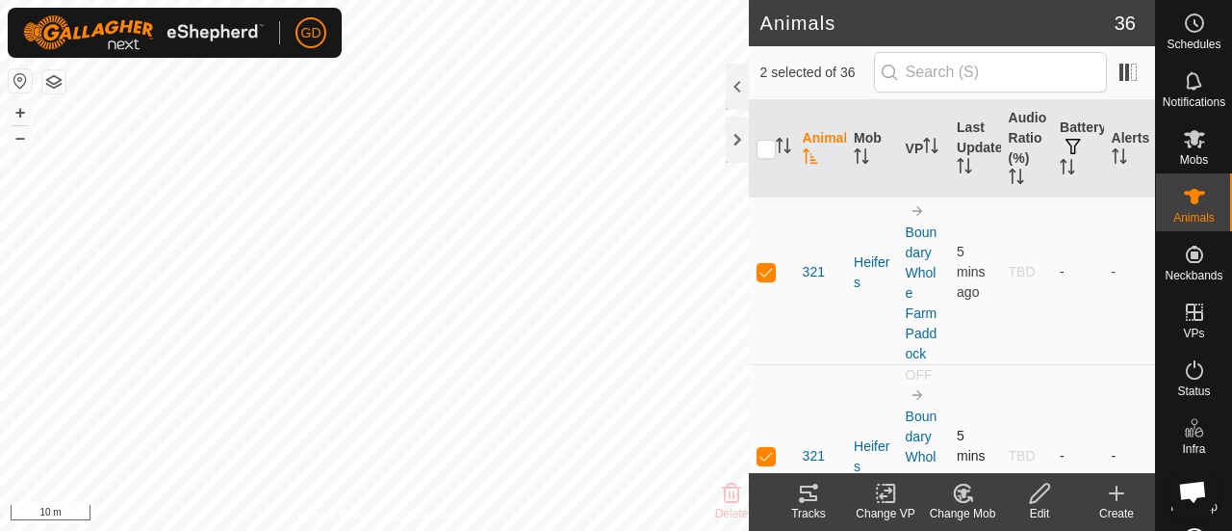
click at [766, 448] on p-checkbox at bounding box center [766, 455] width 19 height 15
checkbox input "false"
click at [770, 264] on p-checkbox at bounding box center [766, 271] width 19 height 15
checkbox input "true"
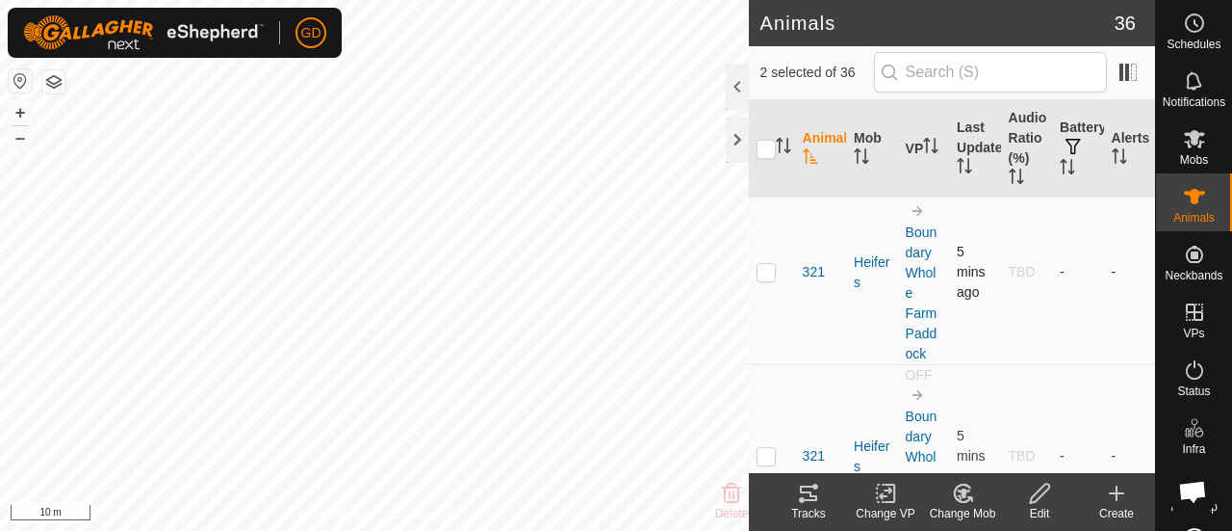
checkbox input "true"
click at [770, 264] on p-checkbox at bounding box center [766, 271] width 19 height 15
checkbox input "false"
checkbox input "true"
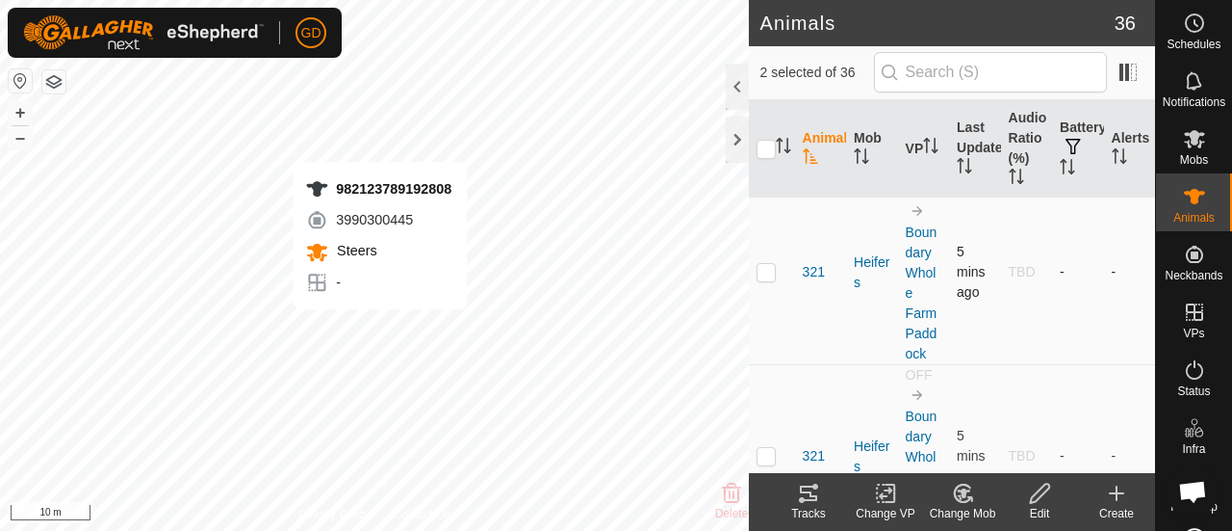
checkbox input "true"
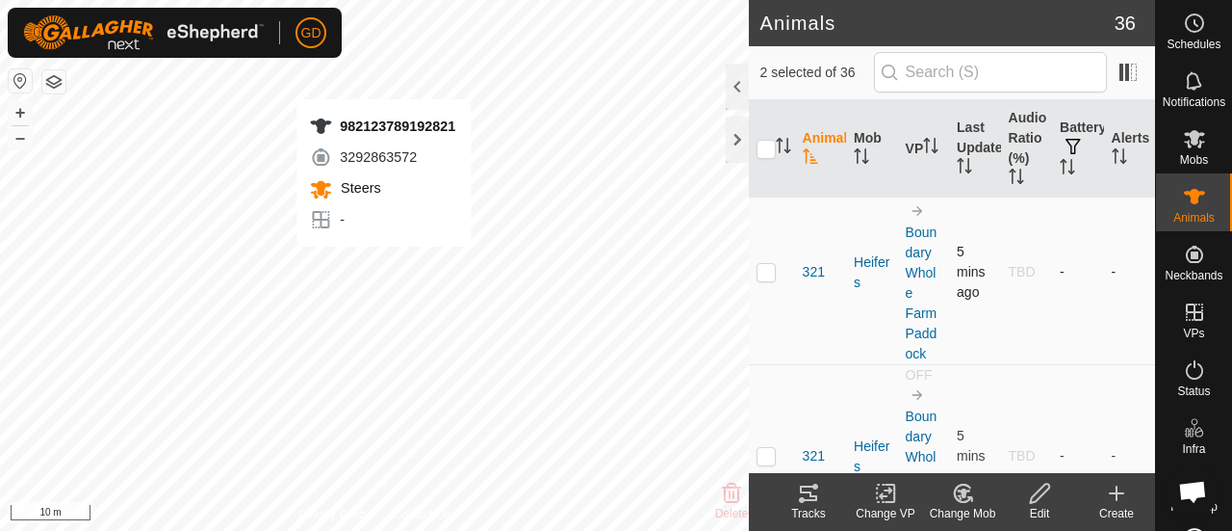
checkbox input "false"
checkbox input "true"
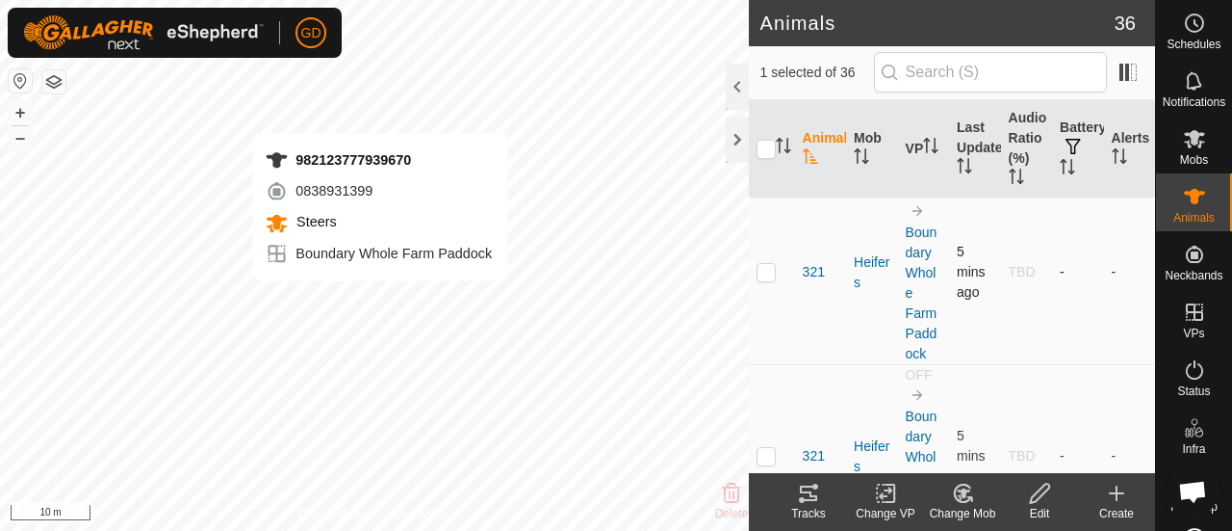
checkbox input "true"
checkbox input "false"
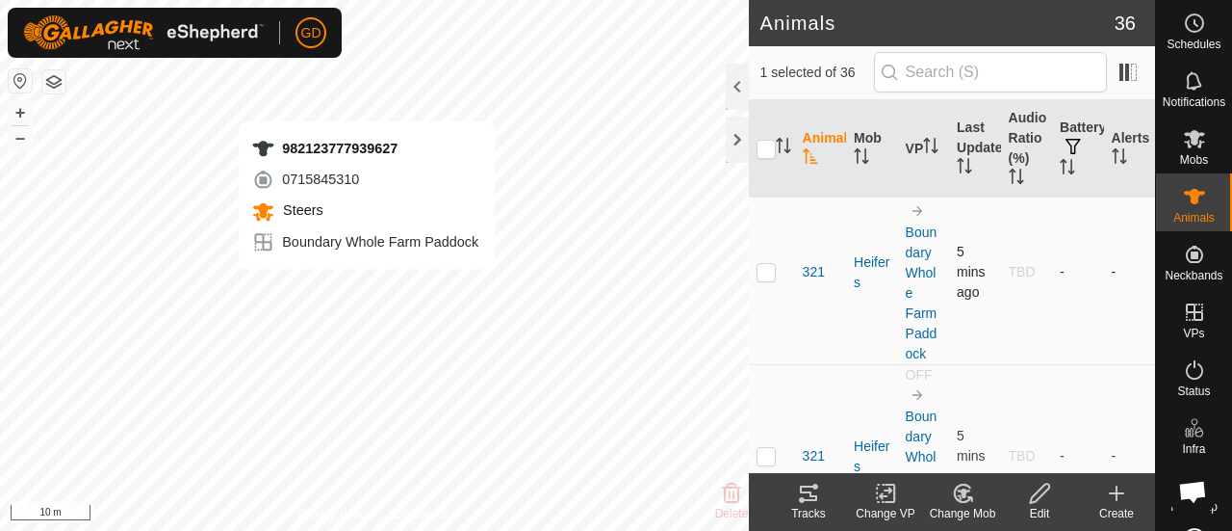
checkbox input "true"
checkbox input "false"
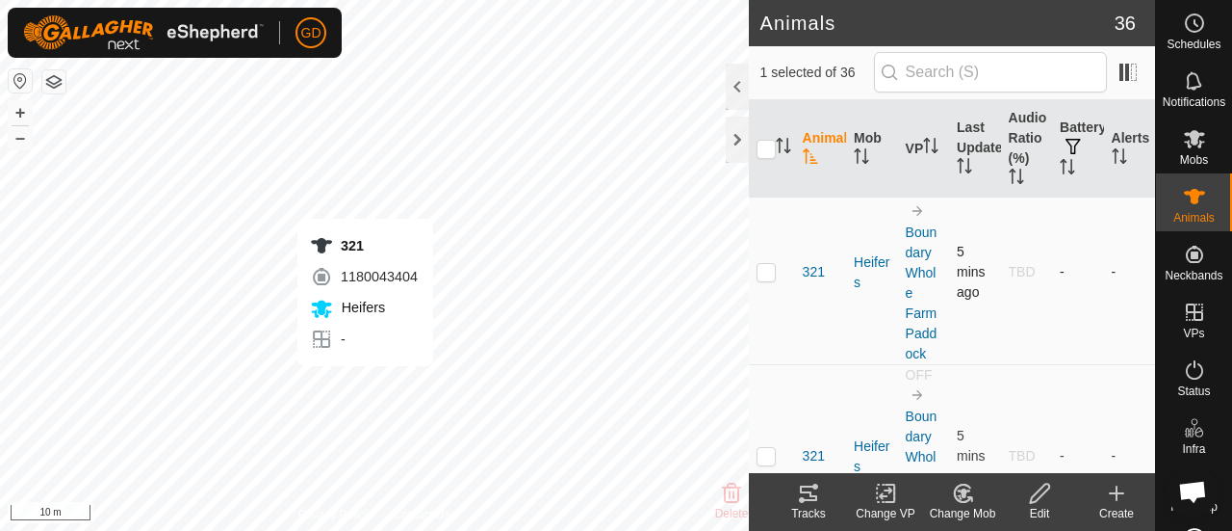
checkbox input "true"
checkbox input "false"
click at [813, 448] on span "321" at bounding box center [814, 456] width 22 height 20
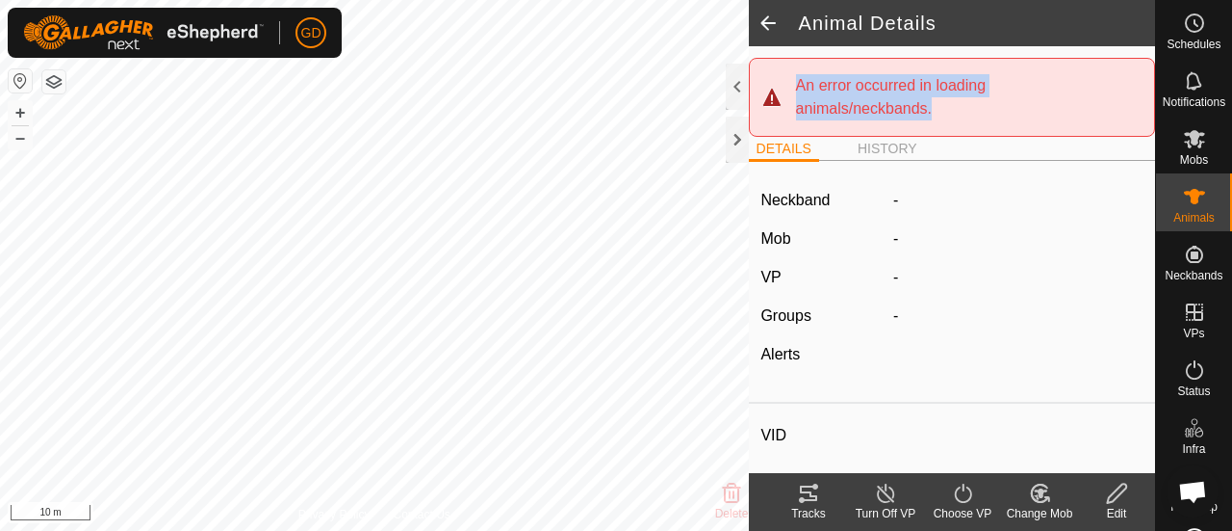
drag, startPoint x: 942, startPoint y: 111, endPoint x: 778, endPoint y: 88, distance: 165.3
click at [778, 88] on div "An error occurred in loading animals/neckbands." at bounding box center [952, 97] width 406 height 79
copy div "An error occurred in loading animals/neckbands."
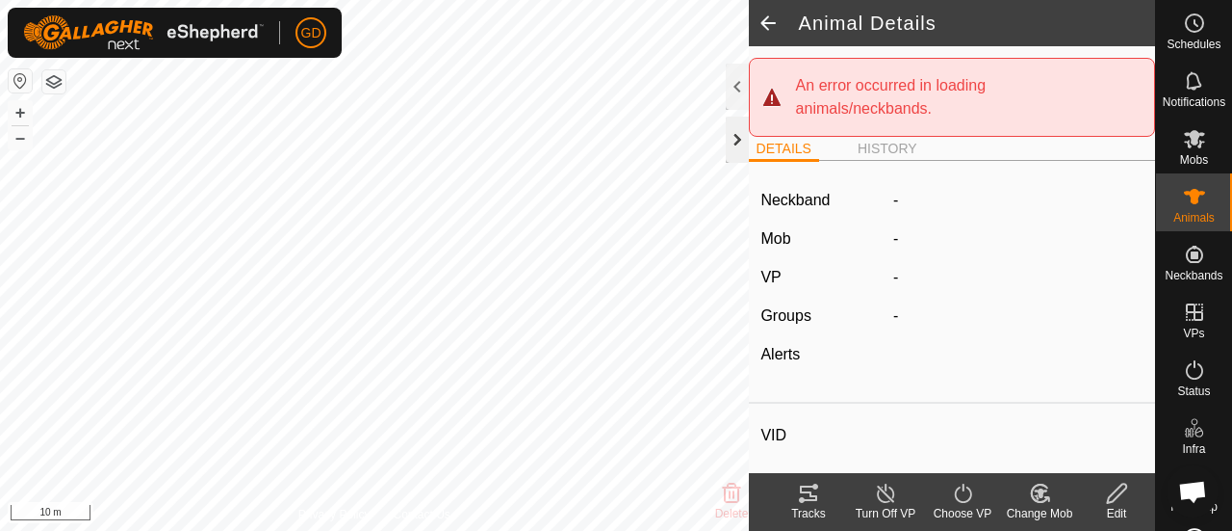
click at [736, 137] on div at bounding box center [737, 140] width 23 height 46
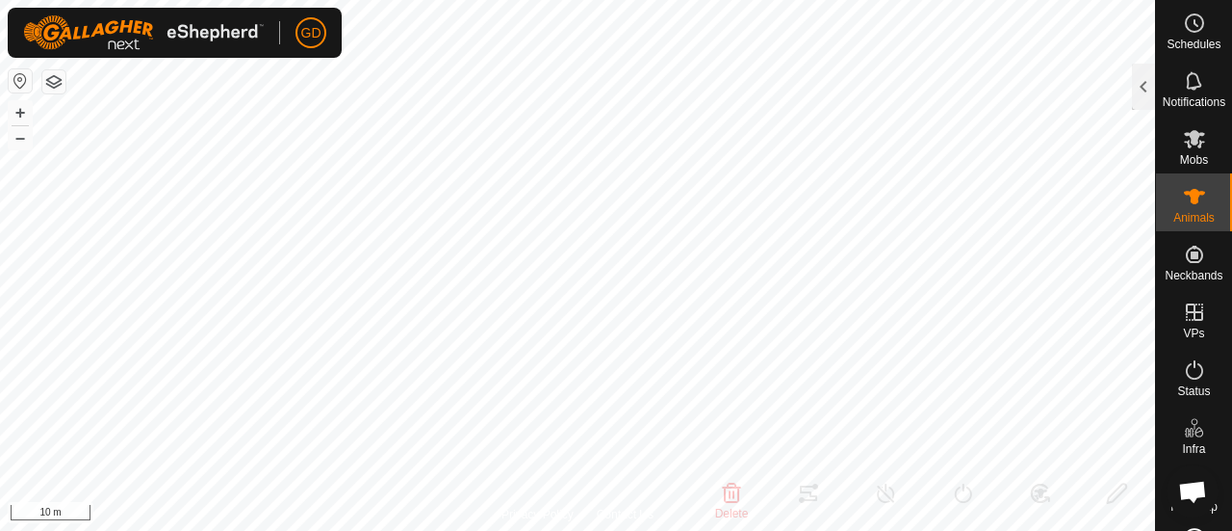
click at [1190, 492] on span "Open chat" at bounding box center [1193, 492] width 31 height 25
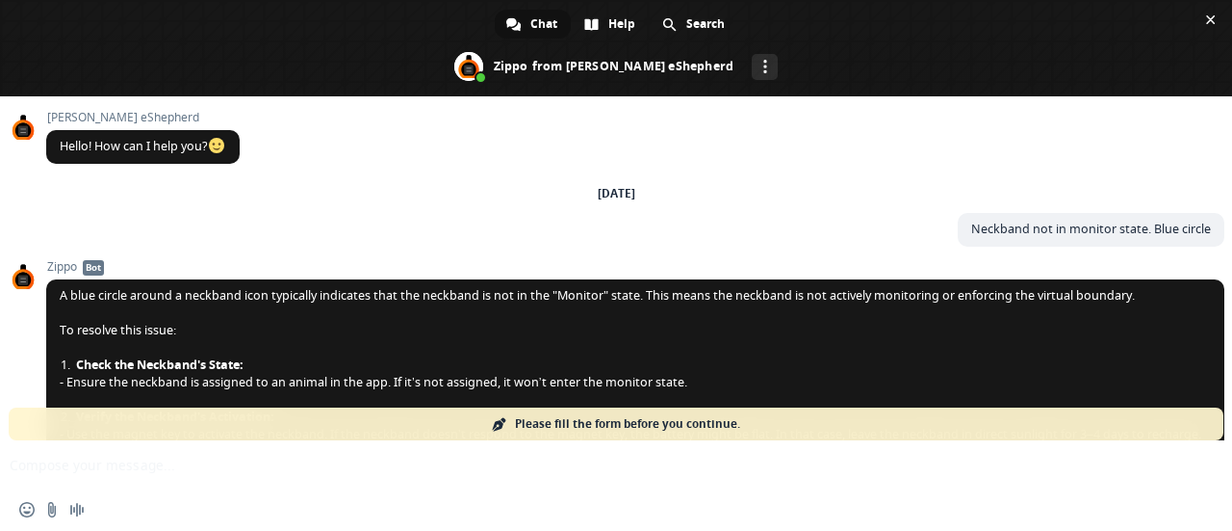
scroll to position [4449, 0]
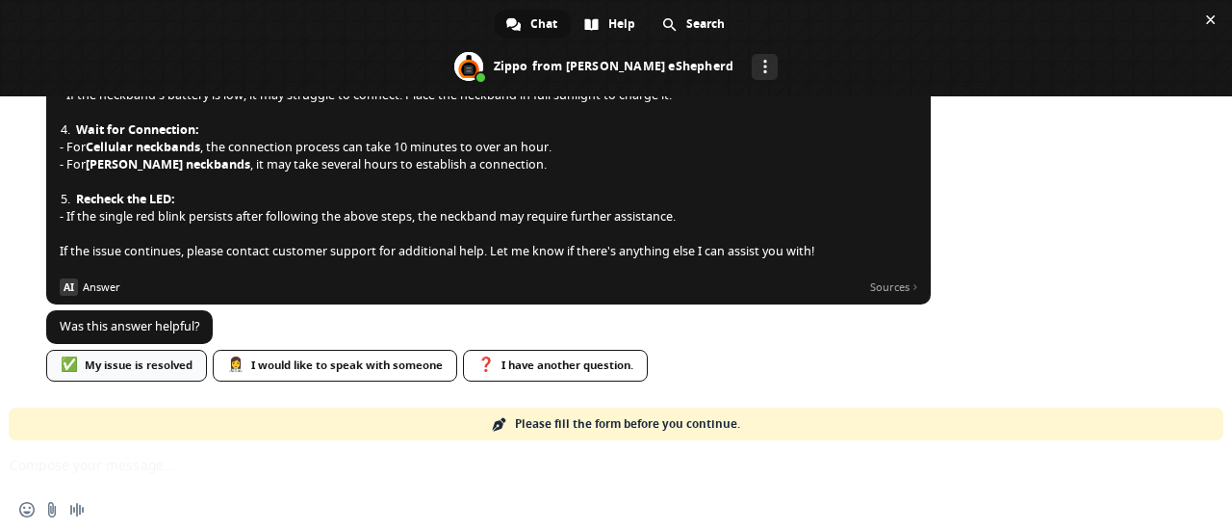
click at [150, 364] on div "✅ My issue is resolved" at bounding box center [126, 366] width 161 height 32
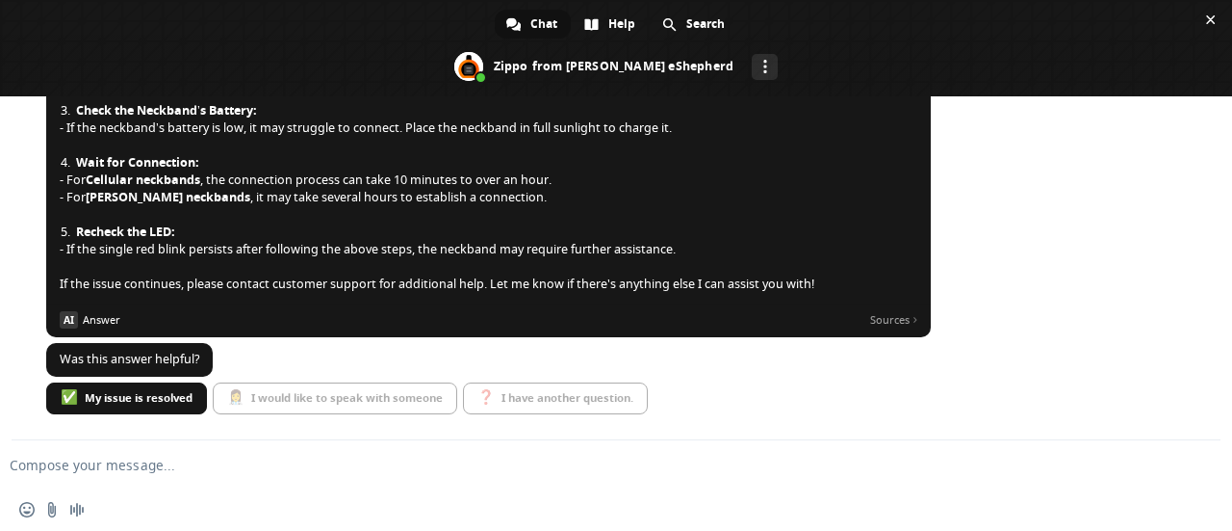
scroll to position [4417, 0]
click at [152, 467] on textarea "Compose your message..." at bounding box center [586, 464] width 1152 height 17
paste textarea "An error occurred in loading animals/neckbands."
type textarea "An error occurred in loading animals/neckbands."
click at [1195, 459] on span "Send" at bounding box center [1199, 464] width 14 height 14
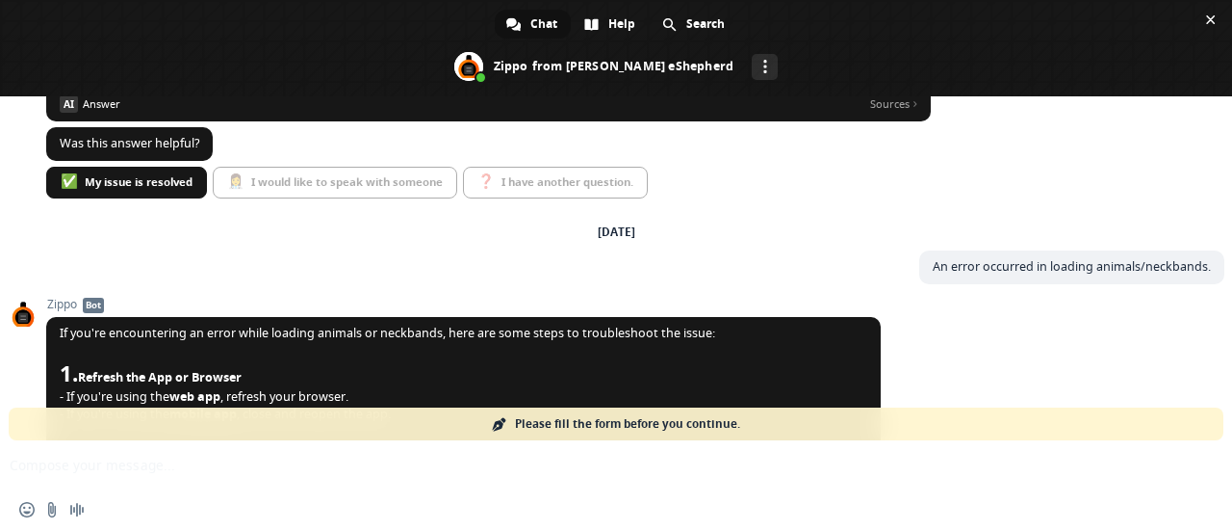
scroll to position [5230, 0]
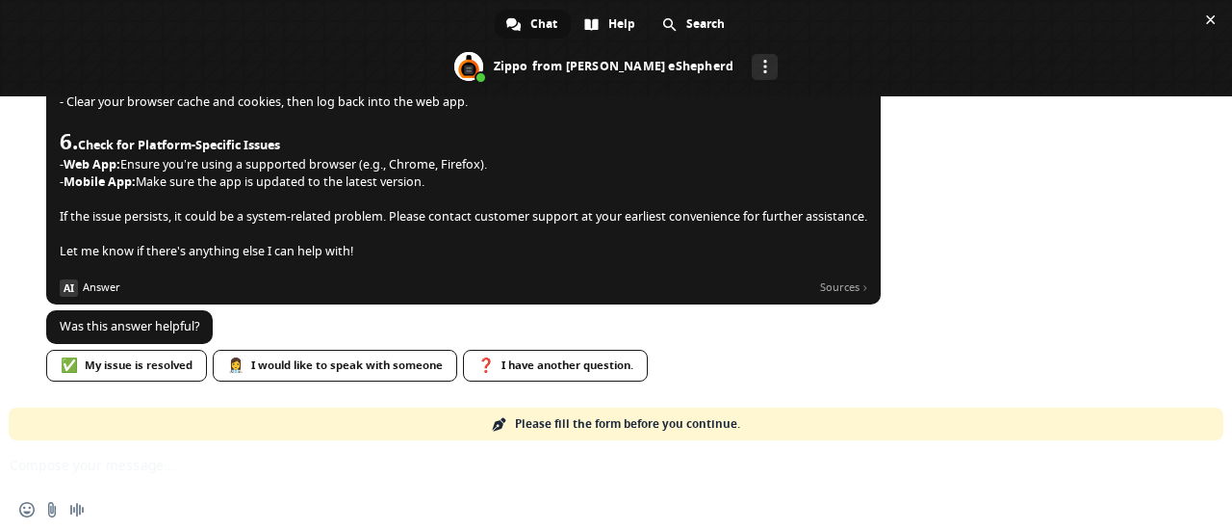
click at [598, 424] on span "Please fill the form before you continue." at bounding box center [627, 423] width 225 height 33
click at [1207, 18] on span "Close chat" at bounding box center [1211, 20] width 10 height 10
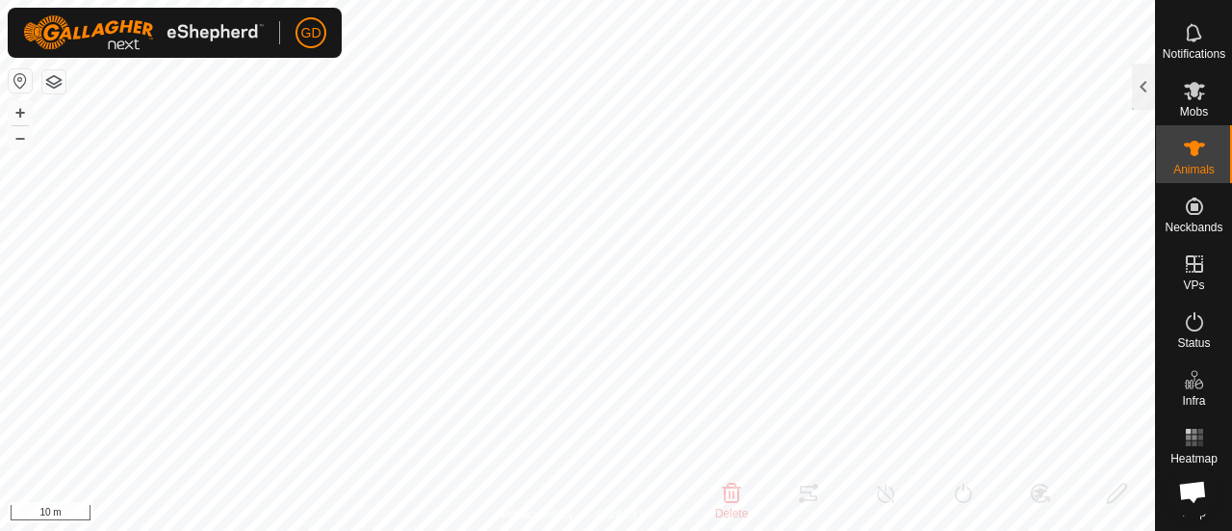
scroll to position [0, 0]
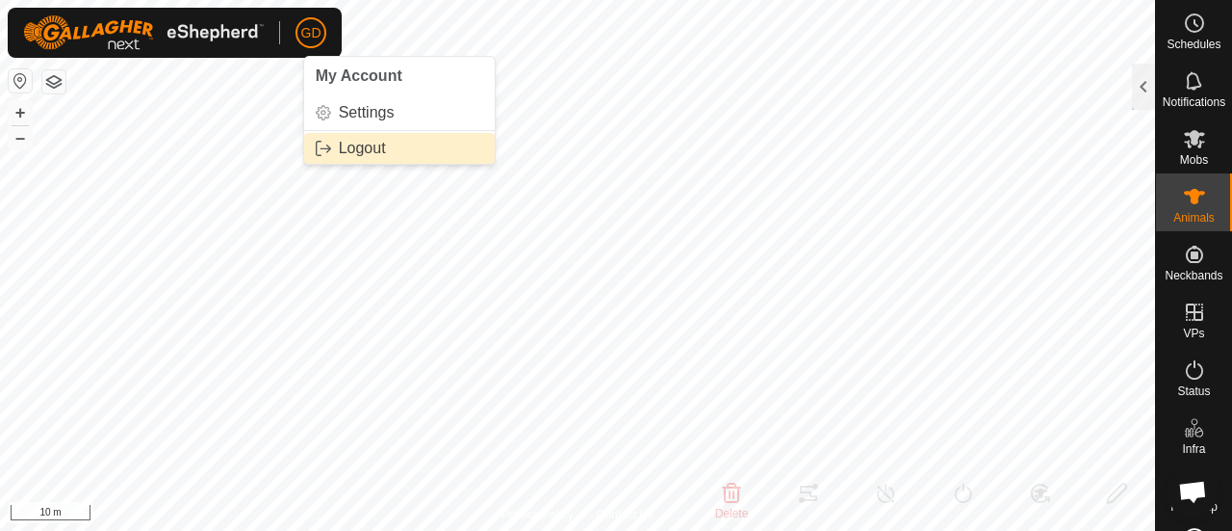
click at [354, 147] on link "Logout" at bounding box center [399, 148] width 191 height 31
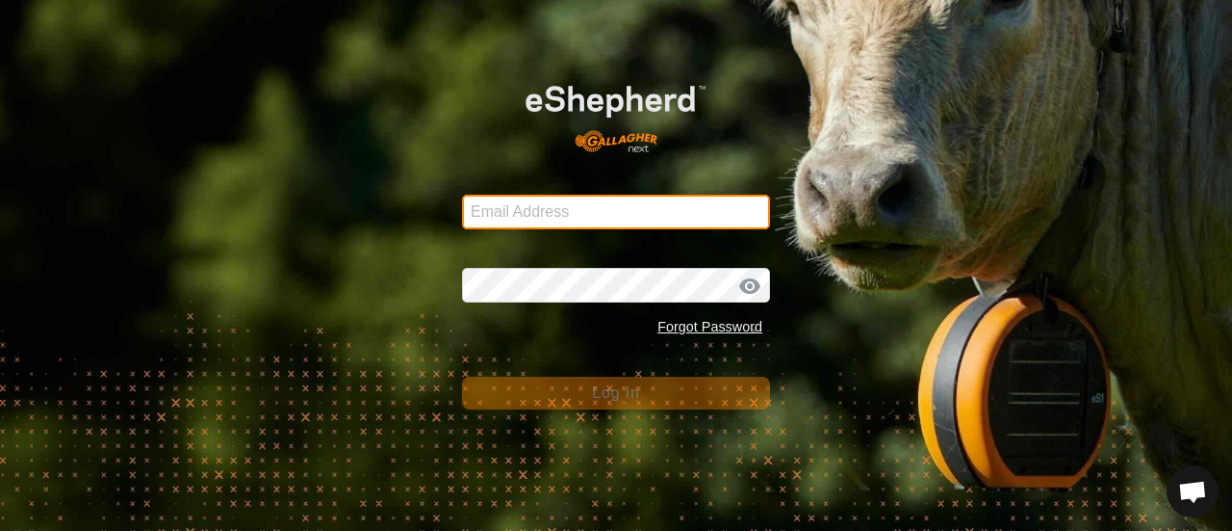
type input "smsf@umshebi.com"
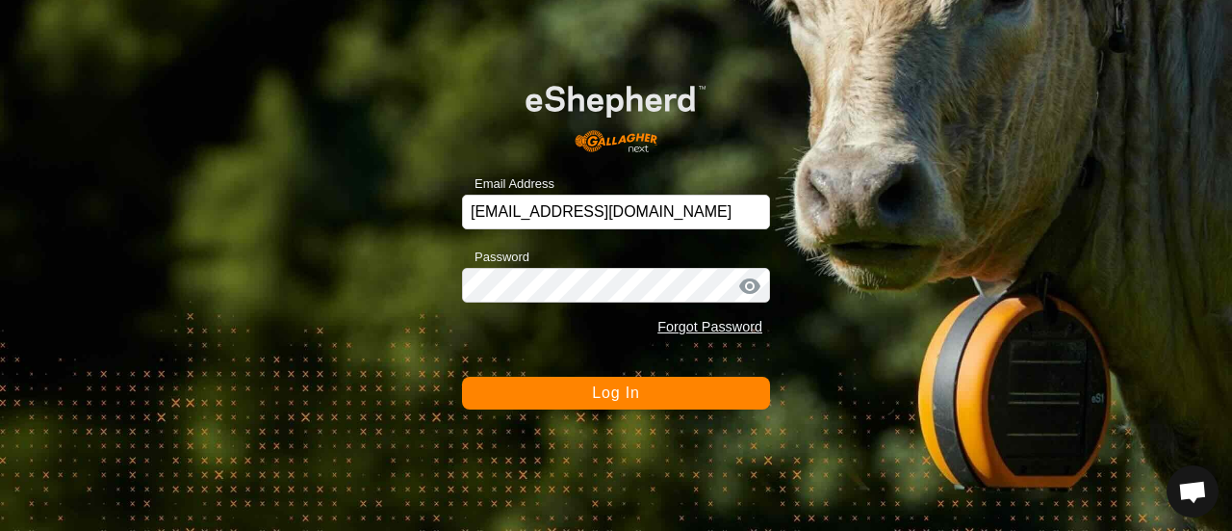
click at [605, 390] on span "Log In" at bounding box center [615, 392] width 47 height 16
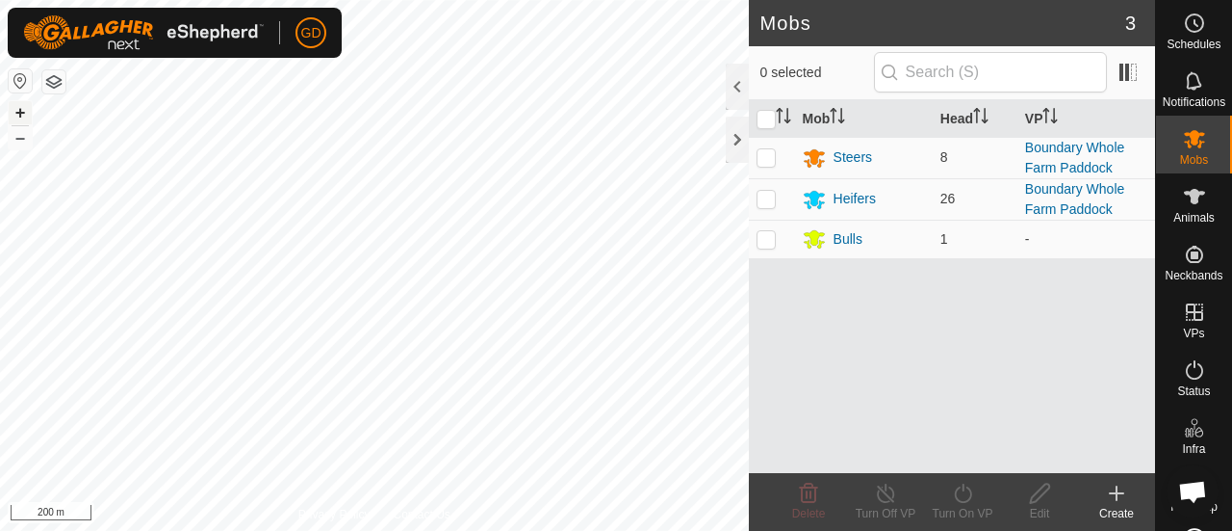
click at [19, 111] on button "+" at bounding box center [20, 112] width 23 height 23
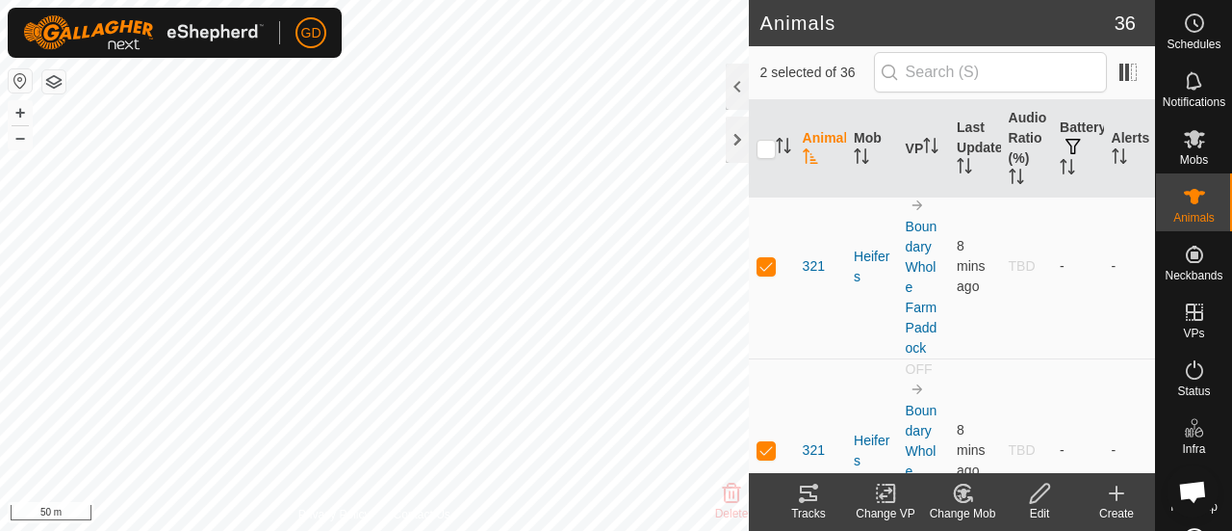
scroll to position [2975, 0]
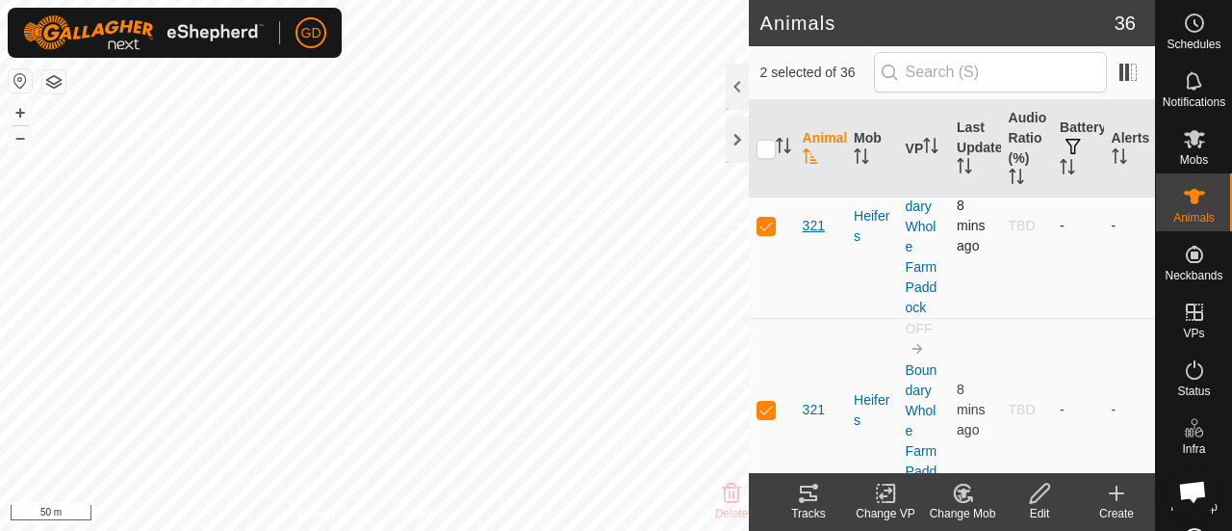
click at [811, 220] on span "321" at bounding box center [814, 226] width 22 height 20
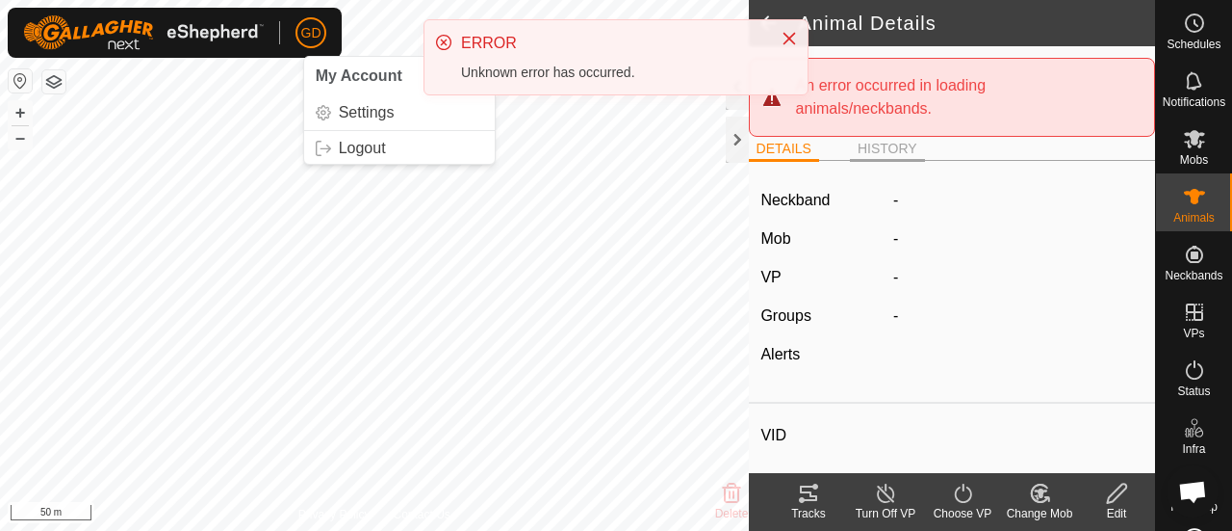
click at [882, 149] on li "HISTORY" at bounding box center [887, 150] width 75 height 23
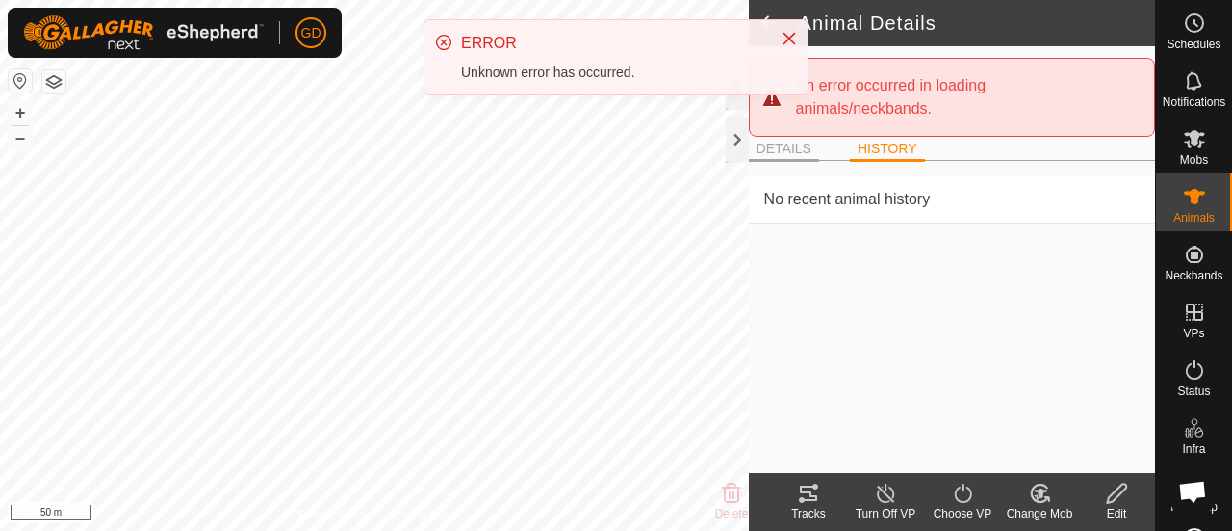
click at [770, 143] on li "DETAILS" at bounding box center [784, 150] width 70 height 23
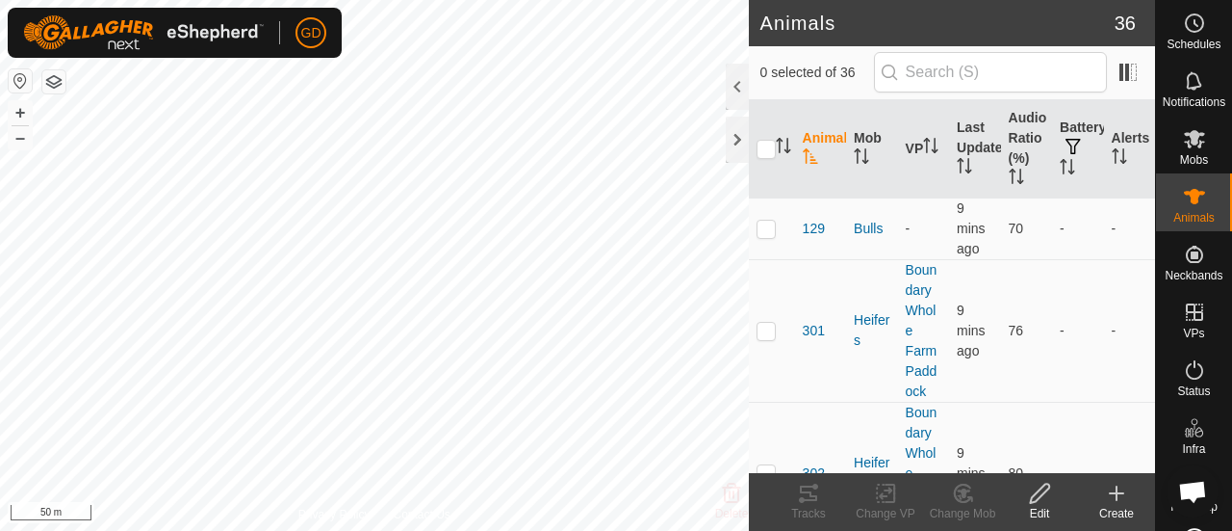
click at [1192, 489] on span "Open chat" at bounding box center [1193, 492] width 31 height 25
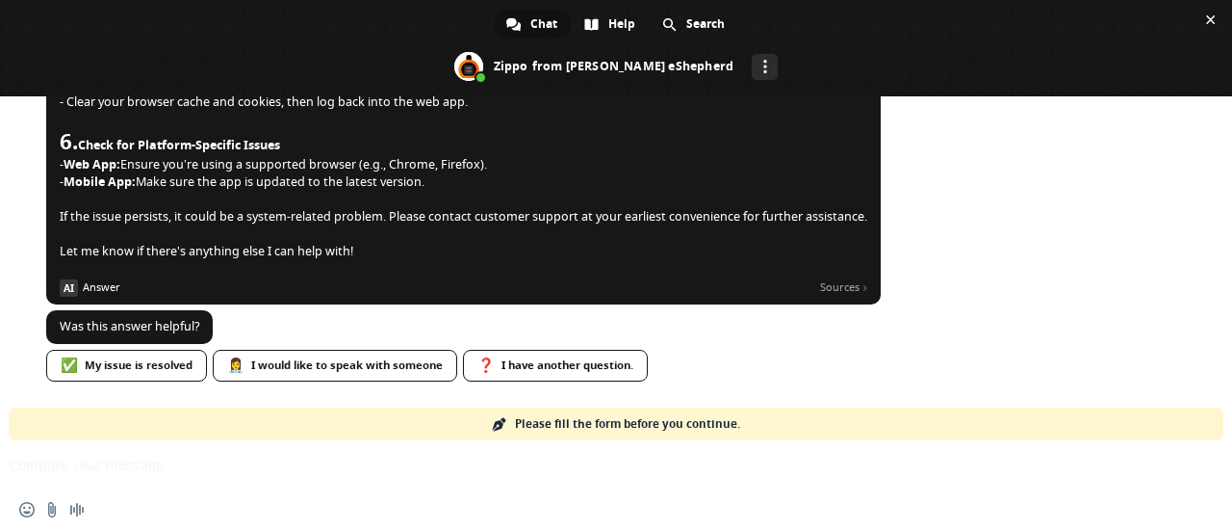
scroll to position [5230, 0]
click at [619, 21] on span "Help" at bounding box center [622, 24] width 27 height 29
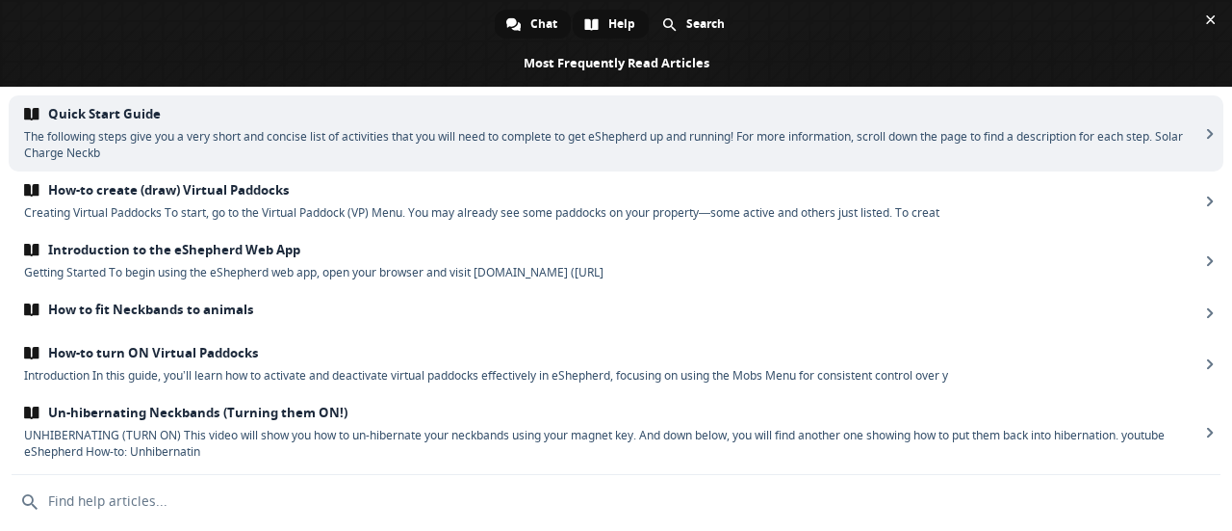
click at [544, 24] on span "Chat" at bounding box center [544, 24] width 27 height 29
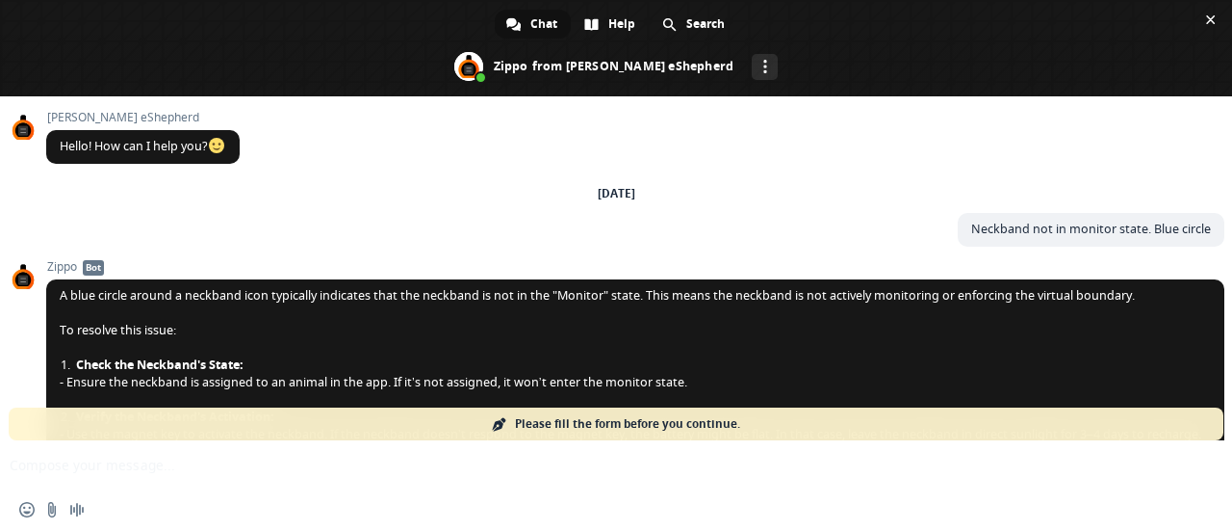
click at [626, 425] on span "Please fill the form before you continue." at bounding box center [627, 423] width 225 height 33
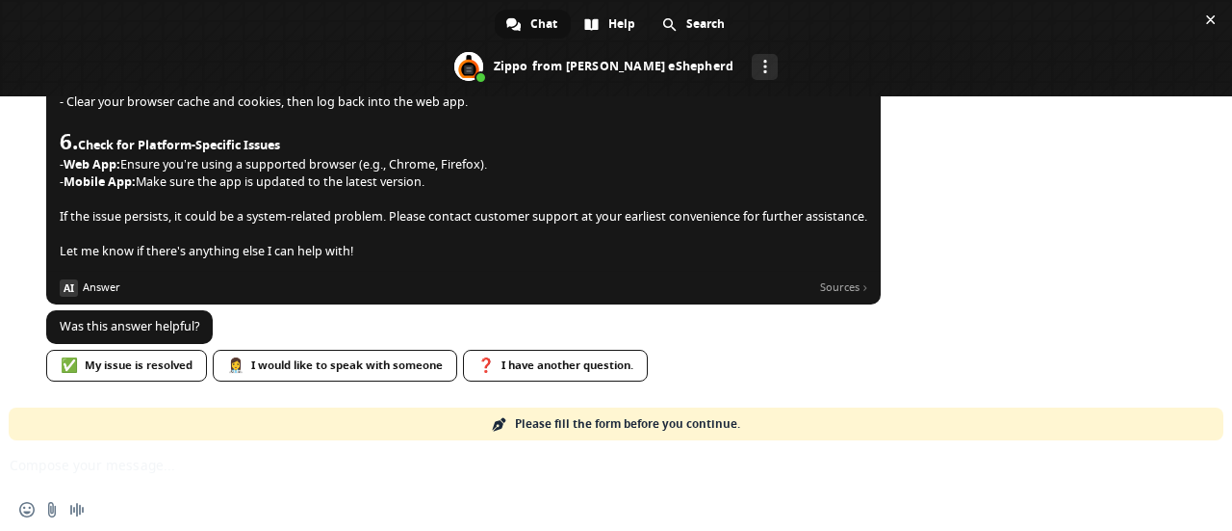
click at [757, 463] on div "Insert an emoji Send a file Audio message" at bounding box center [616, 485] width 1232 height 91
click at [214, 452] on div "Insert an emoji Send a file Audio message" at bounding box center [616, 485] width 1232 height 91
click at [117, 465] on div "Insert an emoji Send a file Audio message" at bounding box center [616, 485] width 1232 height 91
click at [35, 464] on div "Insert an emoji Send a file Audio message" at bounding box center [616, 485] width 1232 height 91
drag, startPoint x: 94, startPoint y: 452, endPoint x: 18, endPoint y: 481, distance: 81.7
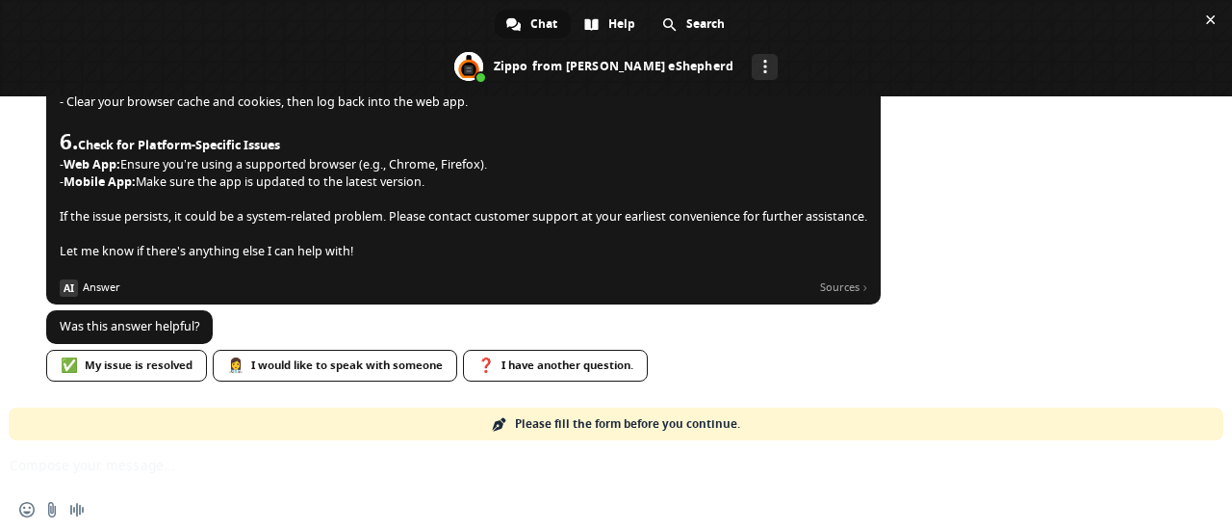
click at [18, 481] on div "Insert an emoji Send a file Audio message" at bounding box center [616, 485] width 1232 height 91
click at [35, 472] on div "Insert an emoji Send a file Audio message" at bounding box center [616, 485] width 1232 height 91
click at [597, 423] on span "Please fill the form before you continue." at bounding box center [627, 423] width 225 height 33
click at [44, 469] on div "Insert an emoji Send a file Audio message" at bounding box center [616, 485] width 1232 height 91
click at [195, 477] on div "Insert an emoji Send a file Audio message" at bounding box center [616, 485] width 1232 height 91
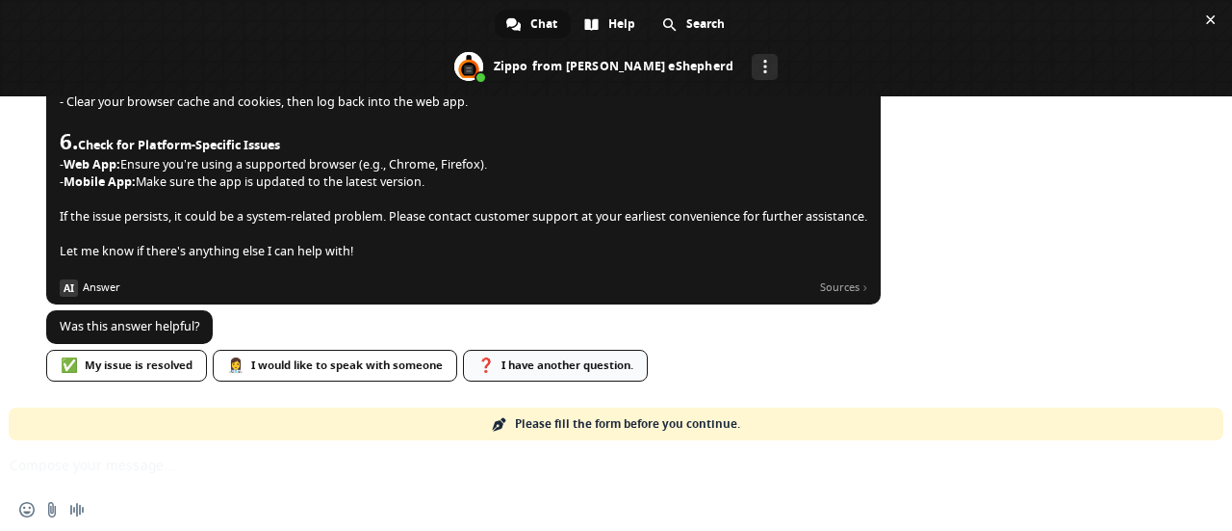
click at [556, 363] on div "❓ I have another question." at bounding box center [555, 366] width 185 height 32
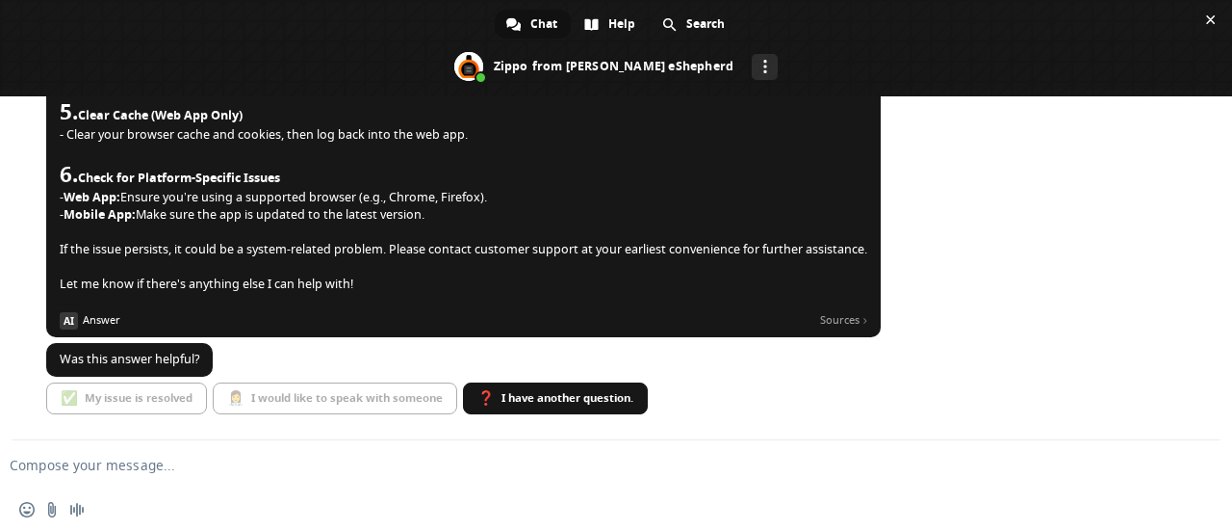
click at [99, 465] on textarea "Compose your message..." at bounding box center [586, 464] width 1152 height 17
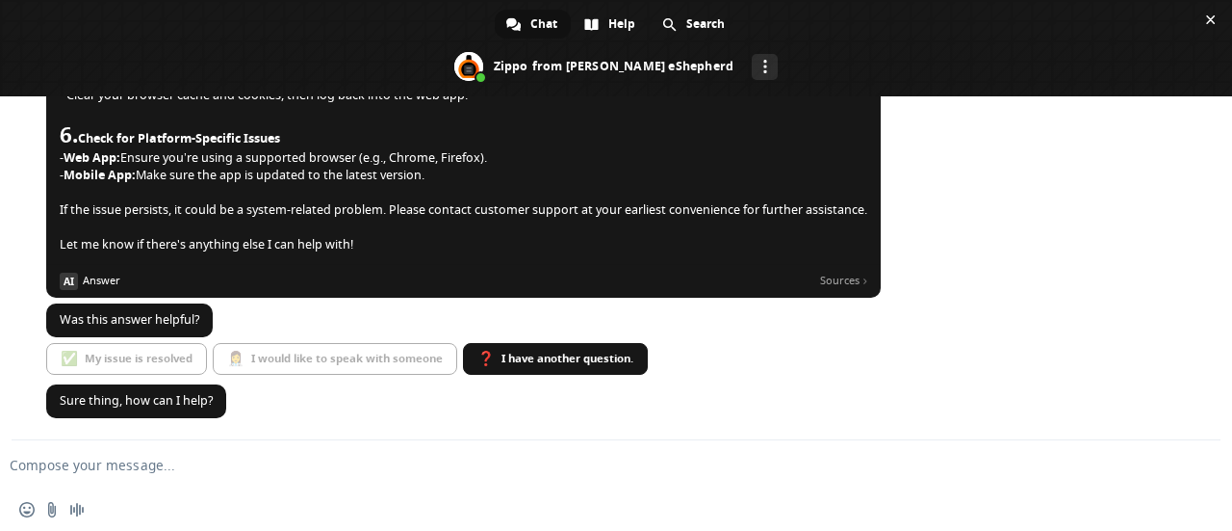
paste textarea "An error occurred in loading animals/neckbands."
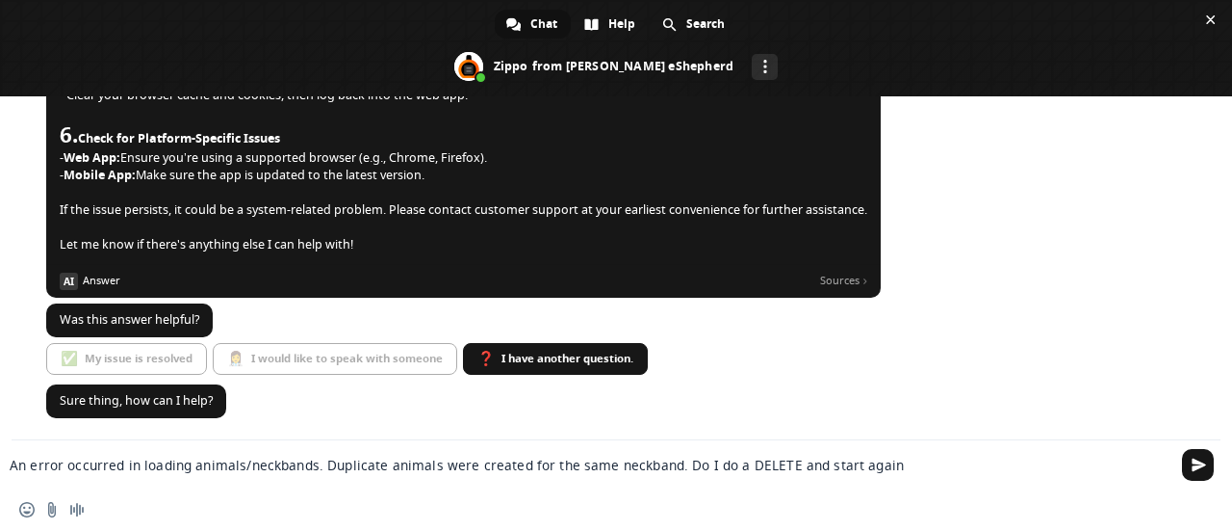
type textarea "An error occurred in loading animals/neckbands. Duplicate animals were created …"
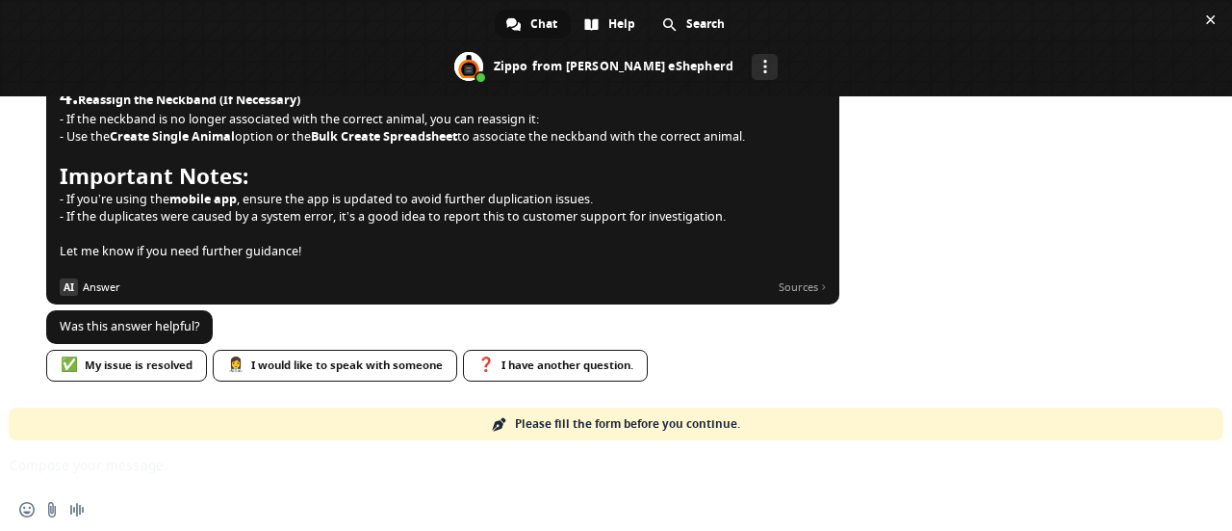
scroll to position [5993, 0]
click at [1209, 16] on span "Close chat" at bounding box center [1211, 20] width 10 height 10
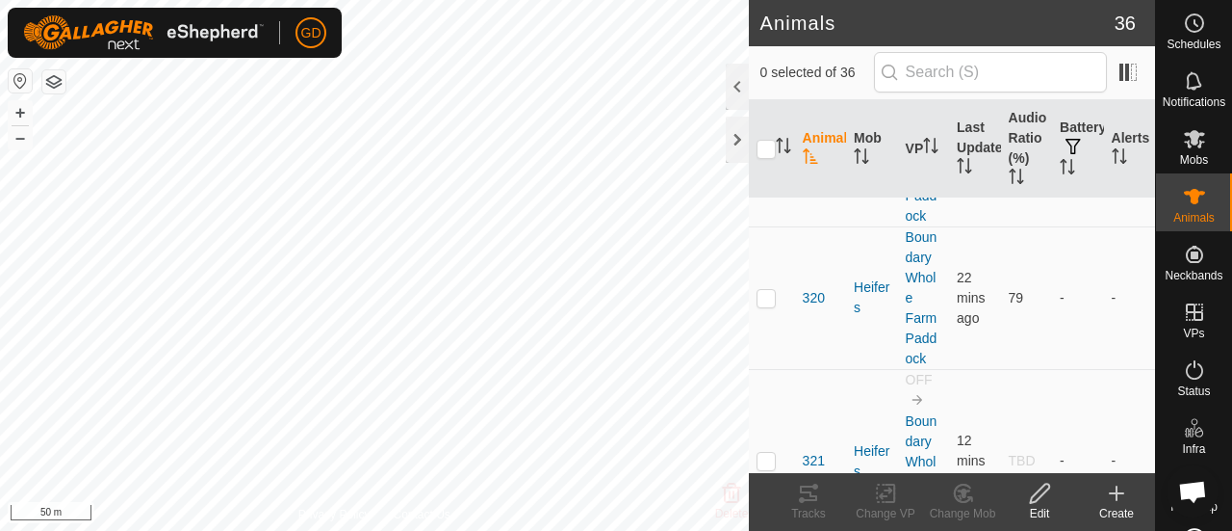
scroll to position [2770, 0]
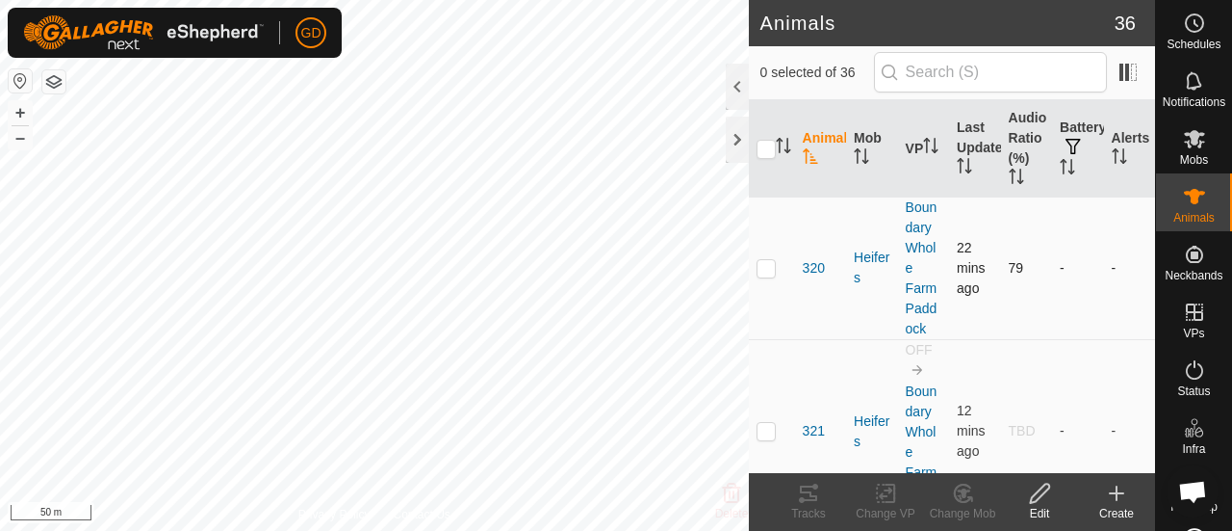
click at [768, 260] on p-checkbox at bounding box center [766, 267] width 19 height 15
checkbox input "false"
click at [765, 423] on p-checkbox at bounding box center [766, 430] width 19 height 15
checkbox input "true"
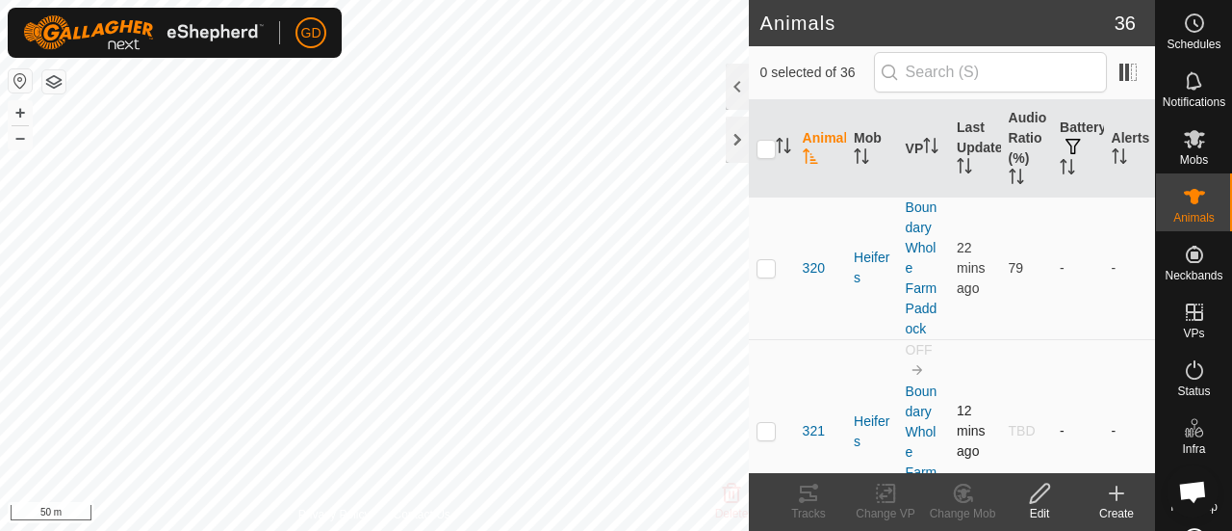
checkbox input "true"
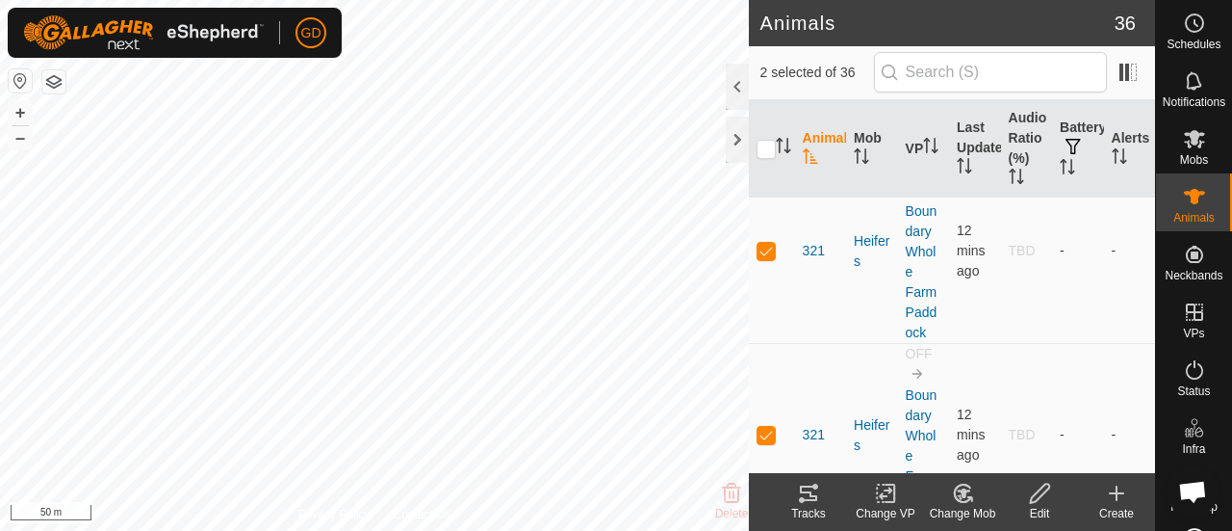
scroll to position [3001, 0]
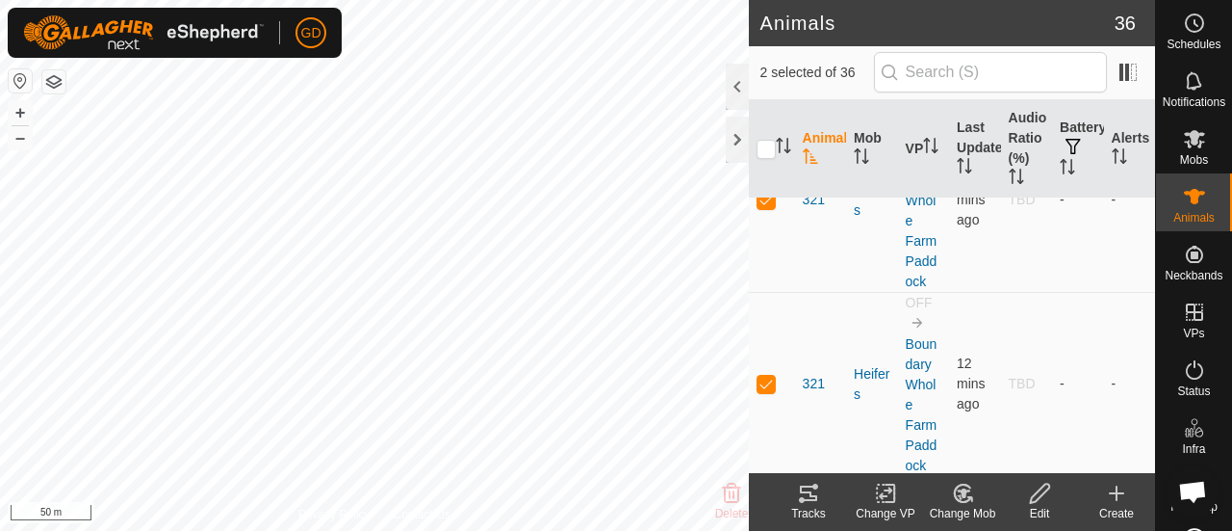
click at [1036, 494] on icon at bounding box center [1040, 492] width 24 height 23
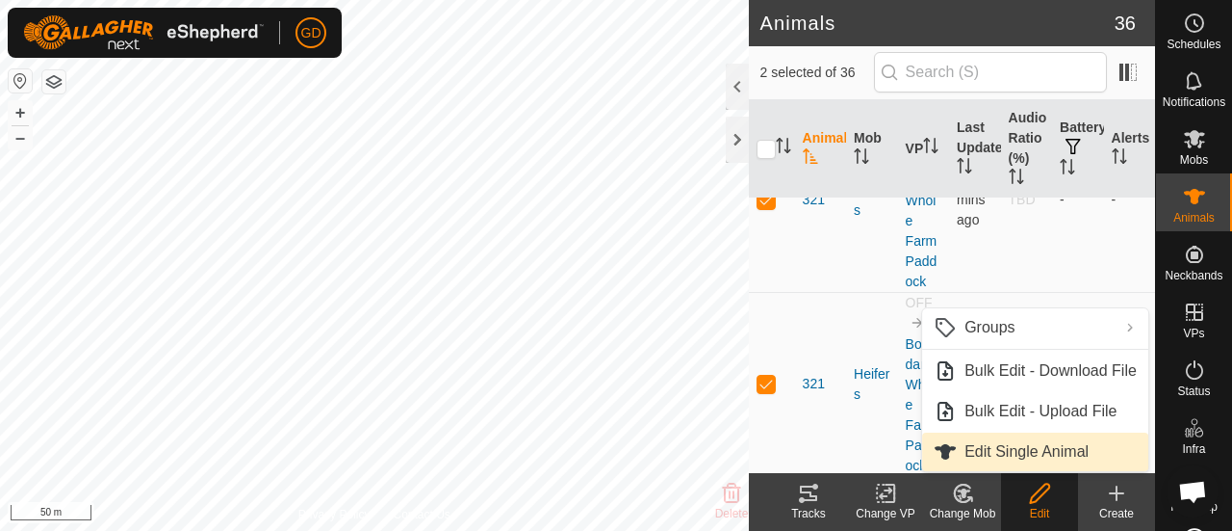
click at [1014, 450] on link "Edit Single Animal" at bounding box center [1035, 451] width 226 height 39
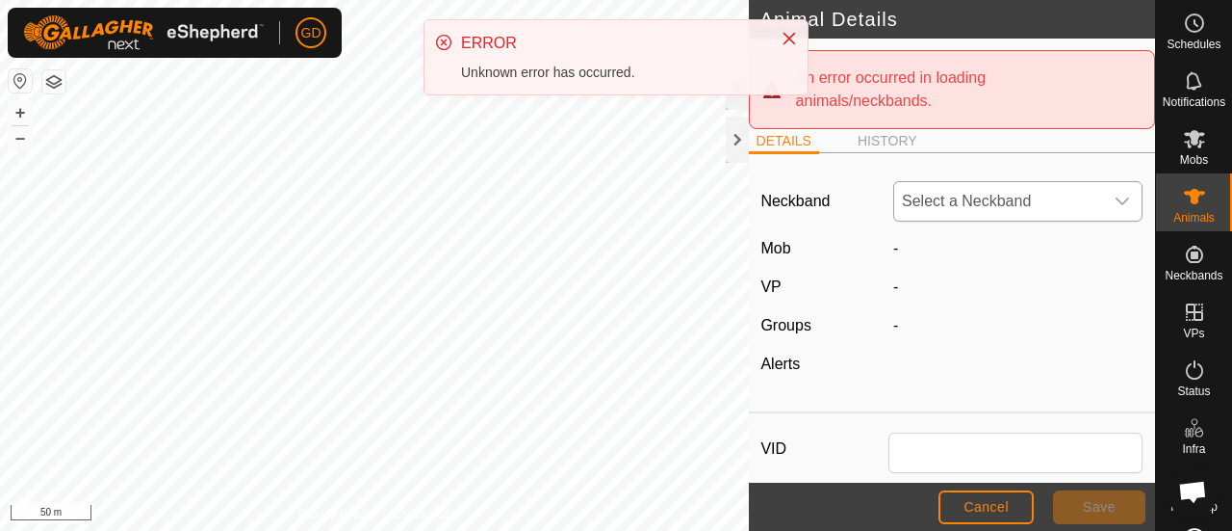
click at [945, 194] on span "Select a Neckband" at bounding box center [999, 201] width 209 height 39
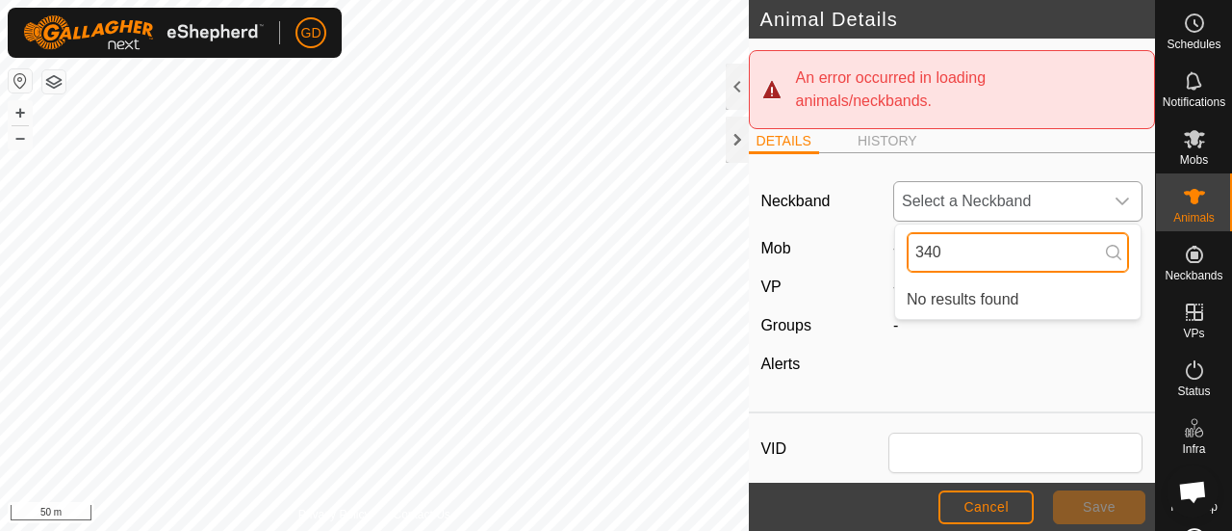
type input "3404"
drag, startPoint x: 980, startPoint y: 246, endPoint x: 896, endPoint y: 246, distance: 83.8
click at [896, 246] on div "3404" at bounding box center [1018, 252] width 246 height 56
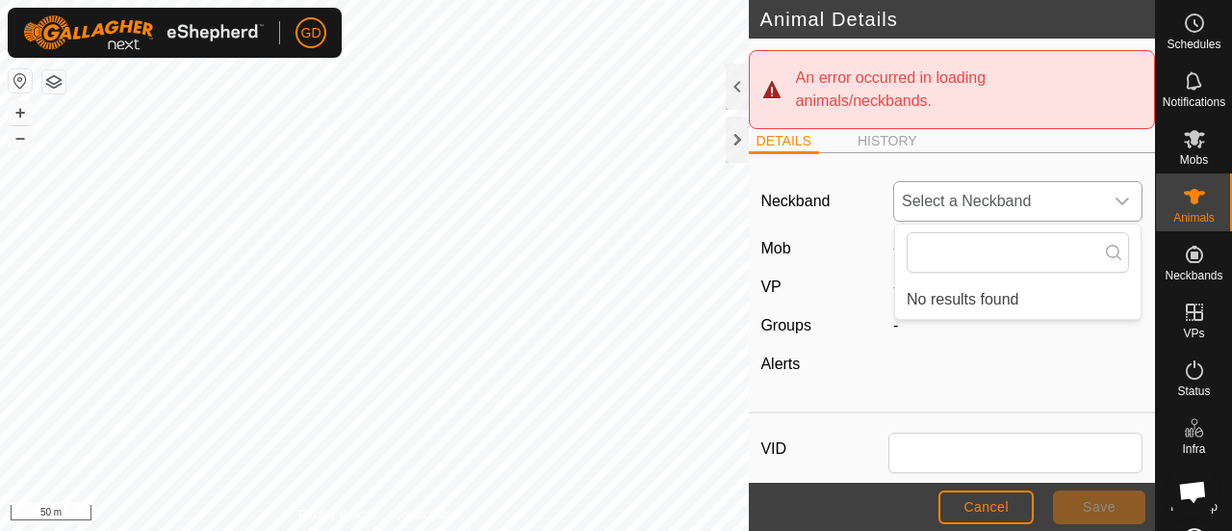
click at [913, 288] on li "No results found" at bounding box center [1018, 299] width 246 height 39
click at [1115, 199] on icon "dropdown trigger" at bounding box center [1122, 201] width 15 height 15
click at [919, 302] on li "No results found" at bounding box center [1018, 299] width 246 height 39
click at [983, 500] on span "Cancel" at bounding box center [986, 506] width 45 height 15
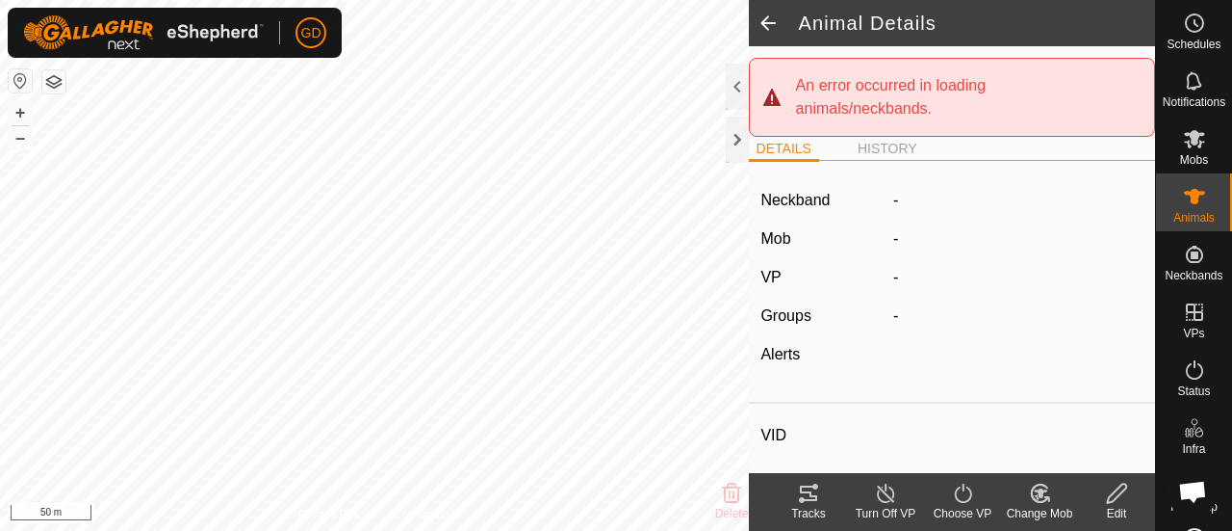
click at [1184, 488] on span "Open chat" at bounding box center [1193, 492] width 31 height 25
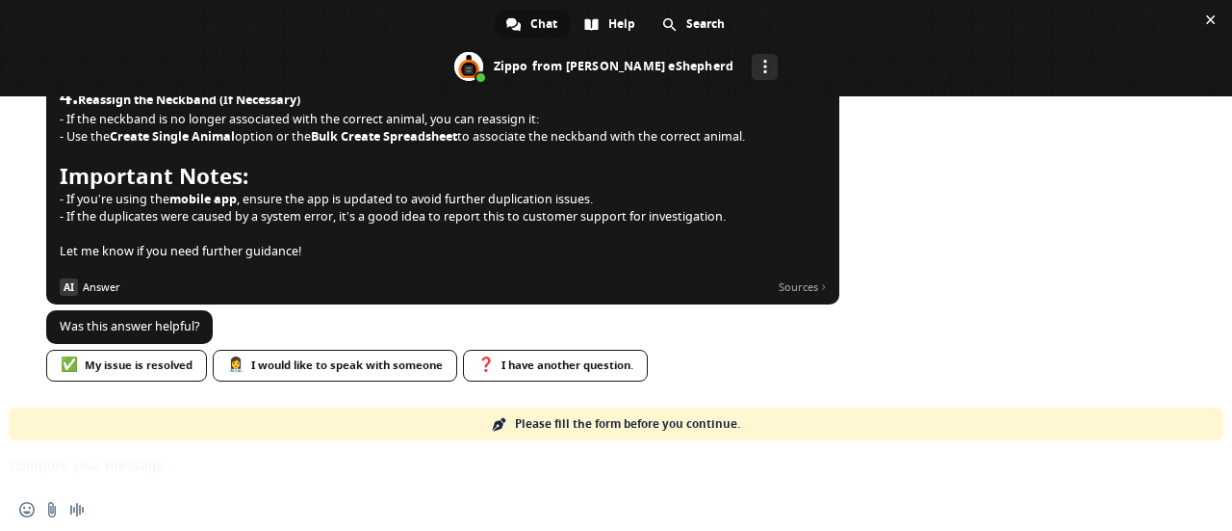
scroll to position [6003, 0]
click at [339, 368] on div "👩‍⚕️ I would like to speak with someone" at bounding box center [335, 366] width 245 height 32
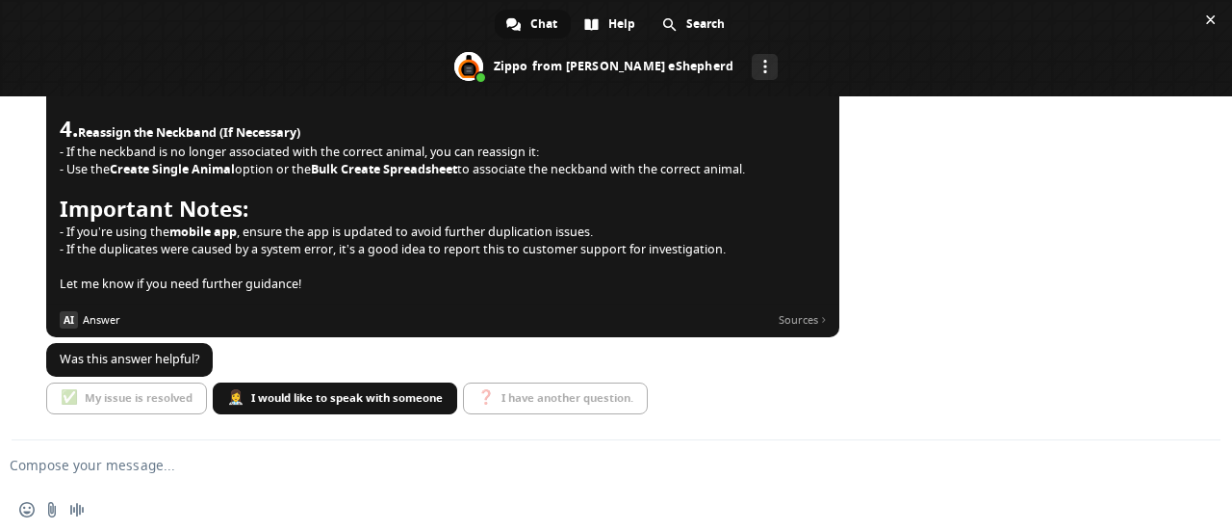
scroll to position [6011, 0]
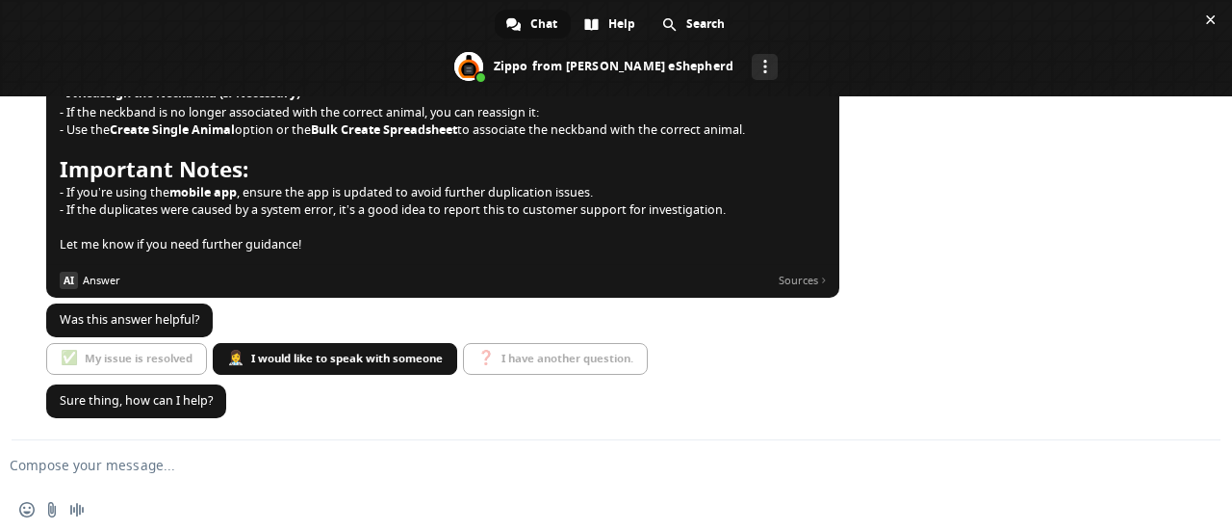
click at [141, 461] on textarea "Compose your message..." at bounding box center [586, 464] width 1152 height 17
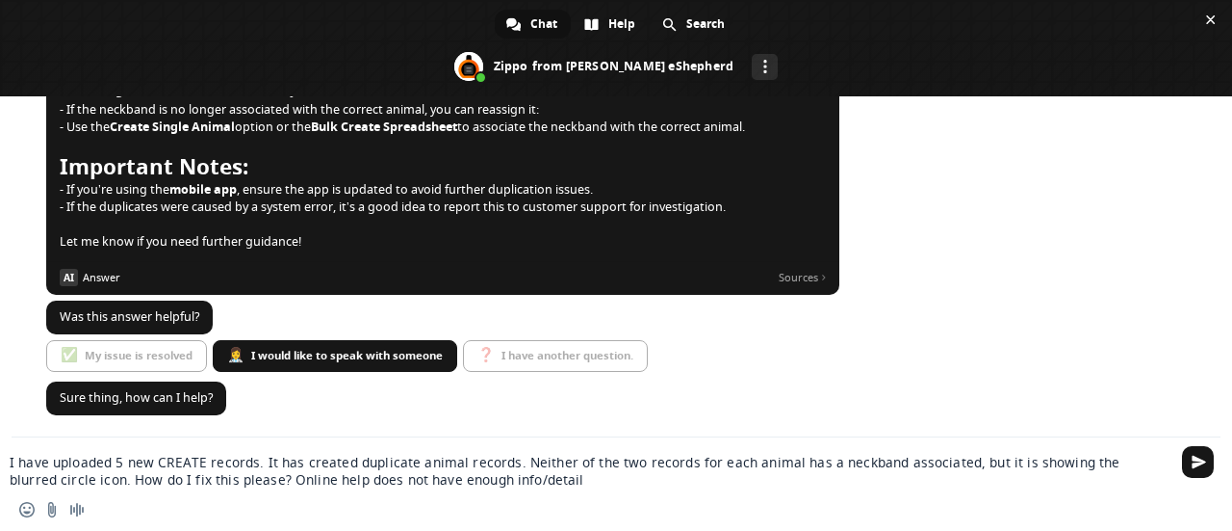
type textarea "I have uploaded 5 new CREATE records. It has created duplicate animal records. …"
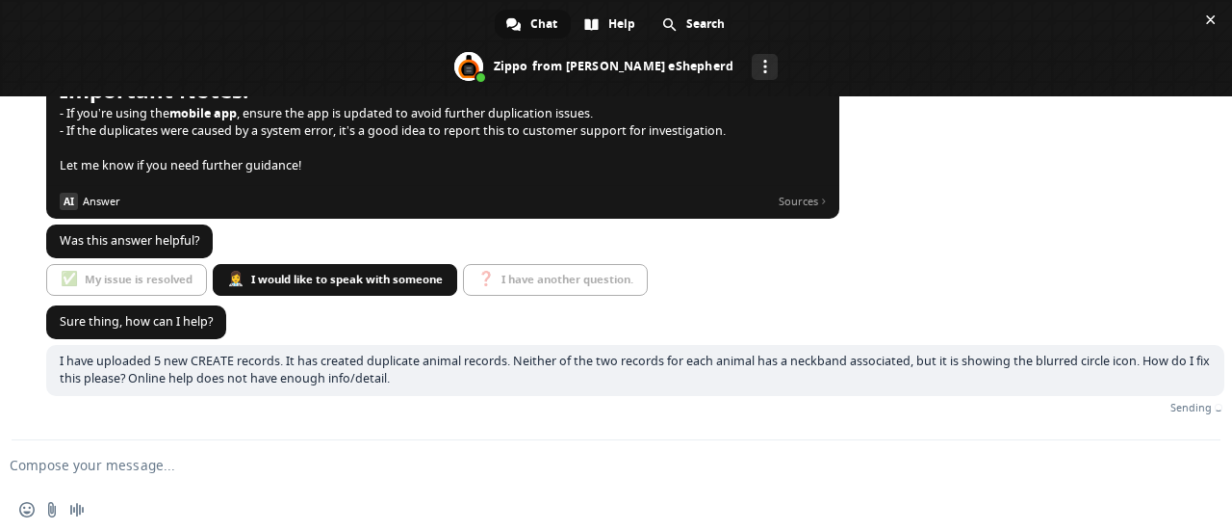
scroll to position [6077, 0]
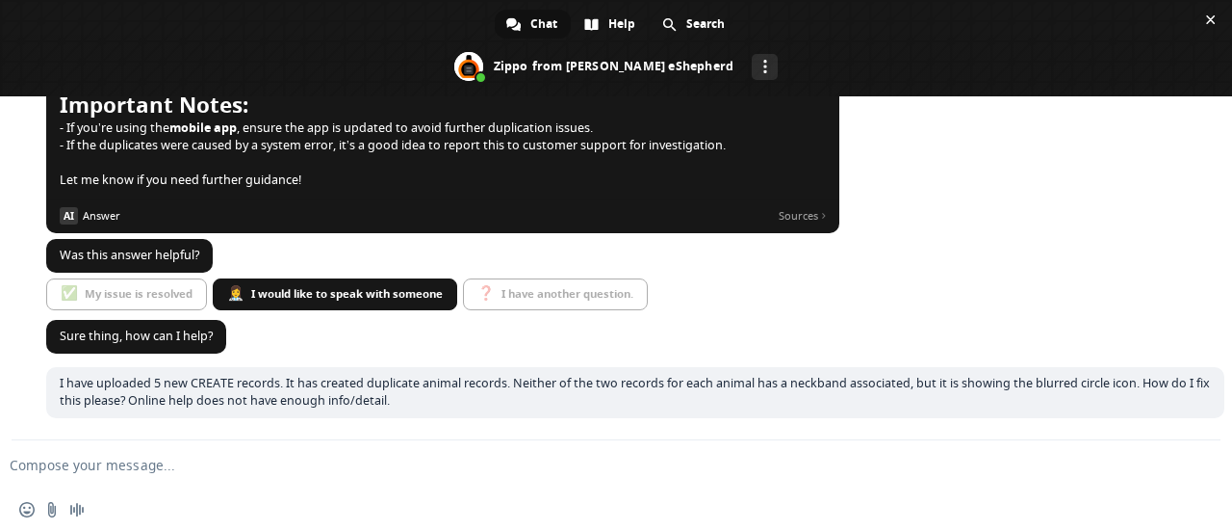
click at [143, 467] on textarea "Compose your message..." at bounding box center [586, 464] width 1152 height 17
click at [188, 461] on textarea "Compose your message..." at bounding box center [586, 464] width 1152 height 17
